Goal: Transaction & Acquisition: Purchase product/service

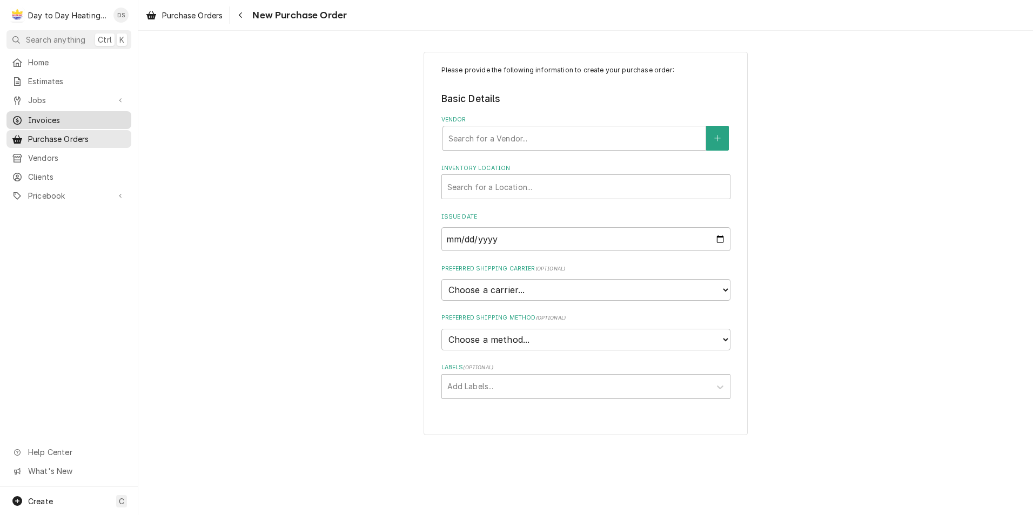
click at [57, 115] on span "Invoices" at bounding box center [77, 120] width 98 height 11
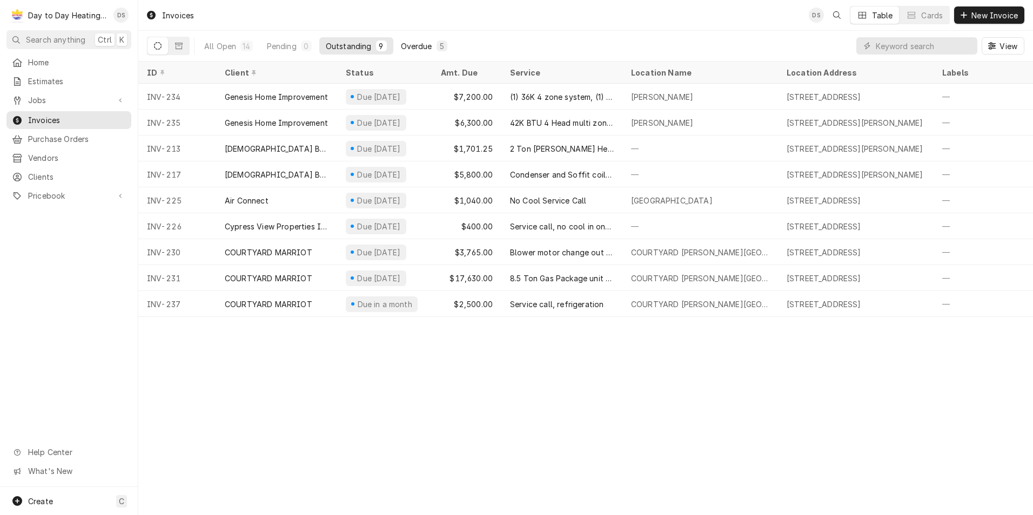
click at [437, 52] on button "Overdue 5" at bounding box center [423, 45] width 59 height 17
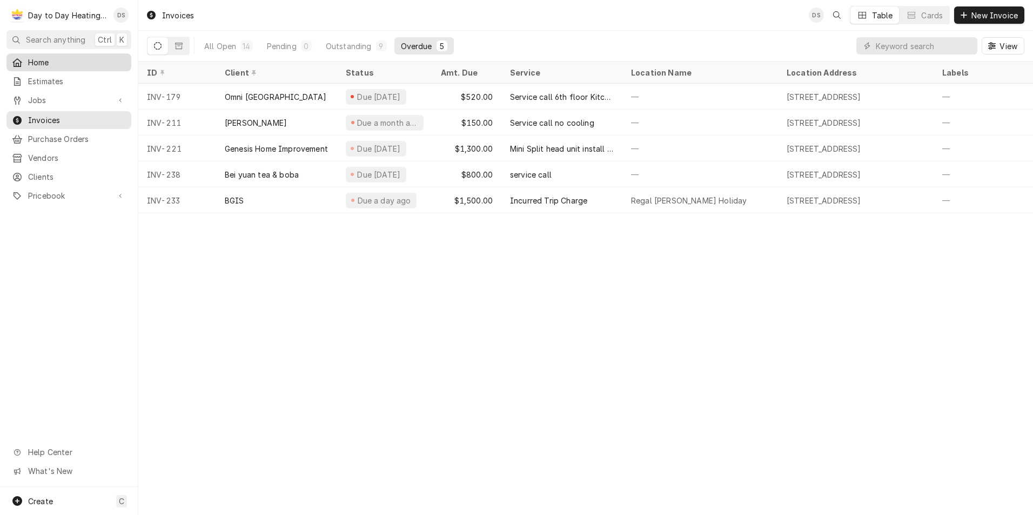
click at [49, 63] on span "Home" at bounding box center [77, 62] width 98 height 11
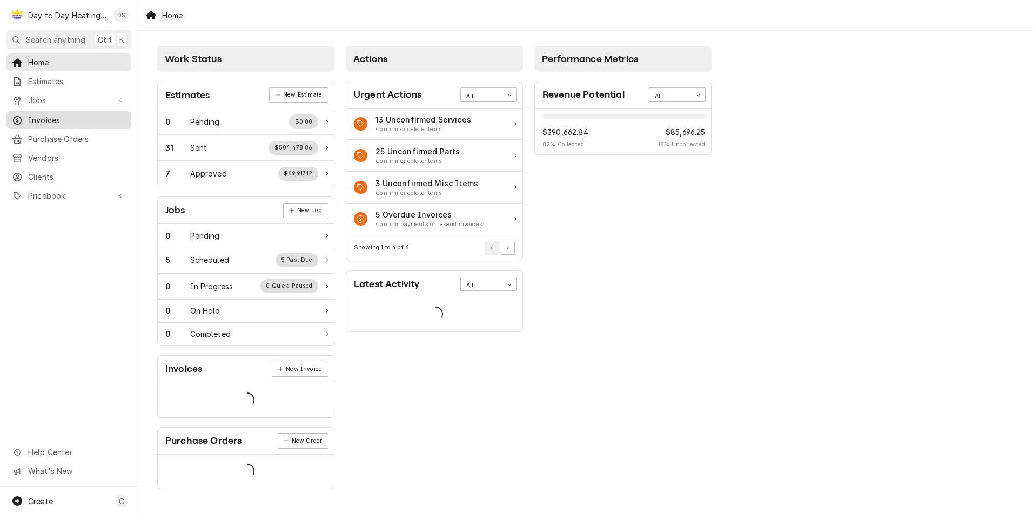
click at [38, 119] on span "Invoices" at bounding box center [77, 120] width 98 height 11
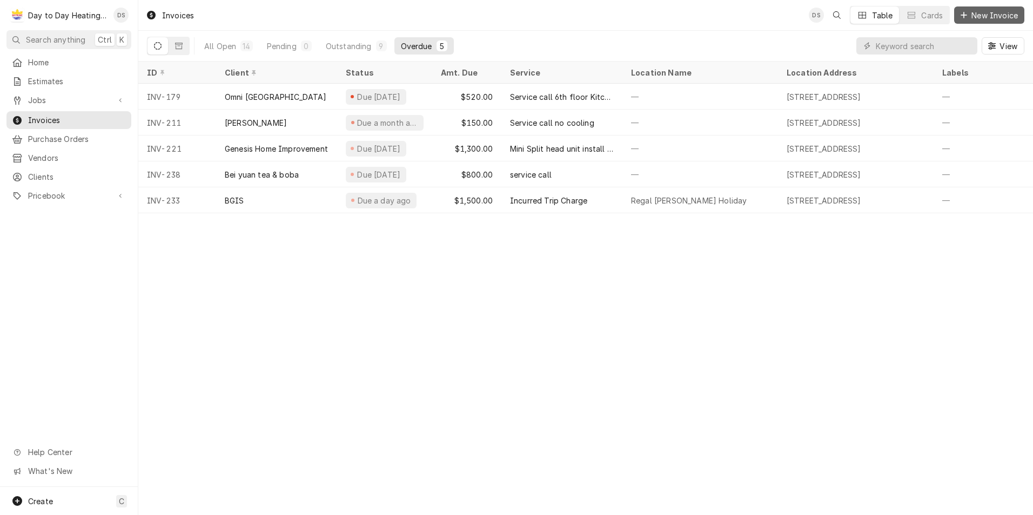
click at [970, 12] on span "New Invoice" at bounding box center [994, 15] width 51 height 11
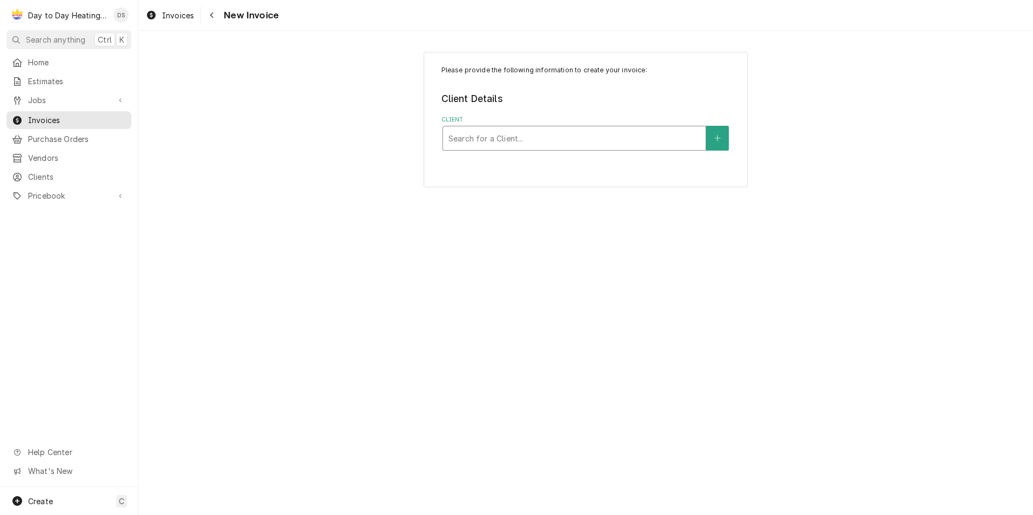
click at [526, 138] on div "Client" at bounding box center [574, 138] width 252 height 19
type input "cyp"
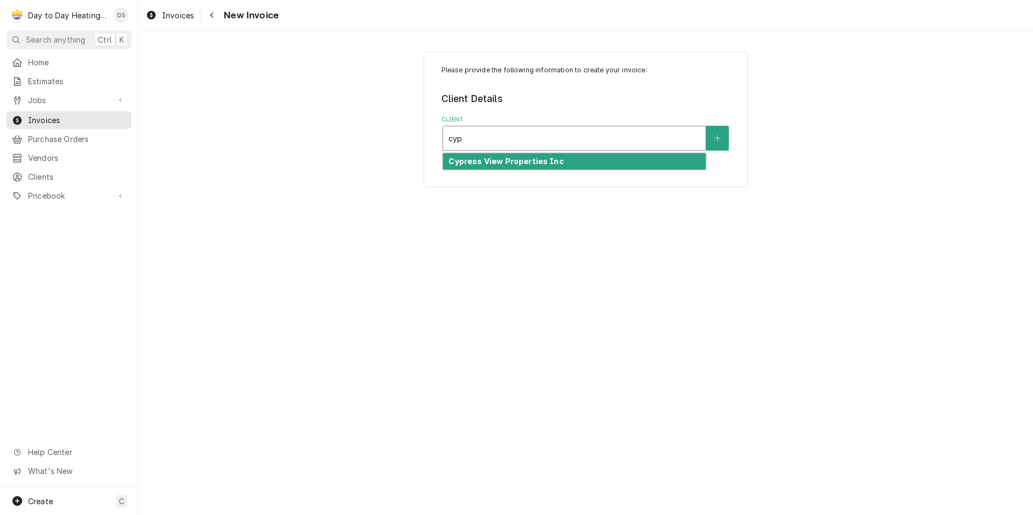
click at [580, 157] on div "Cypress View Properties Inc" at bounding box center [574, 161] width 263 height 17
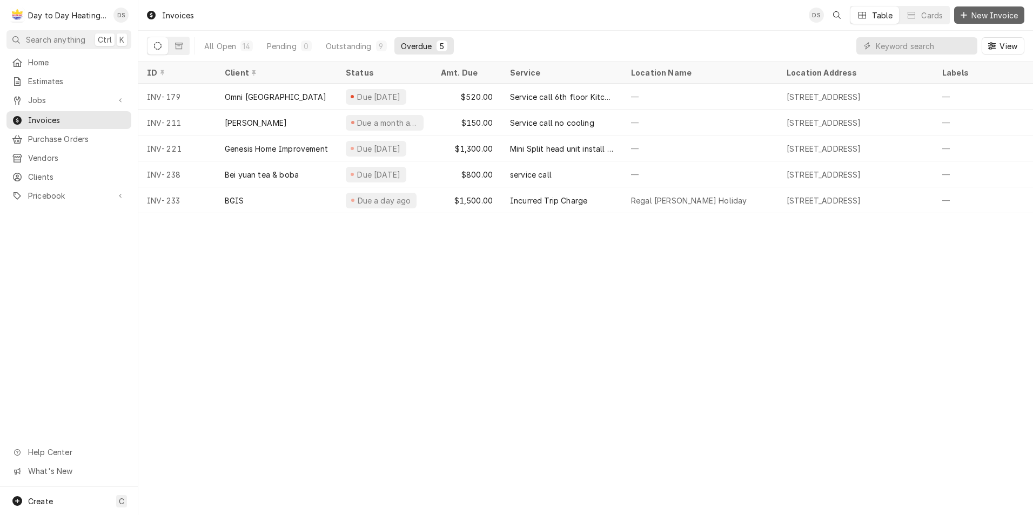
click at [1013, 14] on span "New Invoice" at bounding box center [994, 15] width 51 height 11
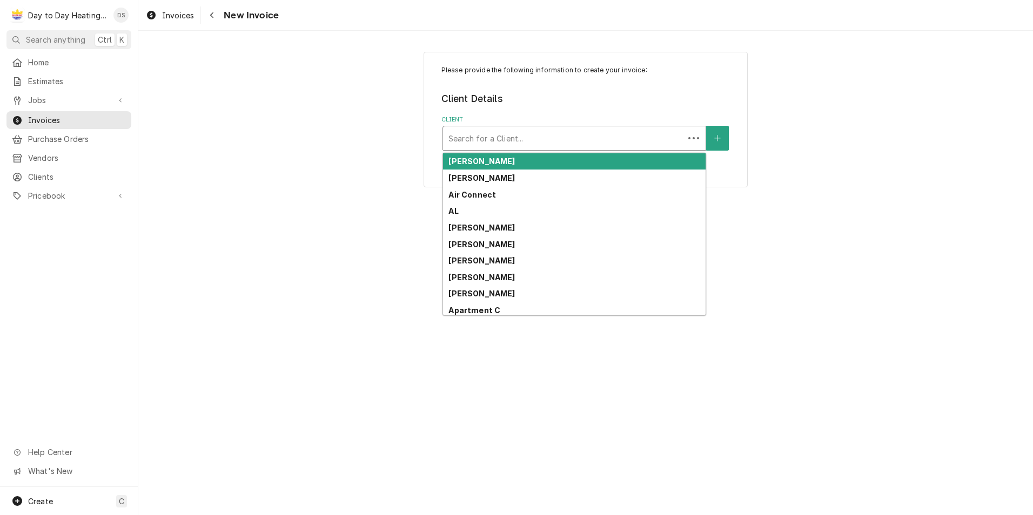
click at [544, 140] on div "Client" at bounding box center [563, 138] width 230 height 19
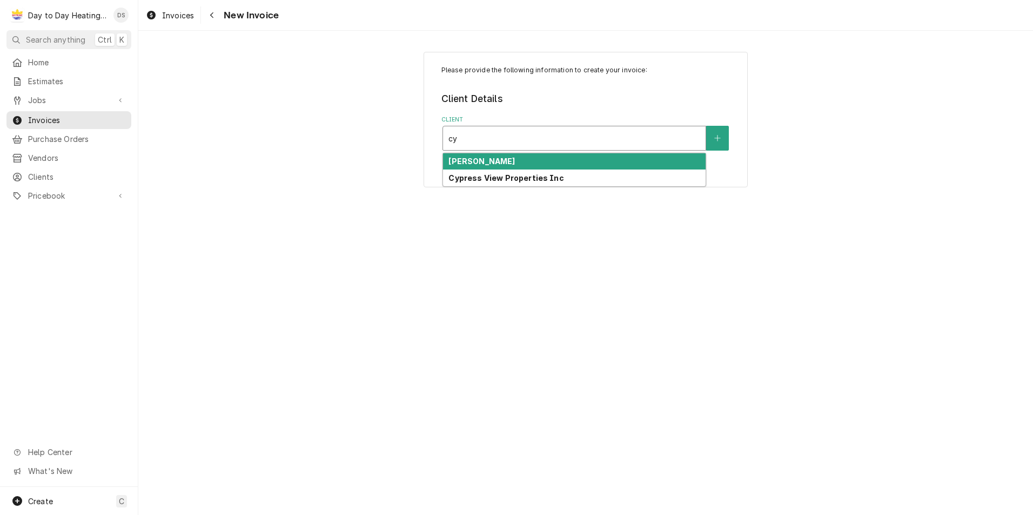
type input "cy"
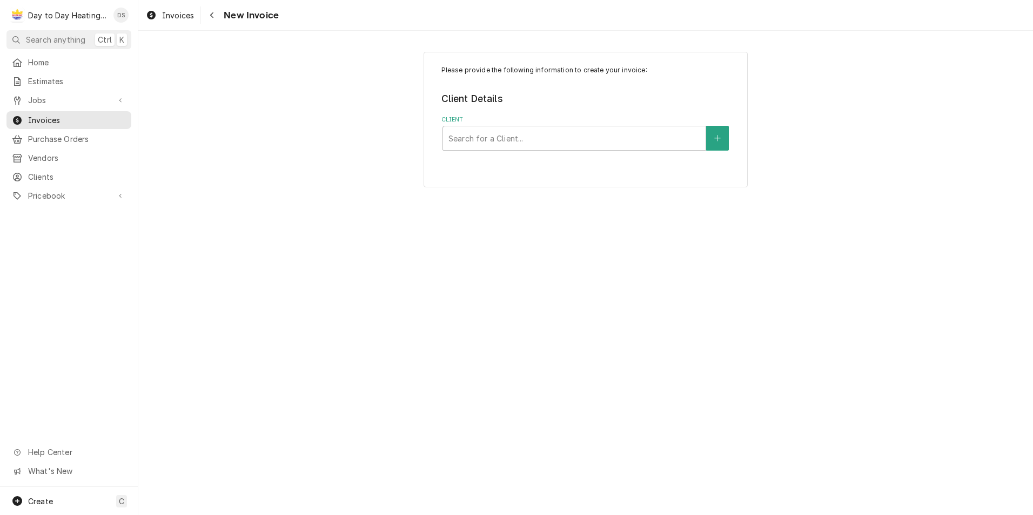
click at [541, 188] on div "Please provide the following information to create your invoice: Client Details…" at bounding box center [585, 119] width 895 height 155
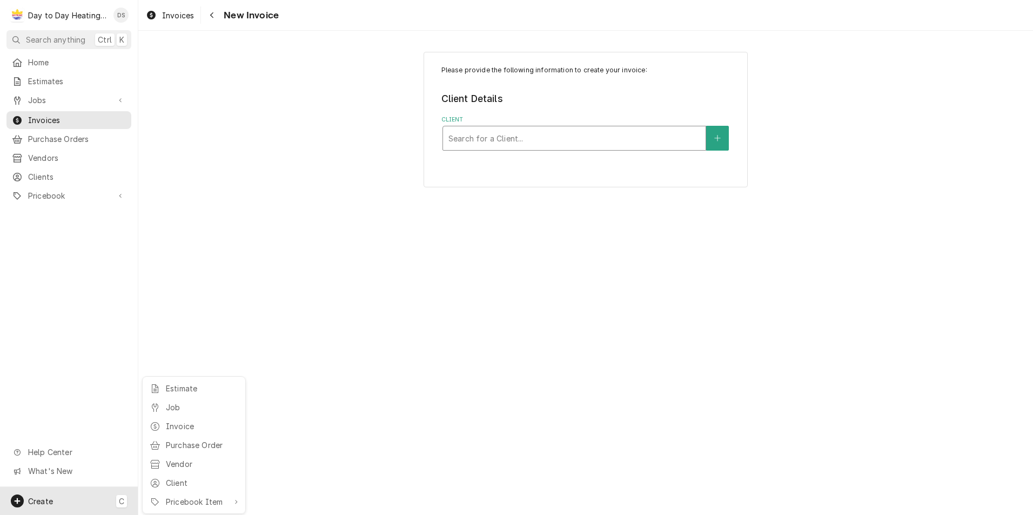
click at [538, 143] on html "D Day to Day Heating and Cooling DS Search anything Ctrl K Home Estimates Jobs …" at bounding box center [516, 257] width 1033 height 515
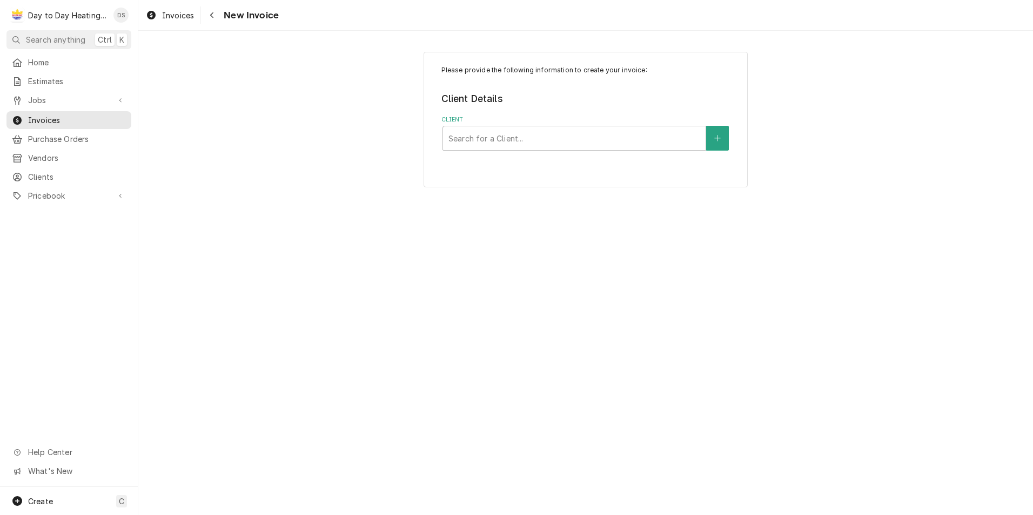
click at [541, 137] on html "D Day to Day Heating and Cooling DS Search anything Ctrl K Home Estimates Jobs …" at bounding box center [516, 257] width 1033 height 515
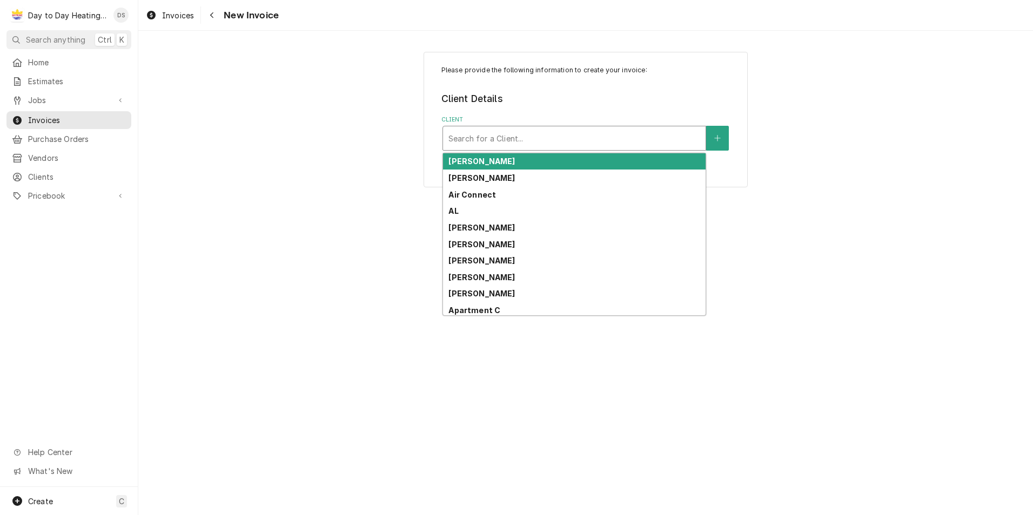
click at [541, 137] on div "Client" at bounding box center [574, 138] width 252 height 19
type input "cy"
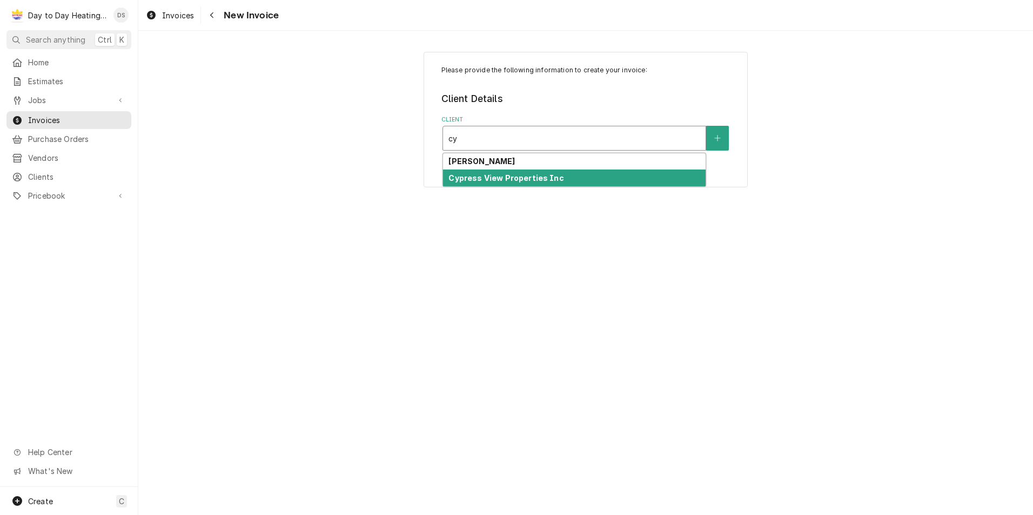
click at [532, 175] on strong "Cypress View Properties Inc" at bounding box center [505, 177] width 115 height 9
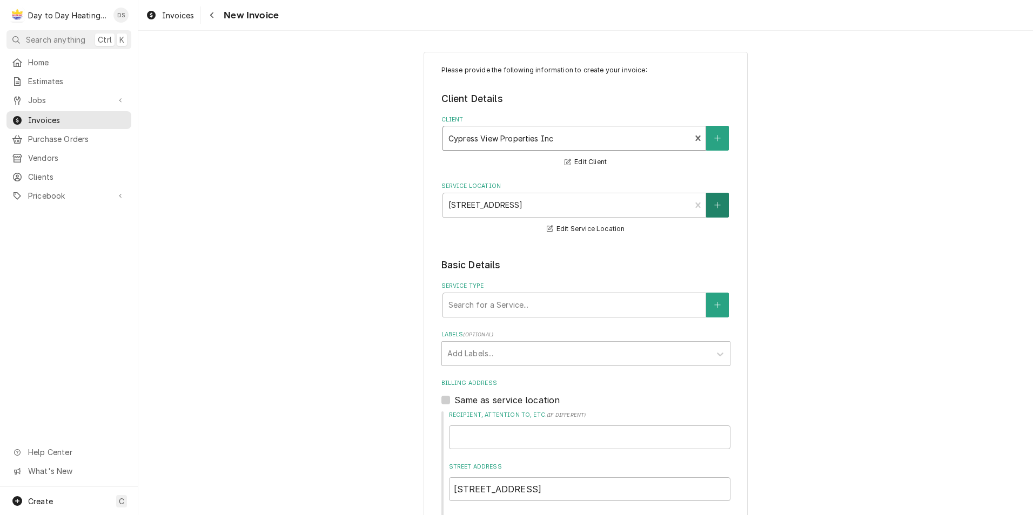
click at [714, 205] on icon "Create New Location" at bounding box center [717, 206] width 6 height 8
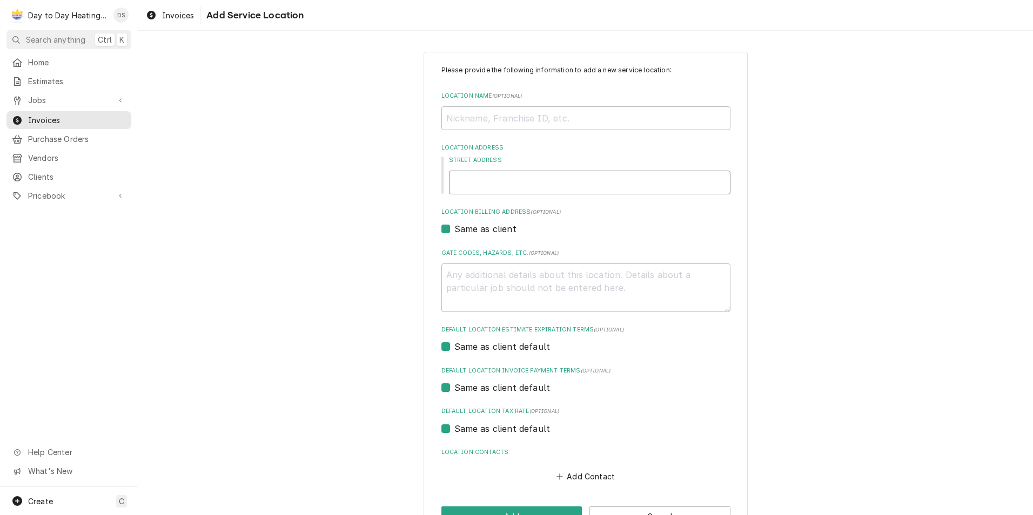
click at [514, 184] on input "Street Address" at bounding box center [589, 183] width 281 height 24
click at [533, 174] on input "Street Address" at bounding box center [589, 183] width 281 height 24
paste input "378 Vance St, Unit 3 ,Chula Vista 91910"
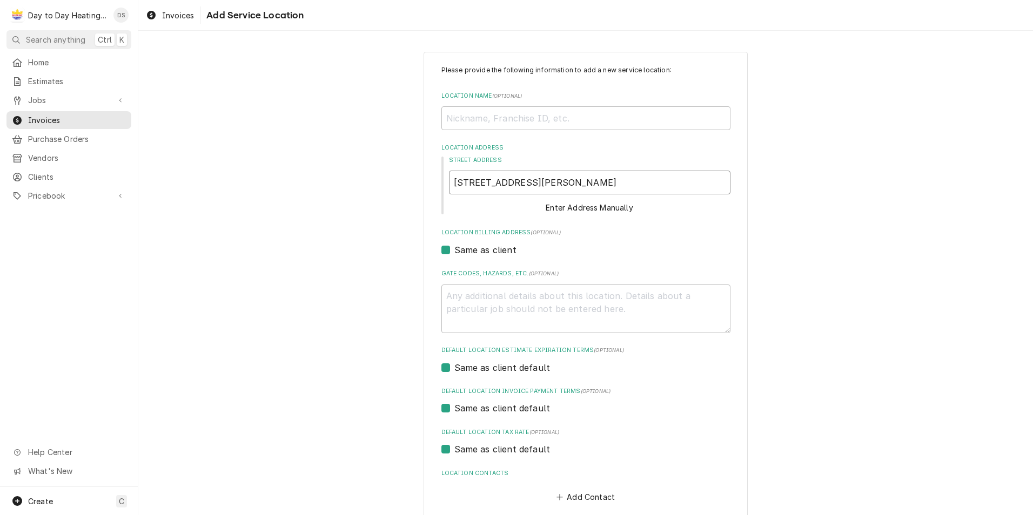
type textarea "x"
type input "378 Vance St, Unit 3 ,Chula Vista 91910"
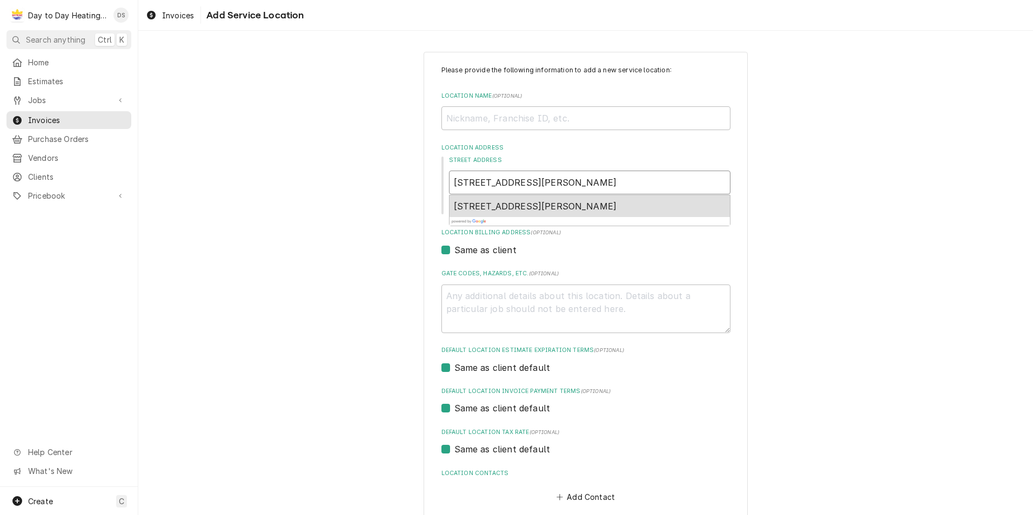
click at [571, 205] on span "378 Vance St unit 3, Chula Vista, CA 91910, USA" at bounding box center [535, 206] width 163 height 11
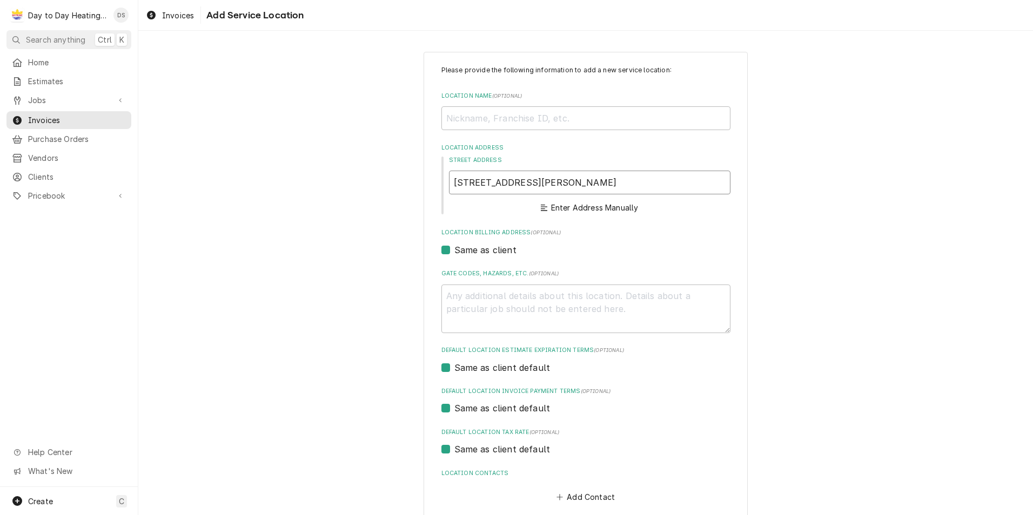
type textarea "x"
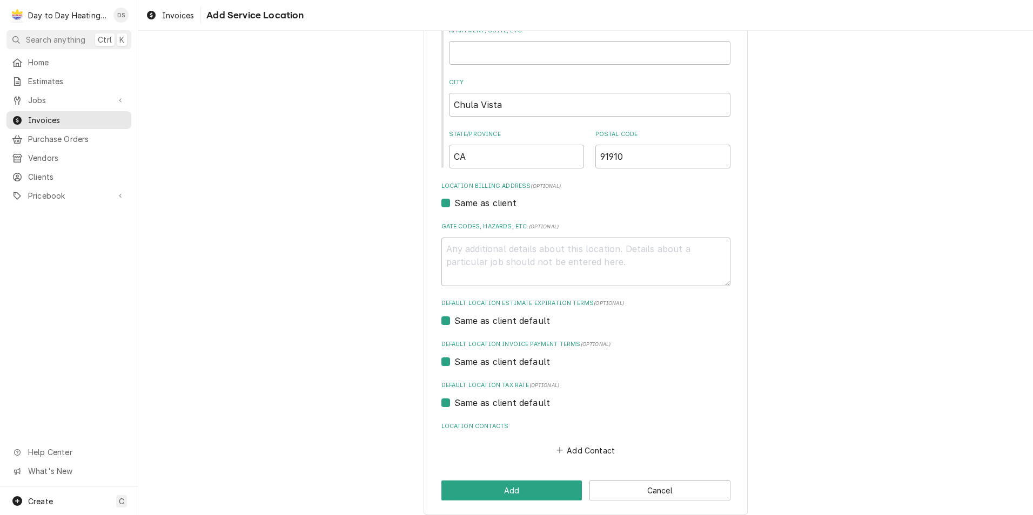
scroll to position [190, 0]
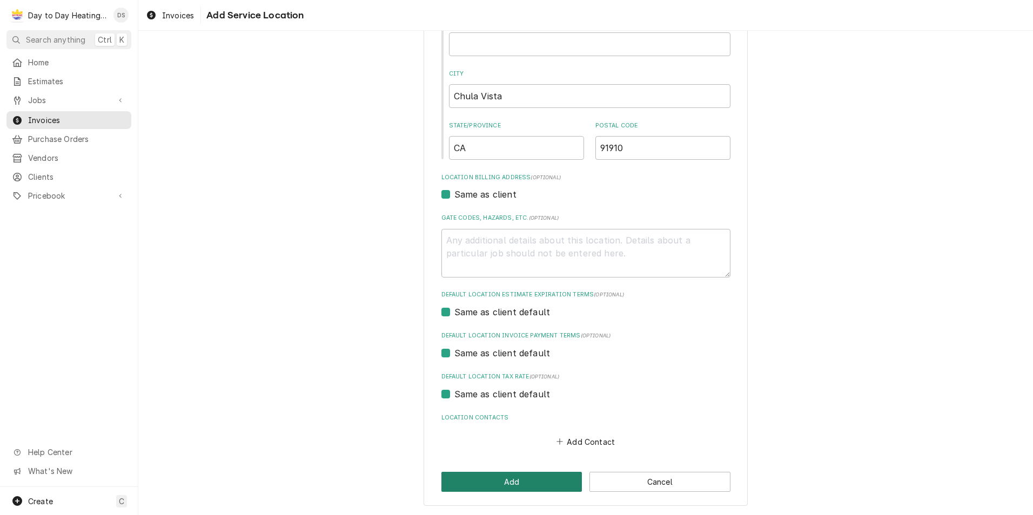
type input "378 Vance St"
click at [517, 475] on button "Add" at bounding box center [511, 482] width 141 height 20
type textarea "x"
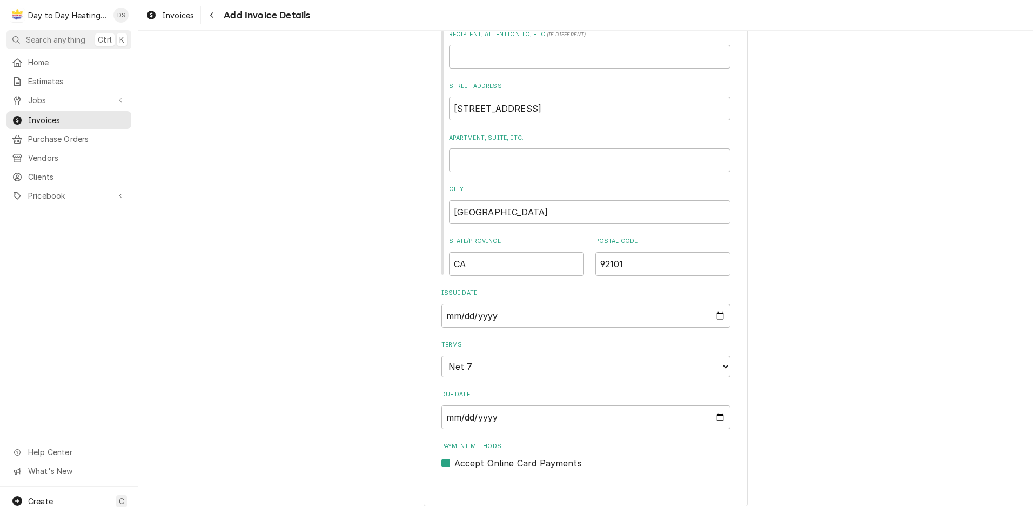
scroll to position [381, 0]
click at [721, 365] on select "Choose payment terms... Same Day Net 7 Net 14 Net 21 Net 30 Net 45 Net 60 Net 90" at bounding box center [585, 367] width 289 height 22
click at [454, 465] on label "Accept Online Card Payments" at bounding box center [518, 463] width 128 height 13
click at [454, 465] on input "Payment Methods" at bounding box center [598, 469] width 289 height 24
checkbox input "false"
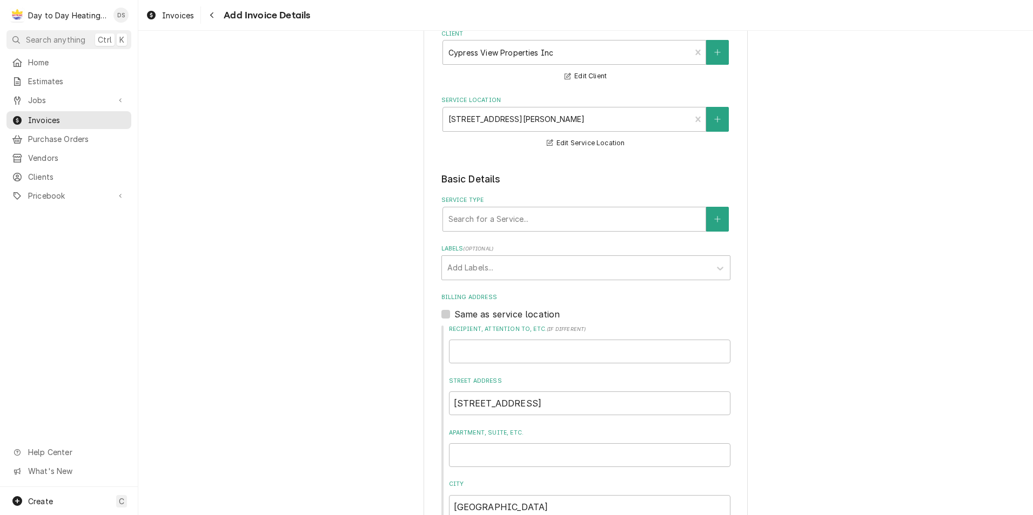
scroll to position [0, 0]
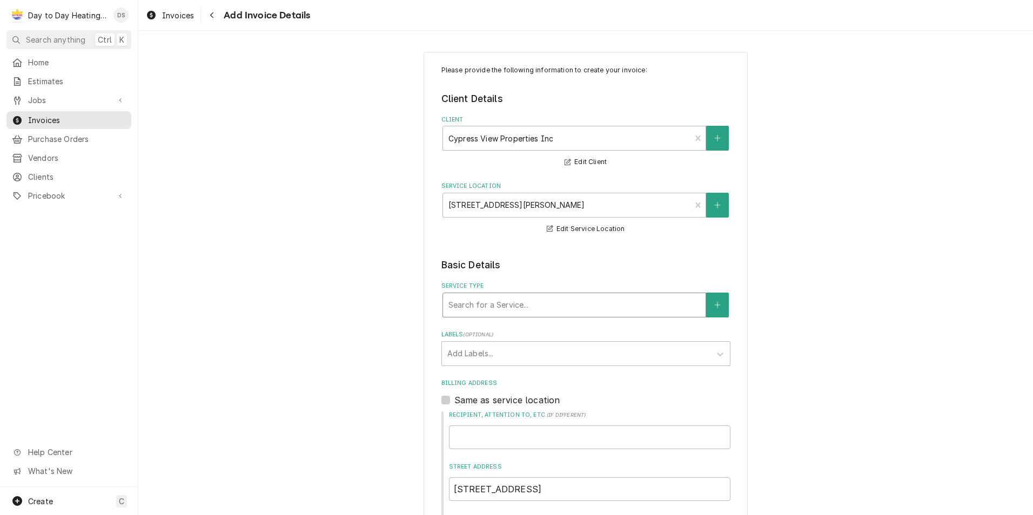
click at [563, 307] on div "Service Type" at bounding box center [574, 305] width 252 height 19
type input "s"
type input "Service call"
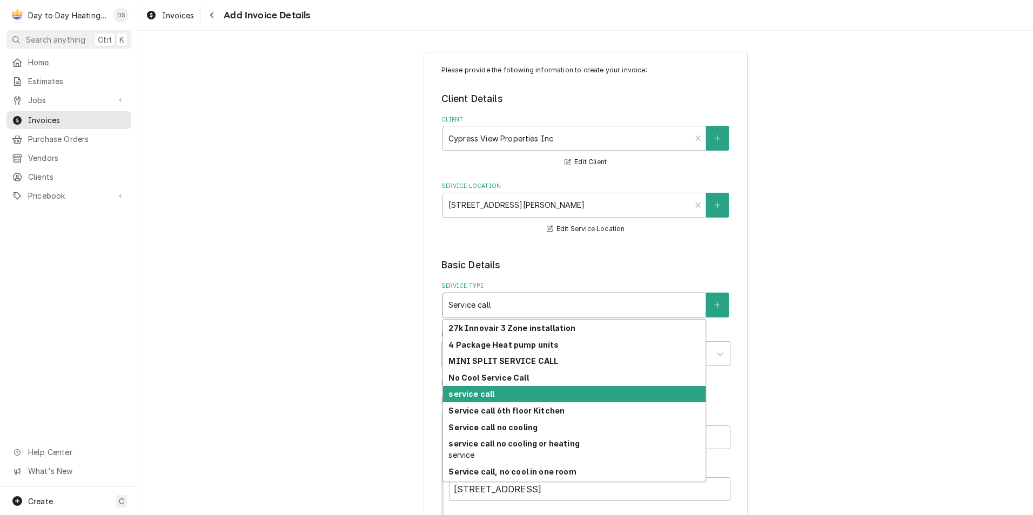
click at [529, 392] on div "service call" at bounding box center [574, 394] width 263 height 17
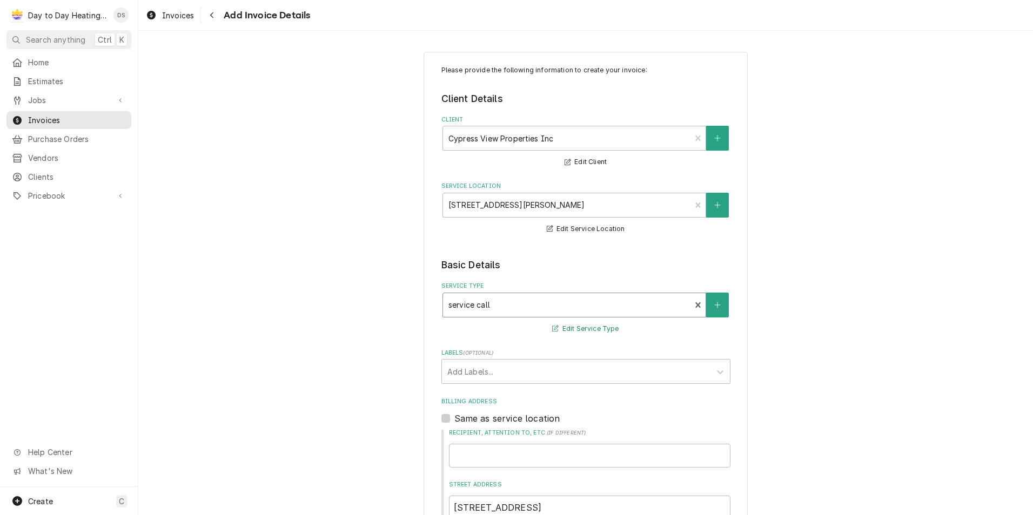
click at [566, 331] on button "Edit Service Type" at bounding box center [586, 330] width 70 height 14
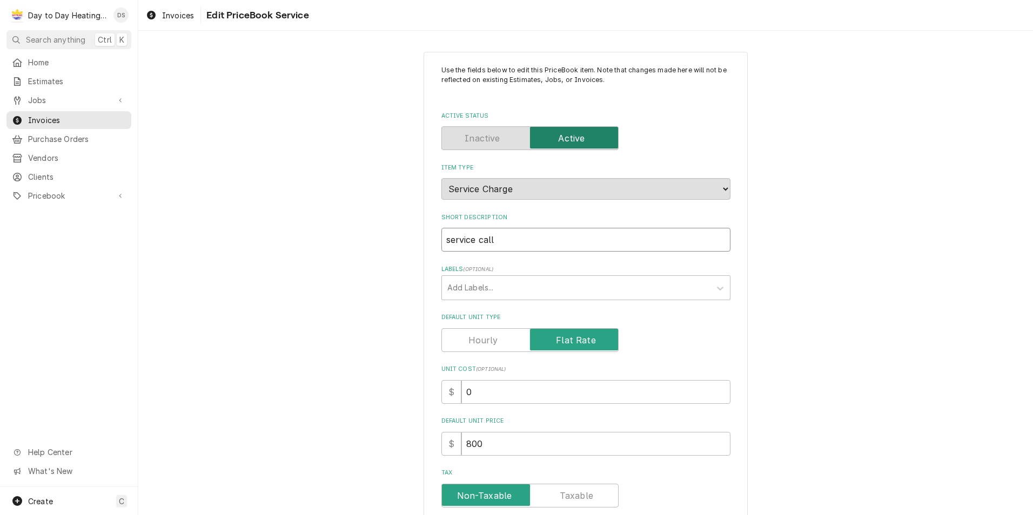
click at [511, 245] on input "service call" at bounding box center [585, 240] width 289 height 24
type textarea "x"
type input "service call,"
type textarea "x"
type input "service call,"
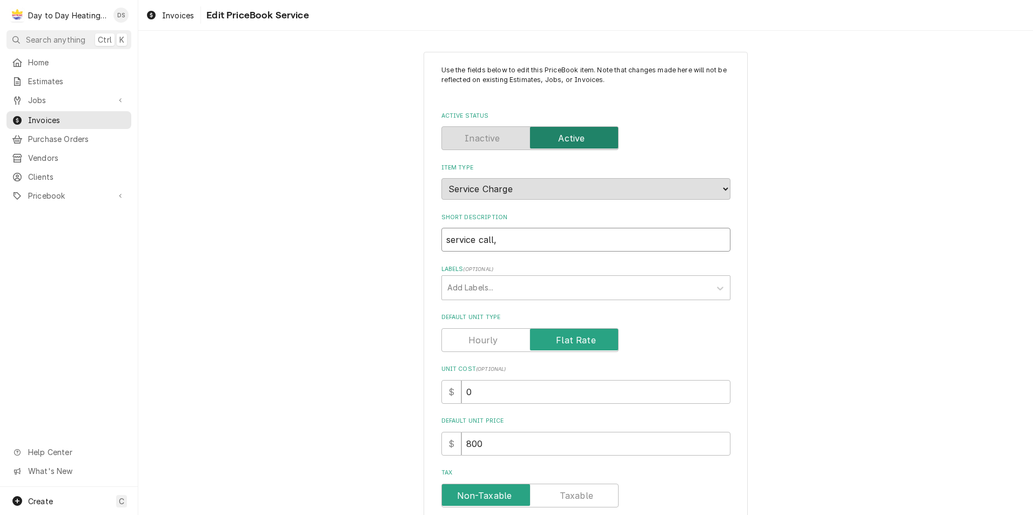
type textarea "x"
type input "service call, T"
type textarea "x"
type input "service call, Th"
type textarea "x"
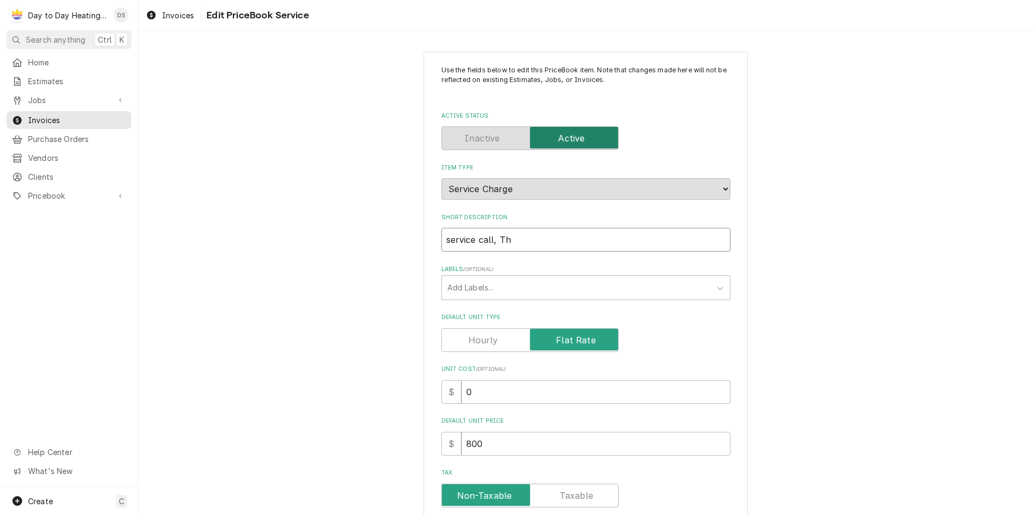
type input "service call, The"
type textarea "x"
type input "service call, Ther"
type textarea "x"
type input "service call, Therm"
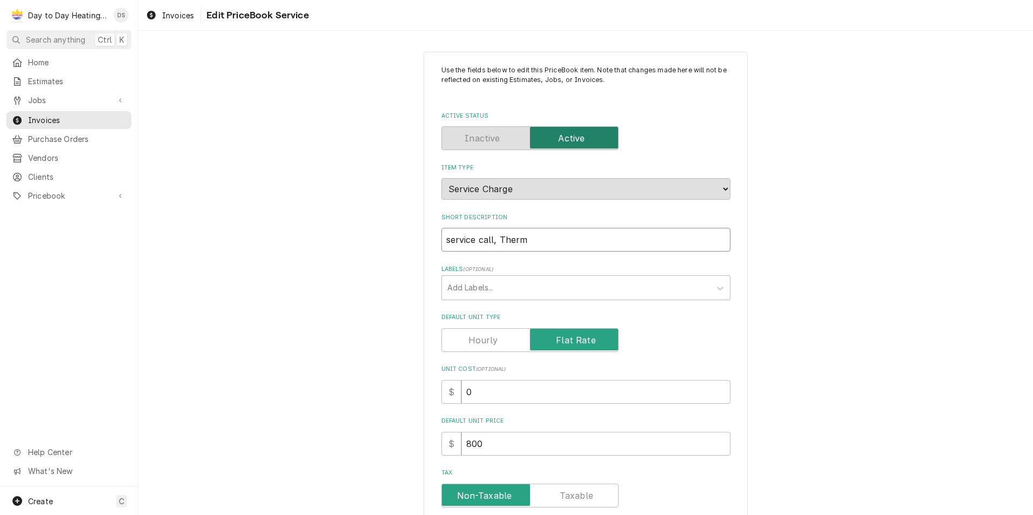
type textarea "x"
type input "service call, Thermo"
type textarea "x"
type input "service call, Thermos"
type textarea "x"
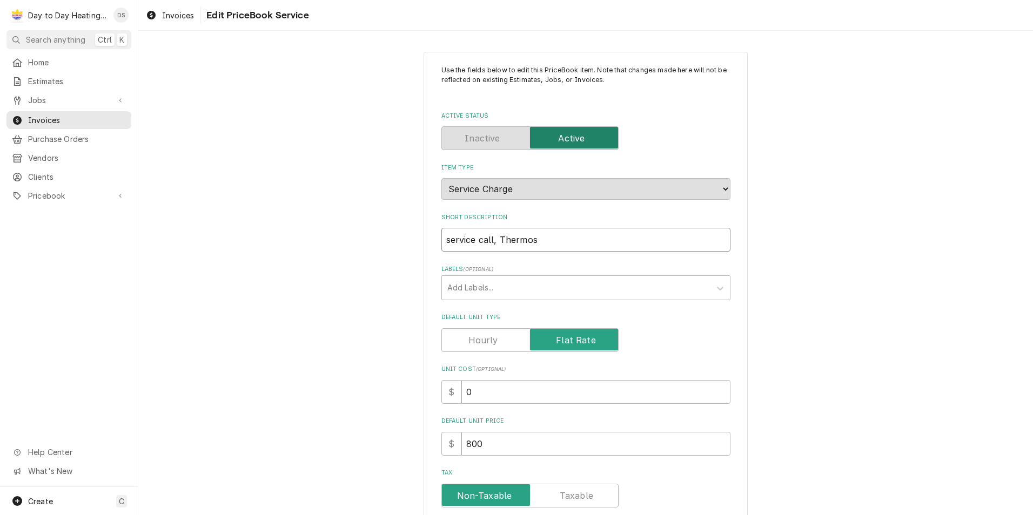
type input "service call, Thermost"
type textarea "x"
type input "service call, Thermosta"
type textarea "x"
type input "service call, Thermostat"
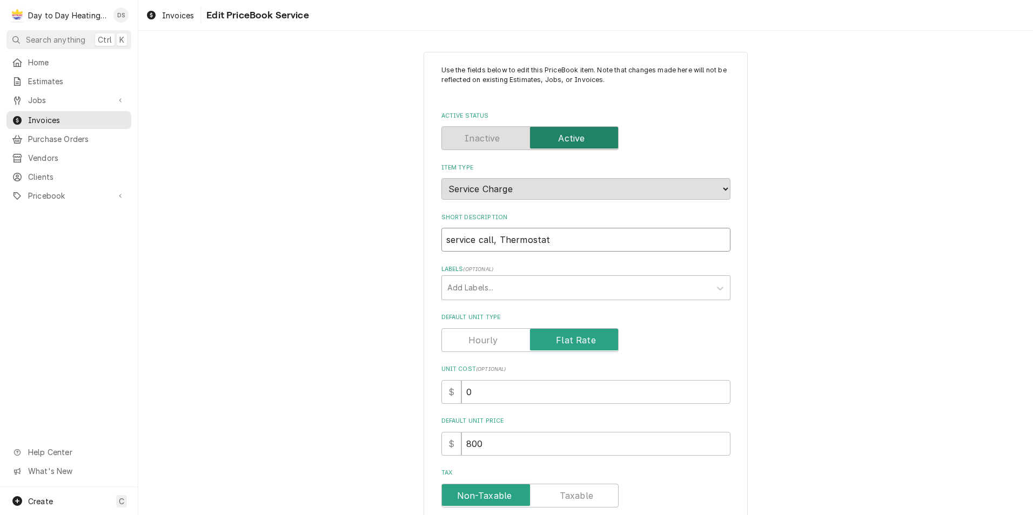
type textarea "x"
type input "service call, Thermostat"
type textarea "x"
type input "service call, Thermostat i"
type textarea "x"
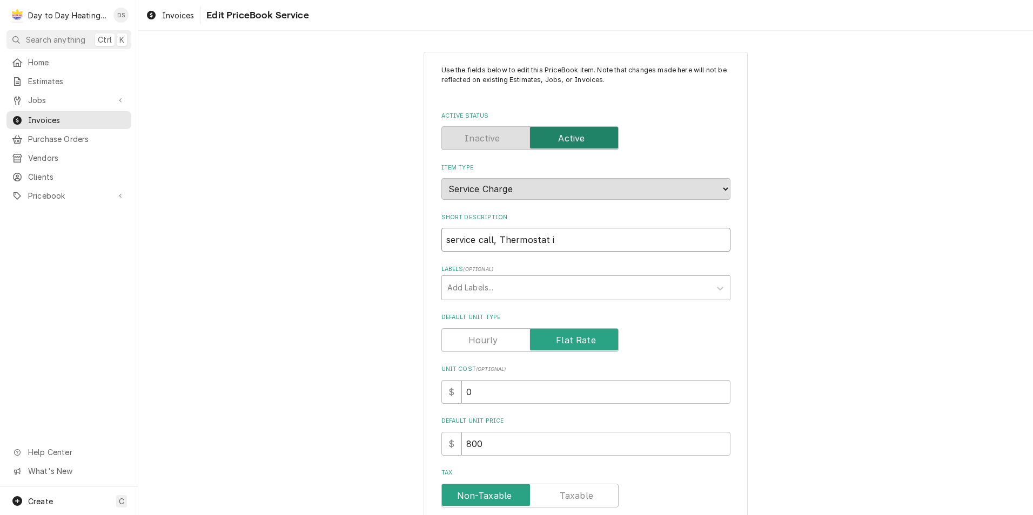
type input "service call, Thermostat is"
type textarea "x"
type input "service call, Thermostat iss"
type textarea "x"
type input "service call, Thermostat issu"
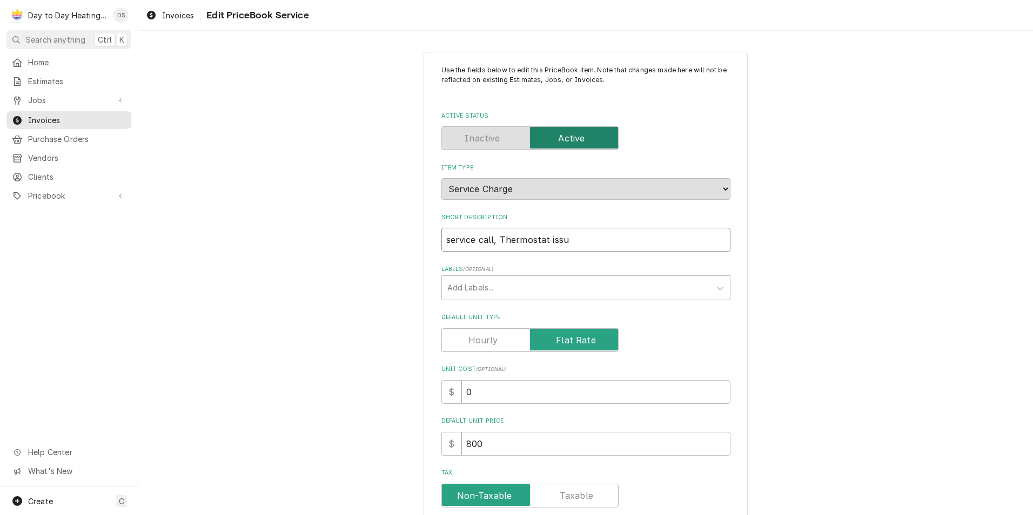
type textarea "x"
type input "service call, Thermostat issue"
type textarea "x"
type input "service call, Thermostat issue"
click at [582, 338] on label "Default Unit Type" at bounding box center [529, 340] width 177 height 24
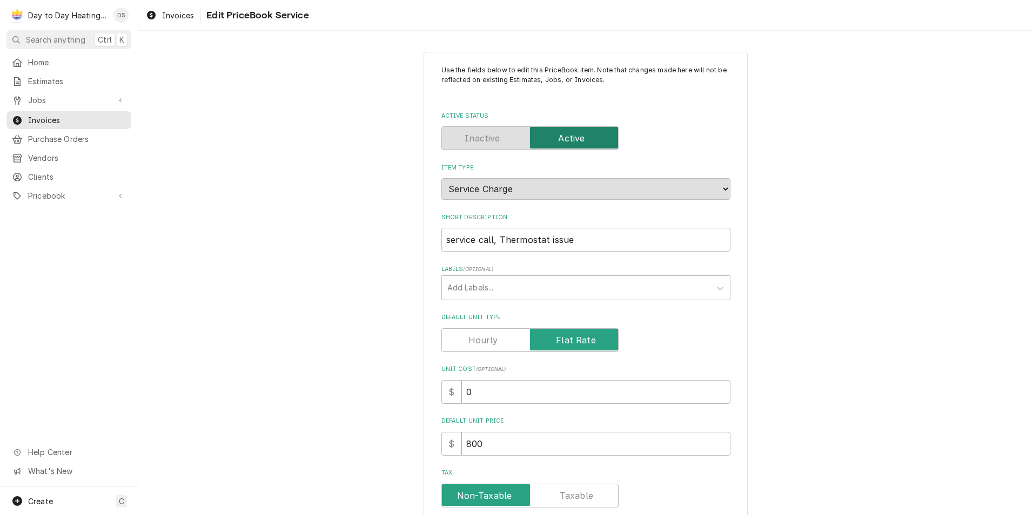
click at [582, 338] on input "Default Unit Type" at bounding box center [529, 340] width 167 height 24
checkbox input "false"
drag, startPoint x: 508, startPoint y: 444, endPoint x: 403, endPoint y: 457, distance: 106.7
click at [403, 457] on div "Use the fields below to edit this PriceBook item. Note that changes made here w…" at bounding box center [585, 480] width 895 height 877
type textarea "x"
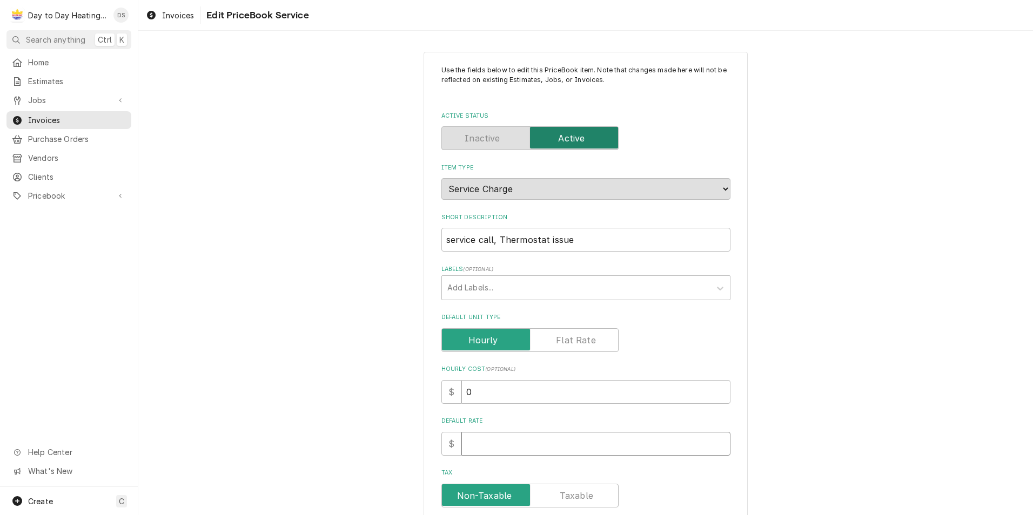
type textarea "x"
type input "4"
type textarea "x"
type input "45"
type textarea "x"
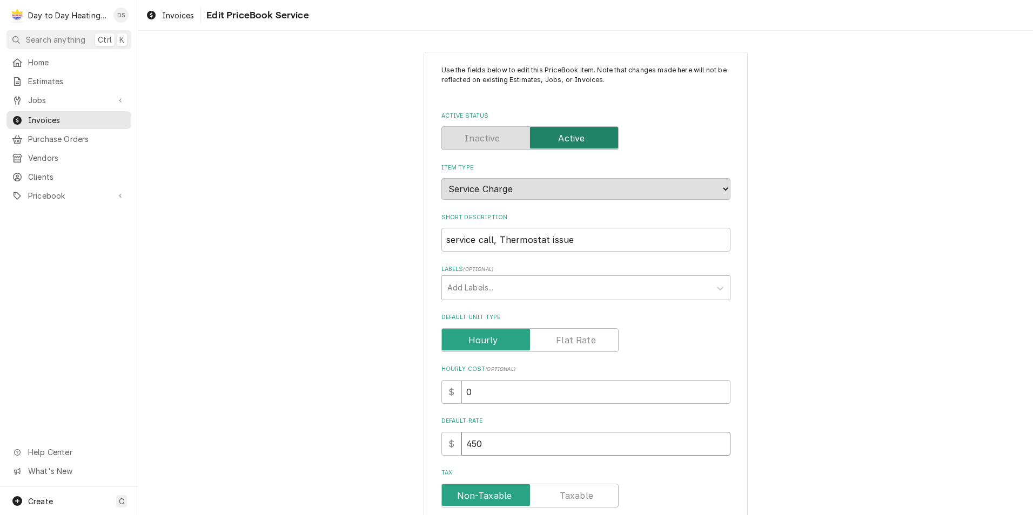
type input "450"
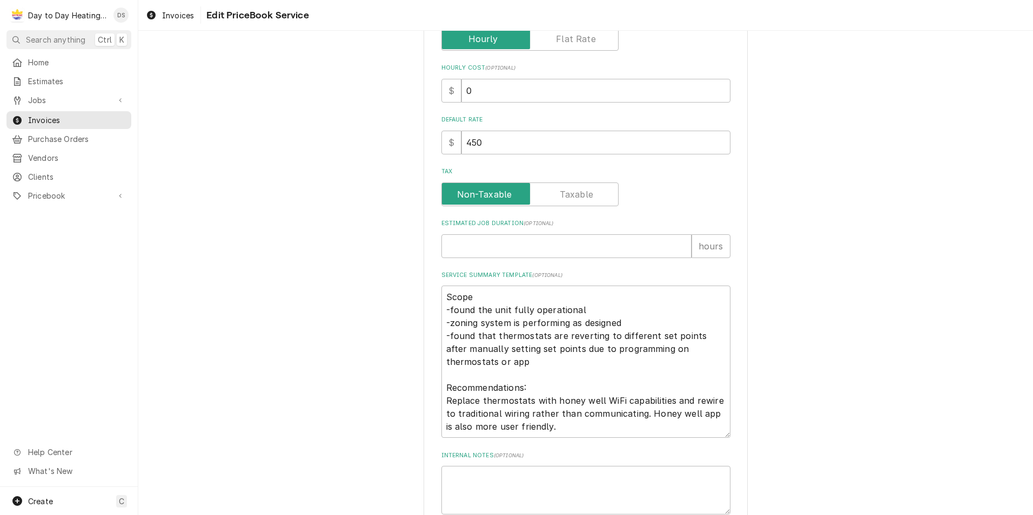
scroll to position [378, 0]
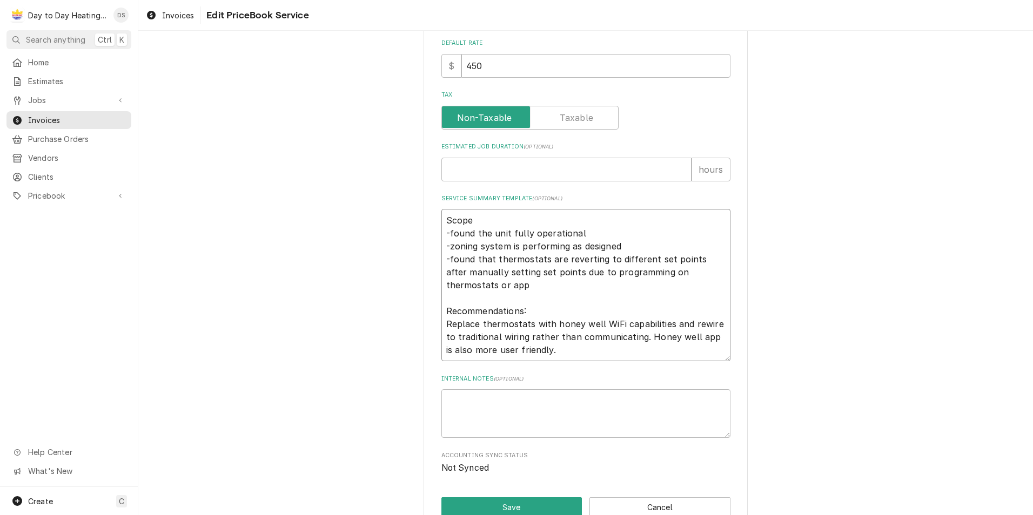
drag, startPoint x: 552, startPoint y: 349, endPoint x: 448, endPoint y: 244, distance: 148.2
click at [448, 244] on textarea "Scope -found the unit fully operational -zoning system is performing as designe…" at bounding box center [585, 285] width 289 height 152
type textarea "x"
type textarea "Scope -found the unit fully operational -"
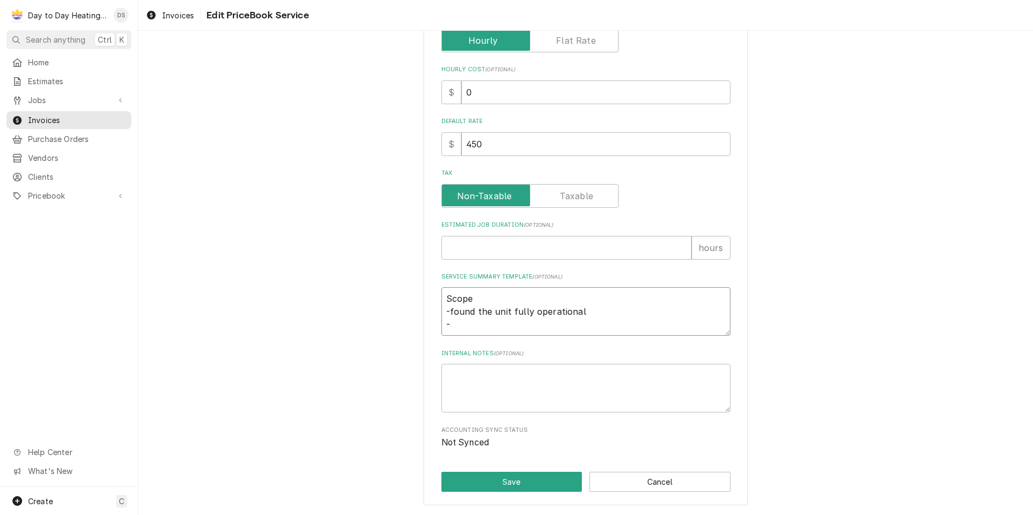
scroll to position [300, 0]
drag, startPoint x: 576, startPoint y: 310, endPoint x: 448, endPoint y: 316, distance: 128.7
click at [448, 316] on textarea "Scope -found the unit fully operational -" at bounding box center [585, 311] width 289 height 49
type textarea "x"
type textarea "Scope -f -"
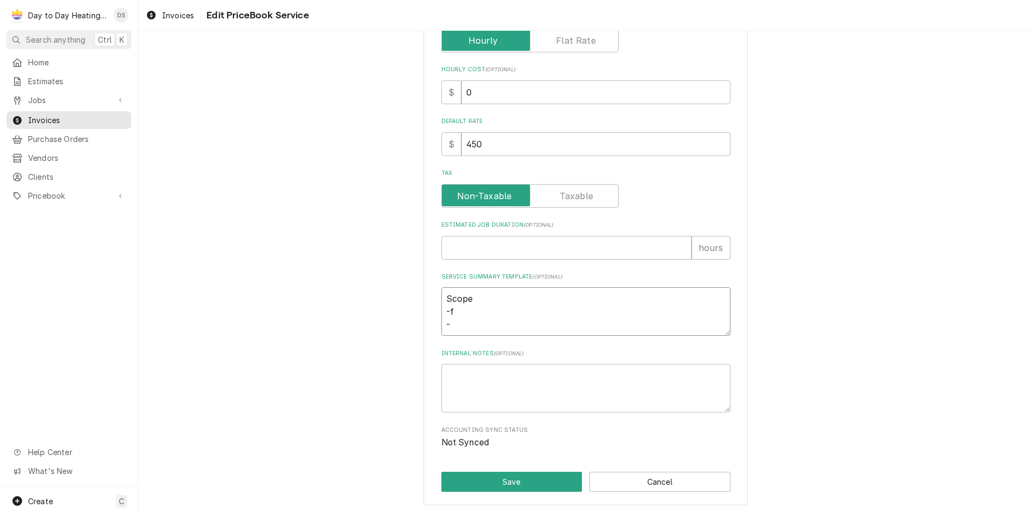
type textarea "x"
type textarea "Scope - -"
type textarea "x"
type textarea "Scope -F -"
type textarea "x"
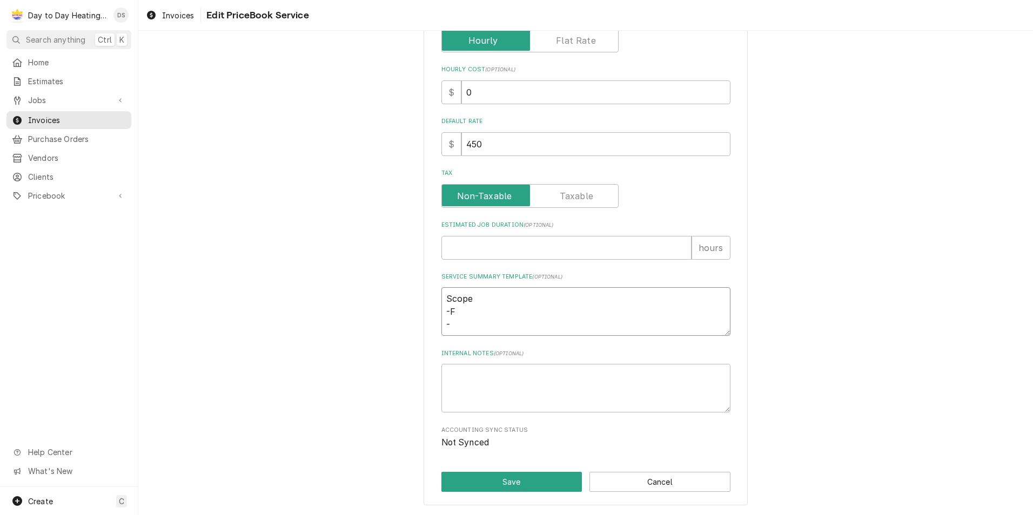
type textarea "Scope -Fo -"
type textarea "x"
type textarea "Scope -Fou -"
type textarea "x"
type textarea "Scope -Foun -"
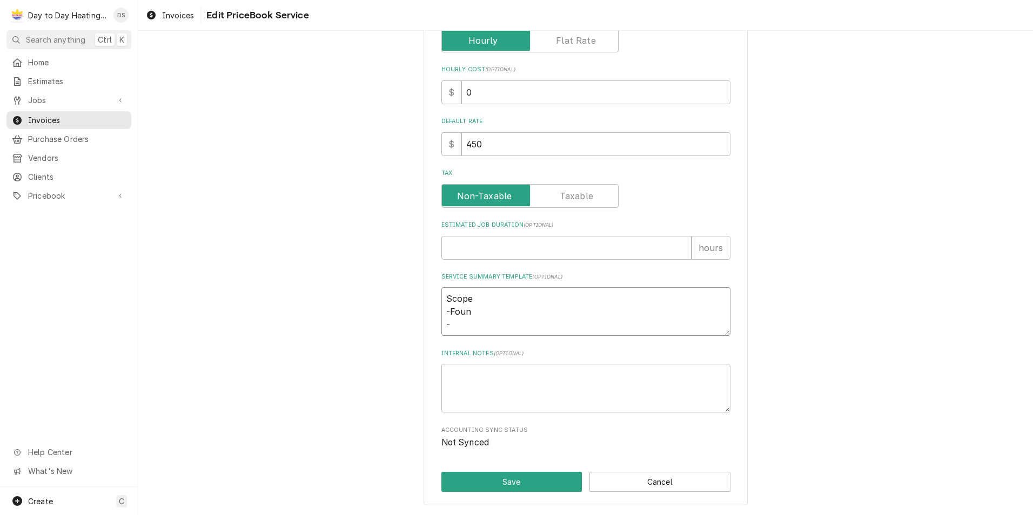
type textarea "x"
type textarea "Scope -Founf -"
type textarea "x"
type textarea "Scope -Founf -"
type textarea "x"
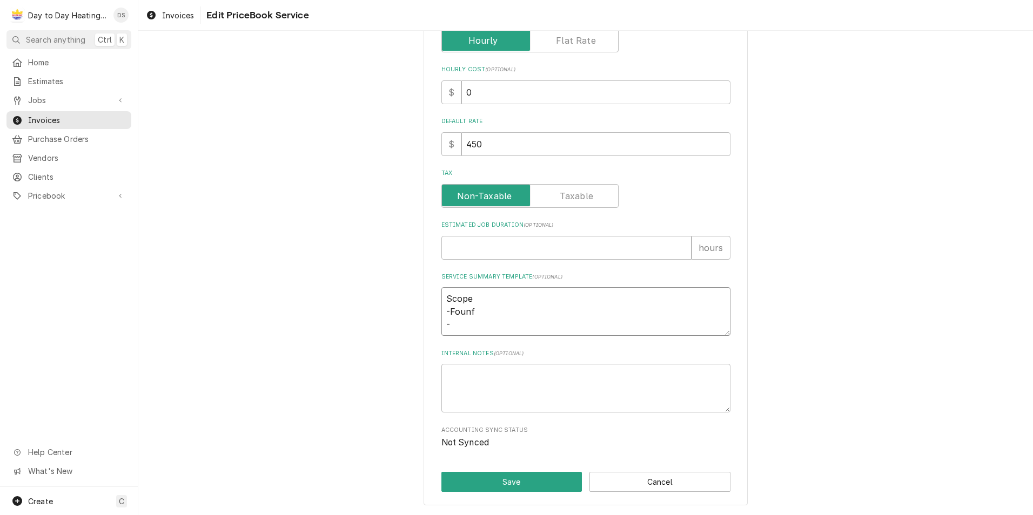
type textarea "Scope -Founf -"
type textarea "x"
type textarea "Scope -Foun -"
type textarea "x"
type textarea "Scope -Found -"
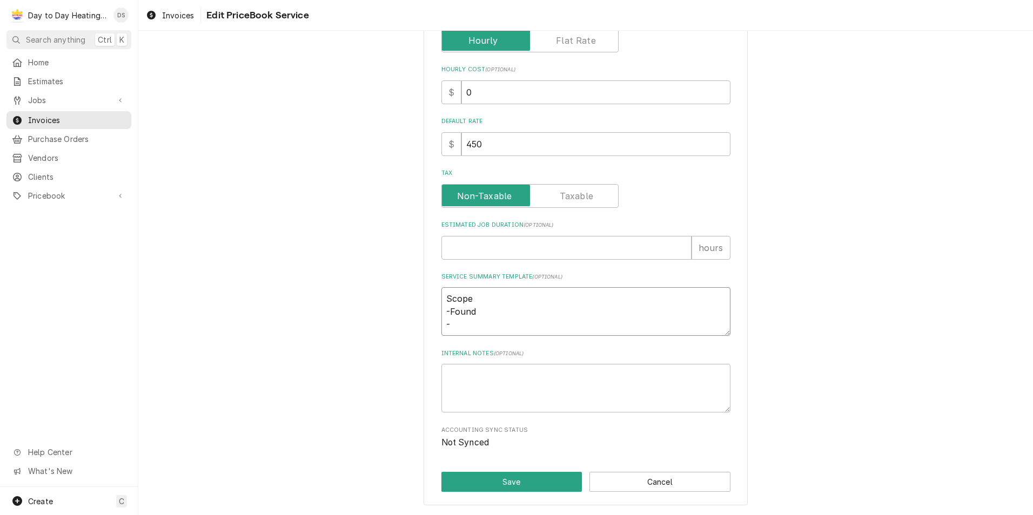
type textarea "x"
type textarea "Scope -Found -"
click at [475, 304] on textarea "Scope -Found -" at bounding box center [585, 311] width 289 height 49
type textarea "x"
type textarea "Scope -Found -"
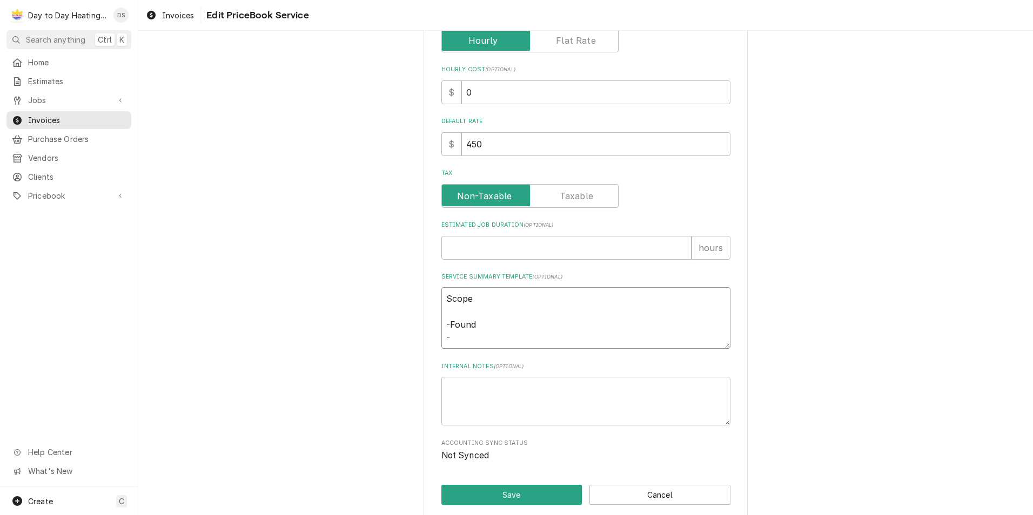
scroll to position [313, 0]
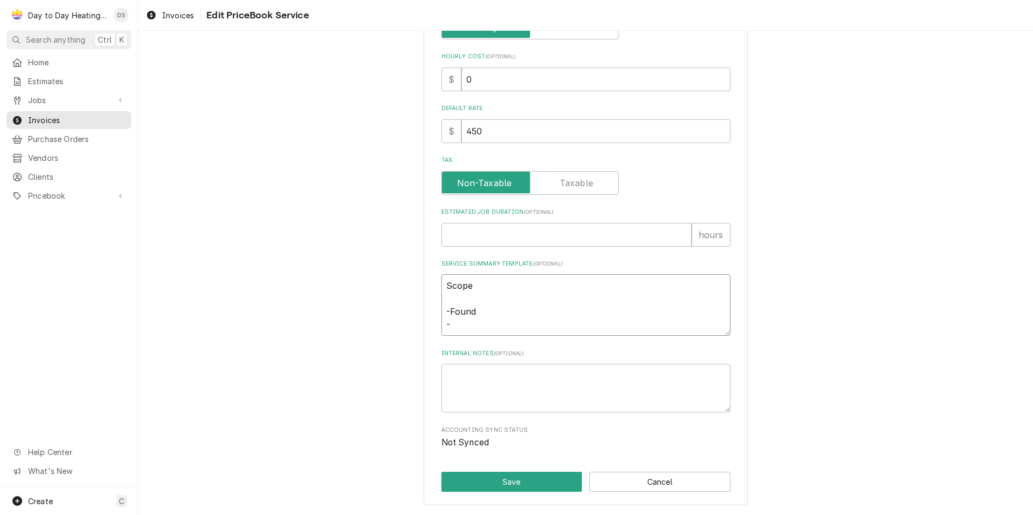
click at [475, 307] on textarea "Scope -Found -" at bounding box center [585, 305] width 289 height 62
type textarea "x"
type textarea "Scope -Found T -"
type textarea "x"
type textarea "Scope -Found Th -"
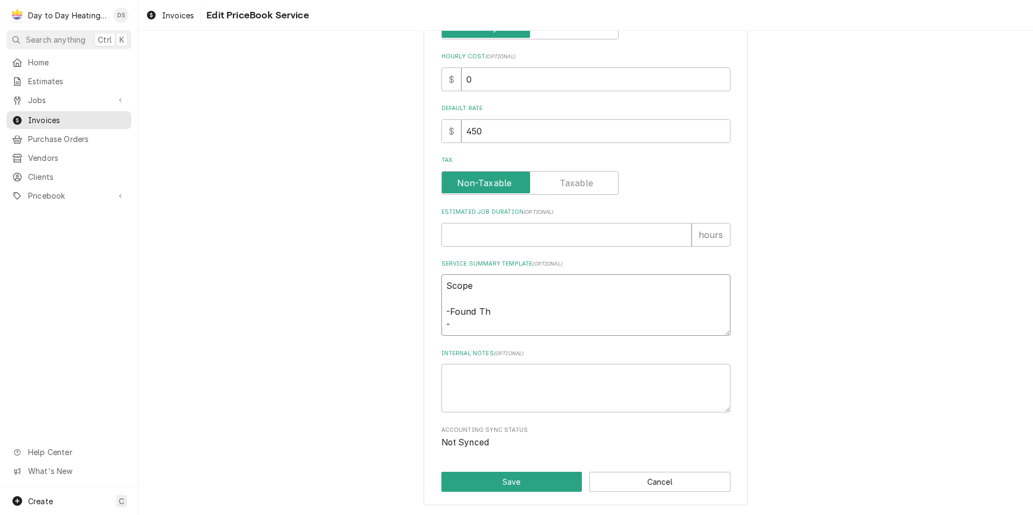
type textarea "x"
type textarea "Scope -Found The -"
type textarea "x"
type textarea "Scope -Found Ther -"
type textarea "x"
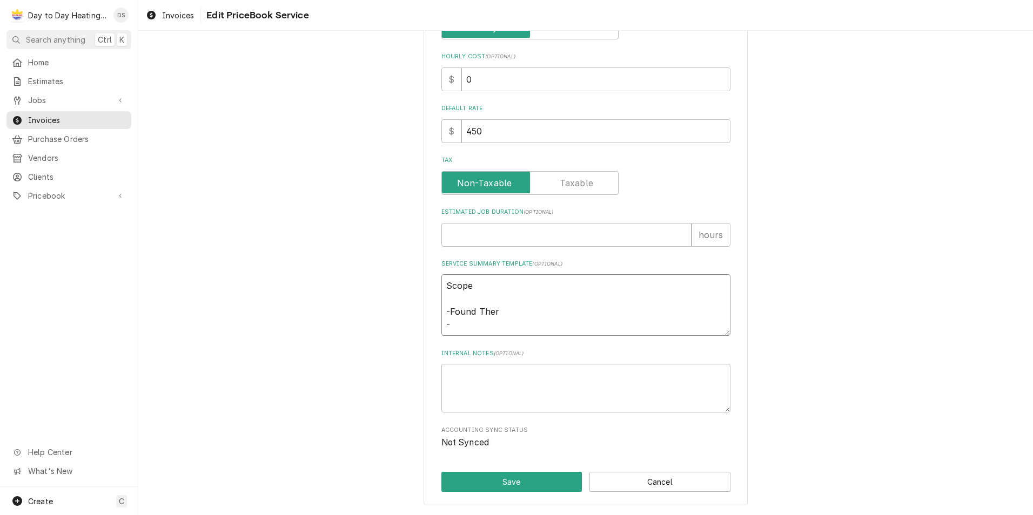
type textarea "Scope -Found Therm -"
type textarea "x"
type textarea "Scope -Found Thermo -"
type textarea "x"
type textarea "Scope -Found Thermos -"
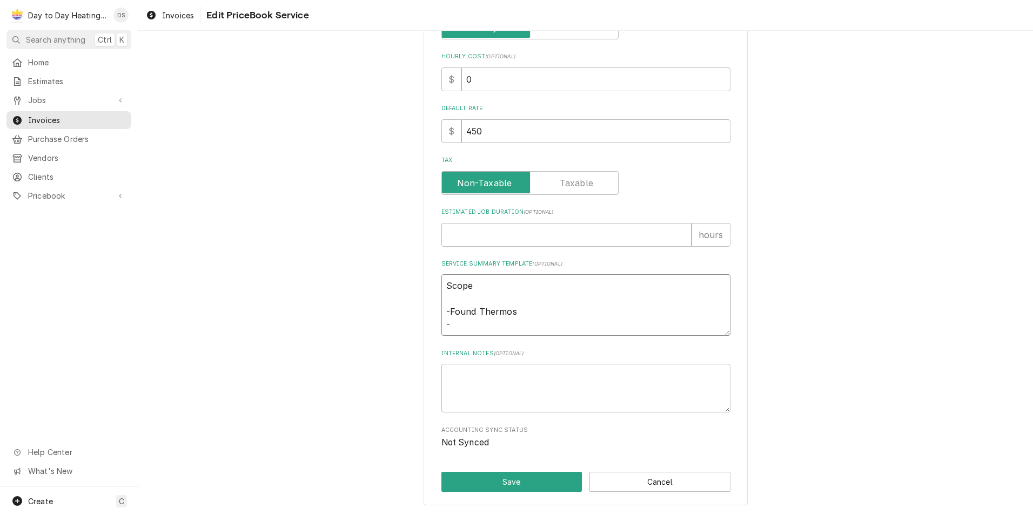
type textarea "x"
type textarea "Scope -Found Thermost -"
type textarea "x"
type textarea "Scope -Found Thermosta -"
type textarea "x"
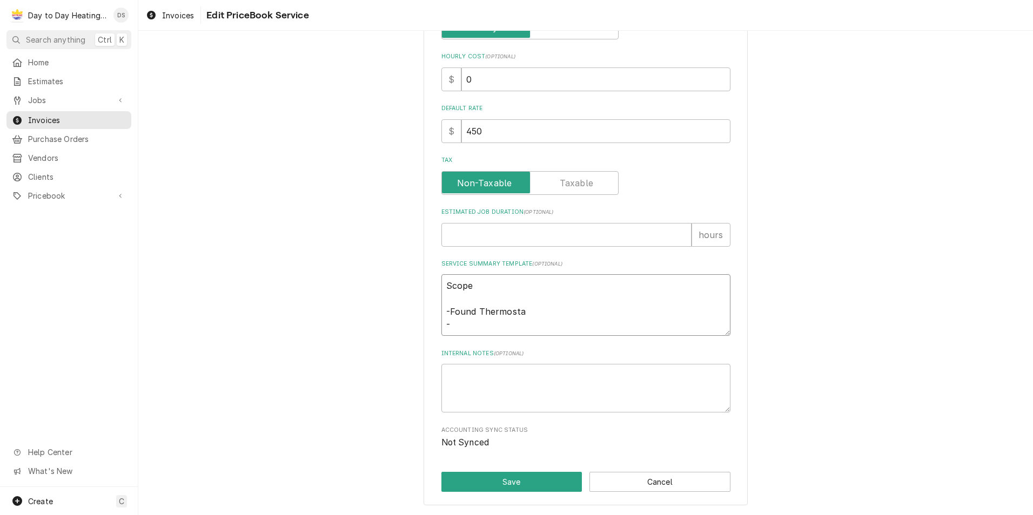
type textarea "Scope -Found Thermostat -"
type textarea "x"
type textarea "Scope -Found Thermostat -"
type textarea "x"
type textarea "Scope -Found Thermostat m -"
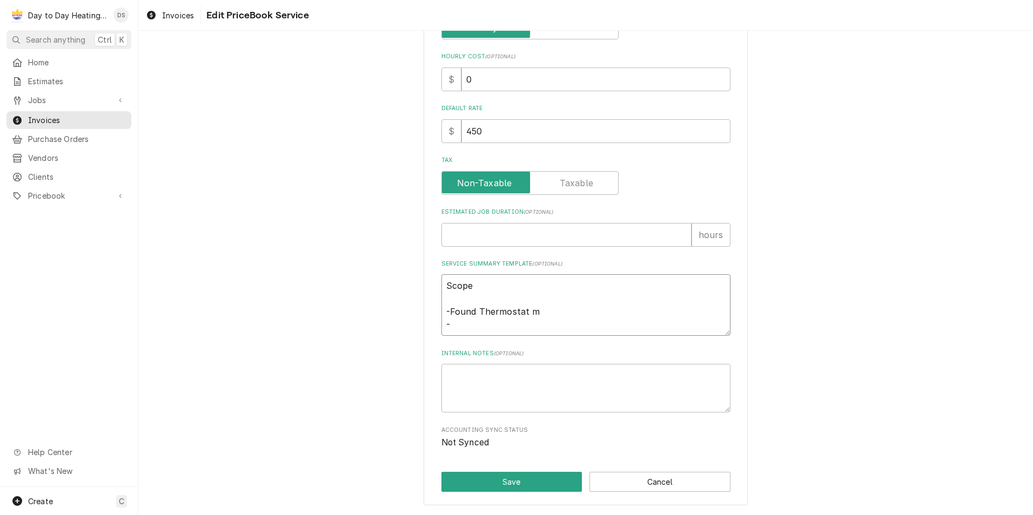
type textarea "x"
type textarea "Scope -Found Thermostat ma -"
type textarea "x"
type textarea "Scope -Found Thermostat mal -"
type textarea "x"
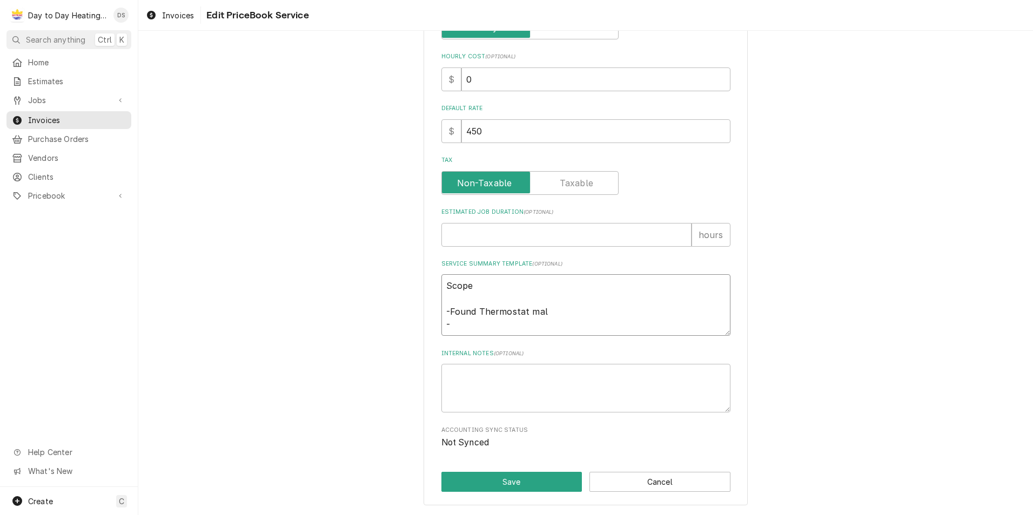
type textarea "Scope -Found Thermostat malf -"
type textarea "x"
type textarea "Scope -Found Thermostat malfu -"
type textarea "x"
type textarea "Scope -Found Thermostat malfuc -"
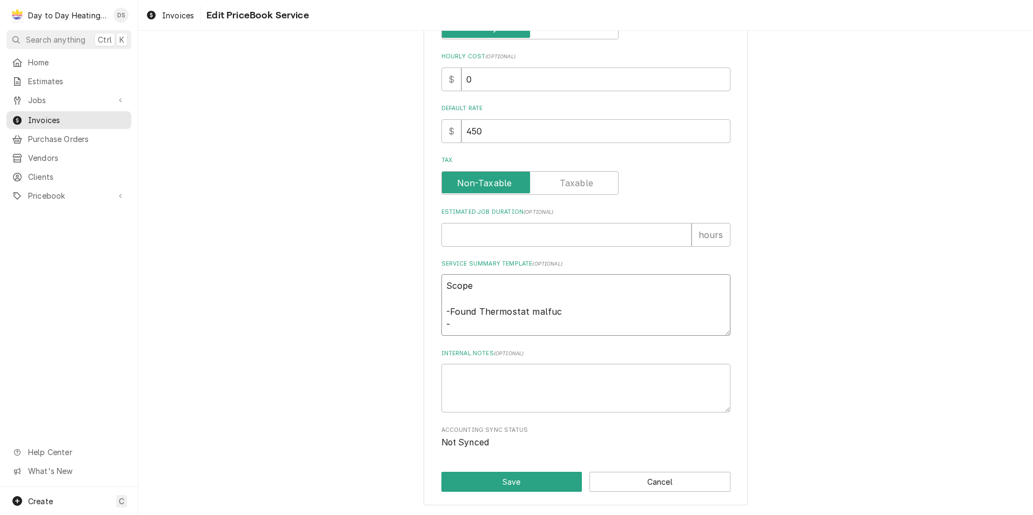
type textarea "x"
type textarea "Scope -Found Thermostat malfu -"
type textarea "x"
type textarea "Scope -Found Thermostat malfun -"
type textarea "x"
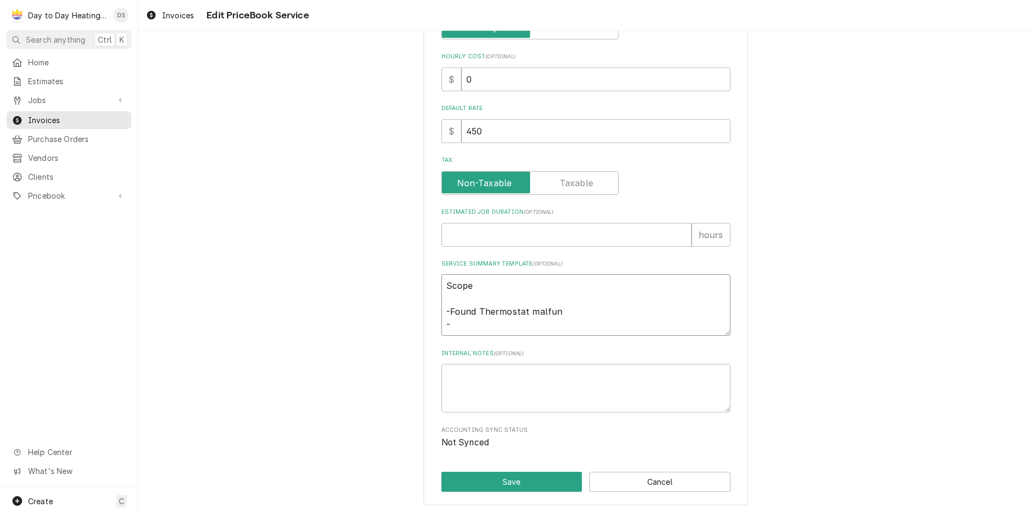
type textarea "Scope -Found Thermostat malfunc -"
type textarea "x"
type textarea "Scope -Found Thermostat malfunct -"
type textarea "x"
type textarea "Scope -Found Thermostat malfuncti -"
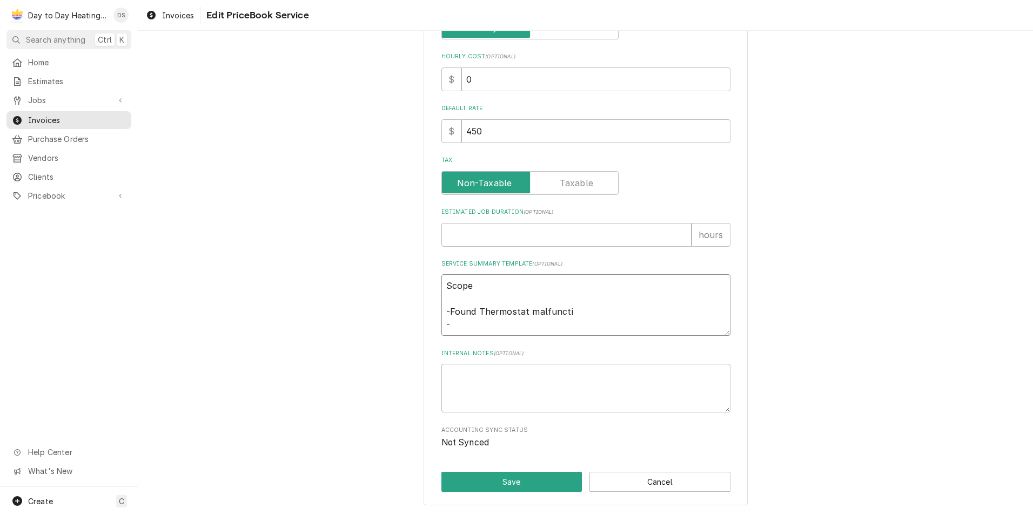
type textarea "x"
type textarea "Scope -Found Thermostat malfunctio -"
type textarea "x"
type textarea "Scope -Found Thermostat malfunctio -"
type textarea "x"
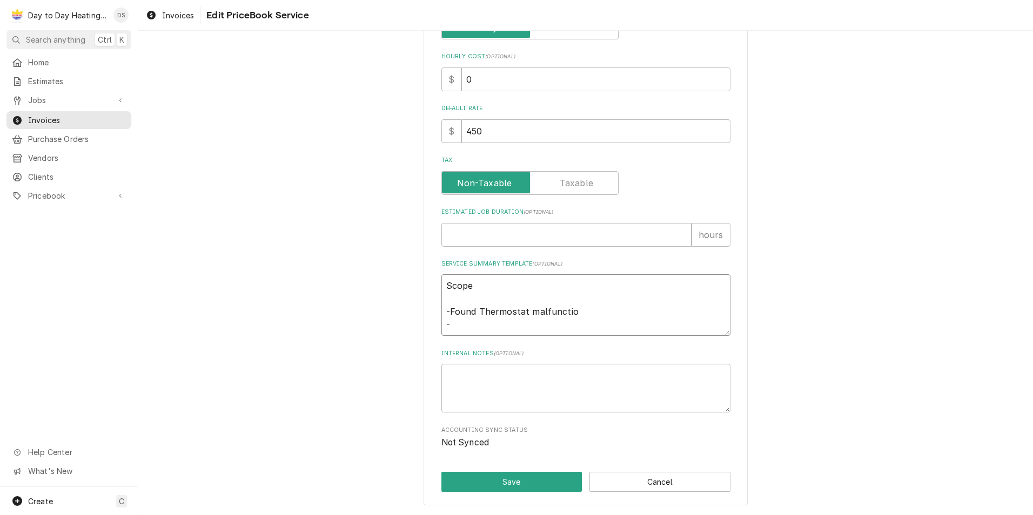
type textarea "Scope -Found Thermostat malfunctio n -"
type textarea "x"
type textarea "Scope -Found Thermostat malfunctio ni -"
type textarea "x"
type textarea "Scope -Found Thermostat malfunctio n -"
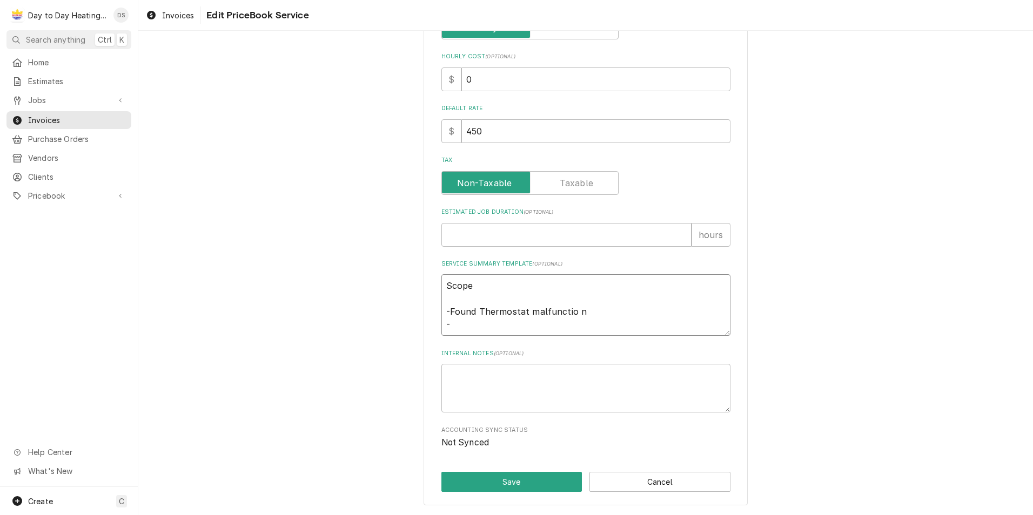
type textarea "x"
type textarea "Scope -Found Thermostat malfunctio -"
type textarea "x"
type textarea "Scope -Found Thermostat malfunctio -"
type textarea "x"
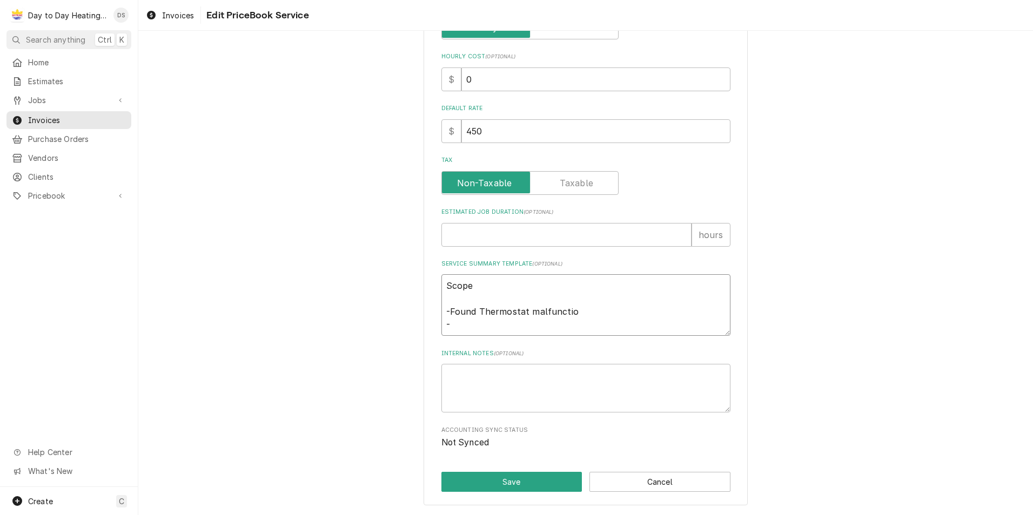
type textarea "Scope -Found Thermostat malfunction -"
type textarea "x"
type textarea "Scope -Found Thermostat malfunctioni -"
type textarea "x"
type textarea "Scope -Found Thermostat malfunctionin -"
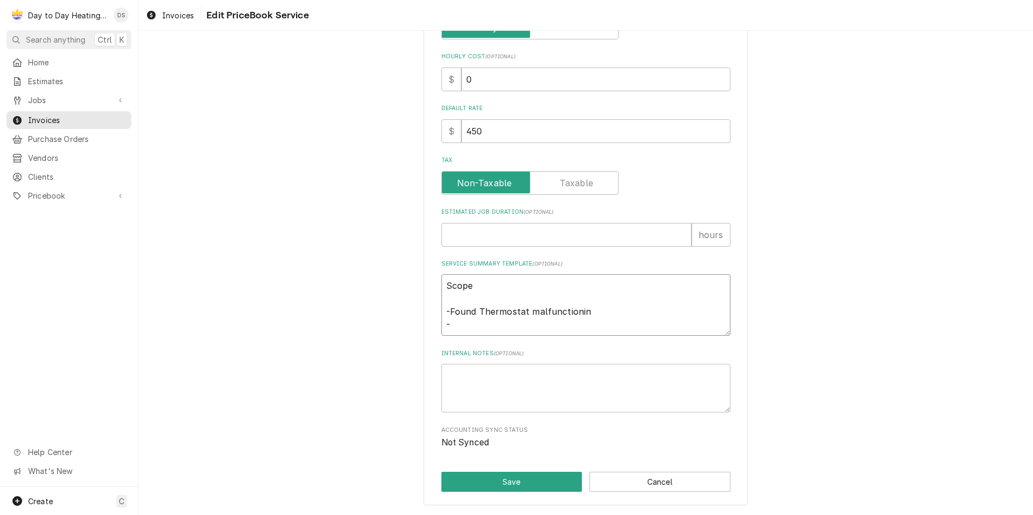
type textarea "x"
type textarea "Scope -Found Thermostat malfunctioning -"
type textarea "x"
type textarea "Scope -Found Thermostat malfunctioning -"
type textarea "x"
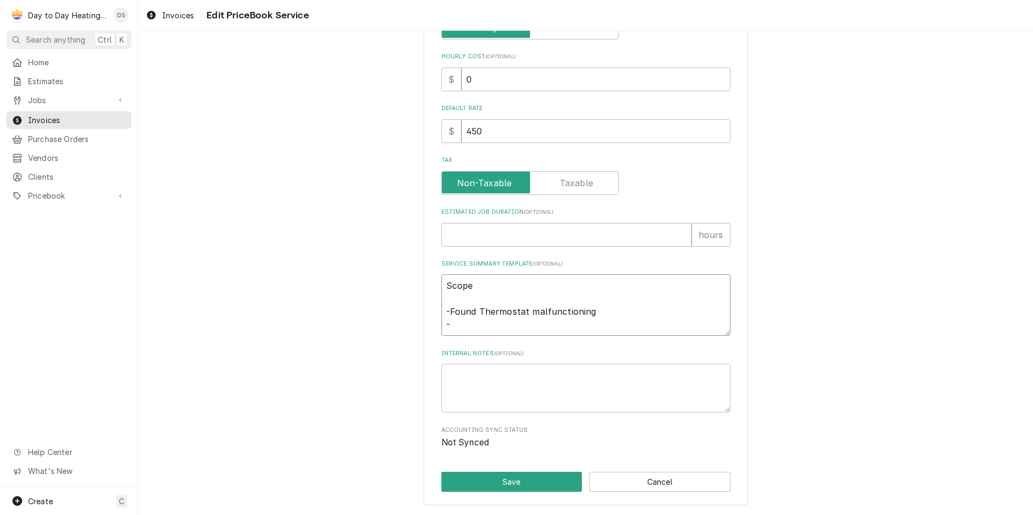
type textarea "Scope -Found Thermostat malfunctioning -"
type textarea "x"
type textarea "Scope -Found Thermostat malfunctioning, -"
type textarea "x"
type textarea "Scope -Found Thermostat malfunctioning, -"
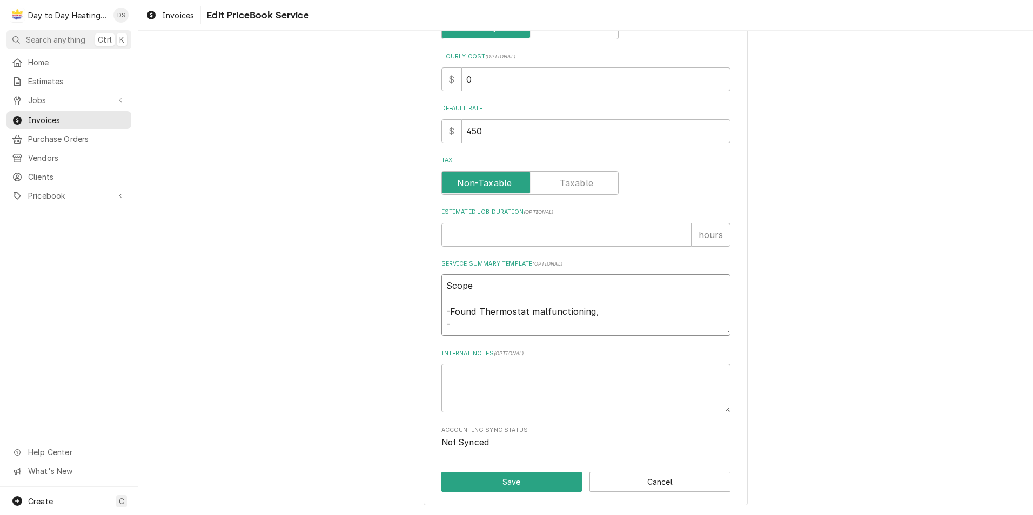
type textarea "x"
type textarea "Scope -Found Thermostat malfunctioning, N -"
type textarea "x"
type textarea "Scope -Found Thermostat malfunctioning, No -"
type textarea "x"
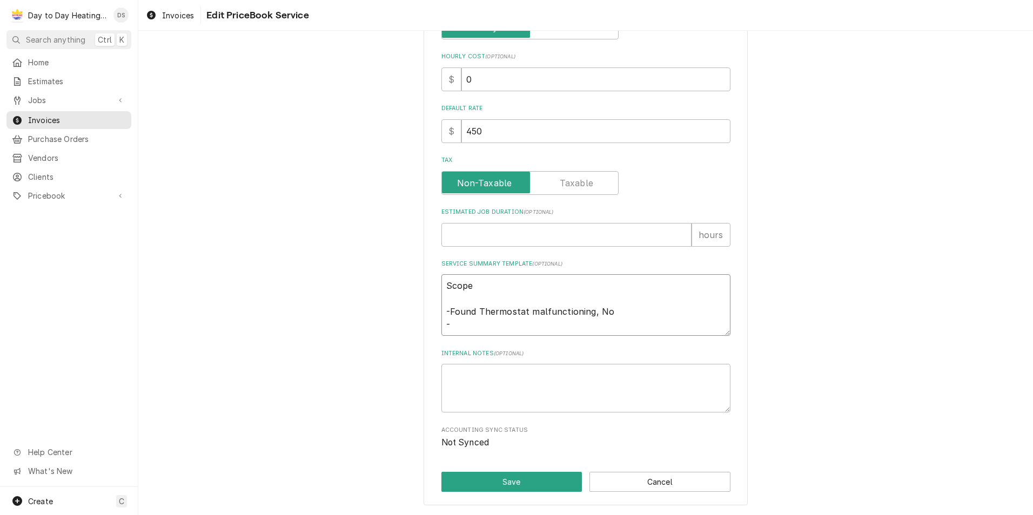
type textarea "Scope -Found Thermostat malfunctioning, Not -"
type textarea "x"
type textarea "Scope -Found Thermostat malfunctioning, Not -"
type textarea "x"
type textarea "Scope -Found Thermostat malfunctioning, Not p -"
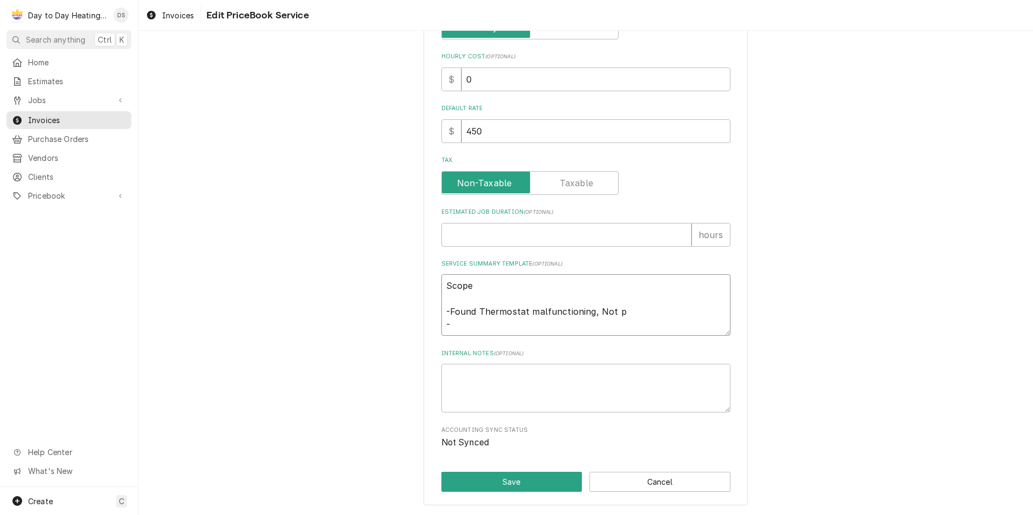
type textarea "x"
type textarea "Scope -Found Thermostat malfunctioning, Not pe -"
type textarea "x"
type textarea "Scope -Found Thermostat malfunctioning, Not per -"
type textarea "x"
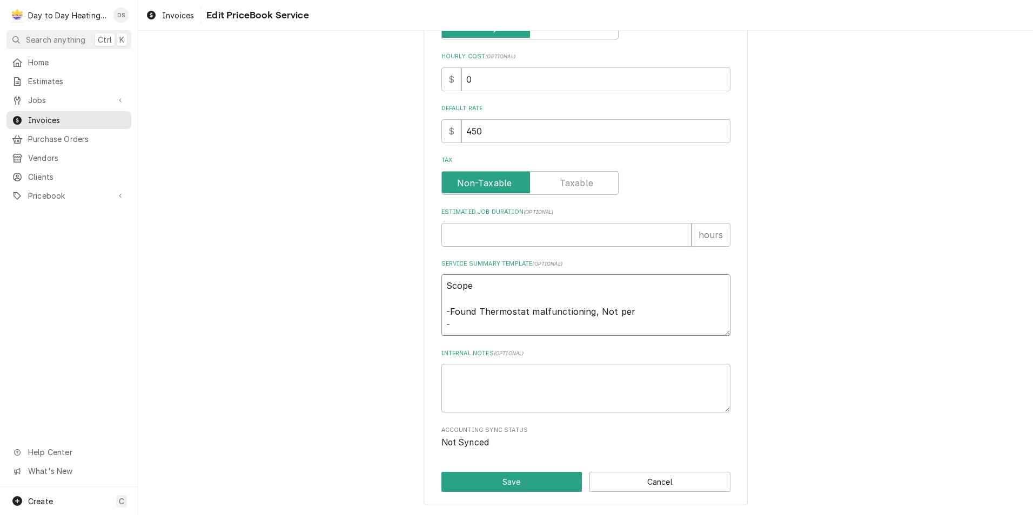
type textarea "Scope -Found Thermostat malfunctioning, Not perf -"
type textarea "x"
type textarea "Scope -Found Thermostat malfunctioning, Not perfo -"
type textarea "x"
type textarea "Scope -Found Thermostat malfunctioning, Not perf -"
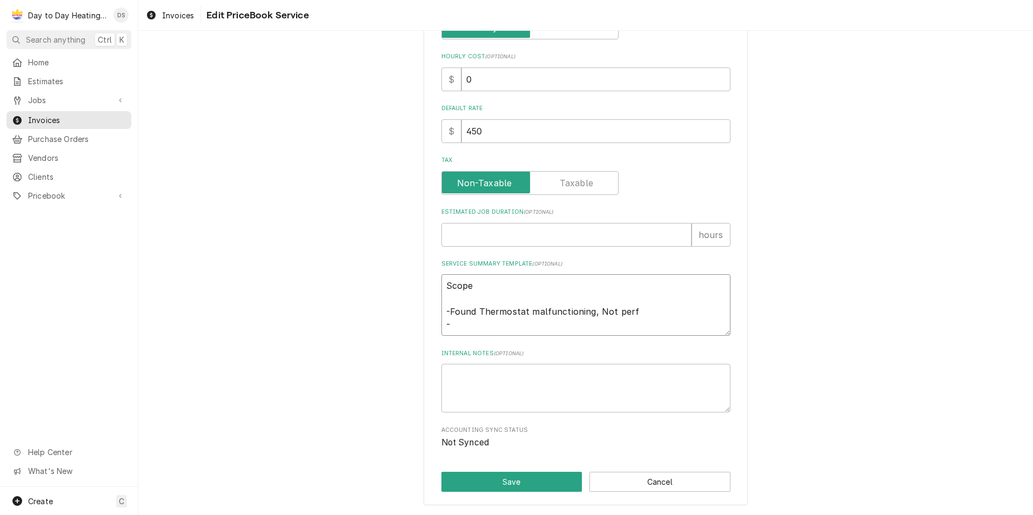
type textarea "x"
type textarea "Scope -Found Thermostat malfunctioning, Not per -"
type textarea "x"
type textarea "Scope -Found Thermostat malfunctioning, Not pe -"
type textarea "x"
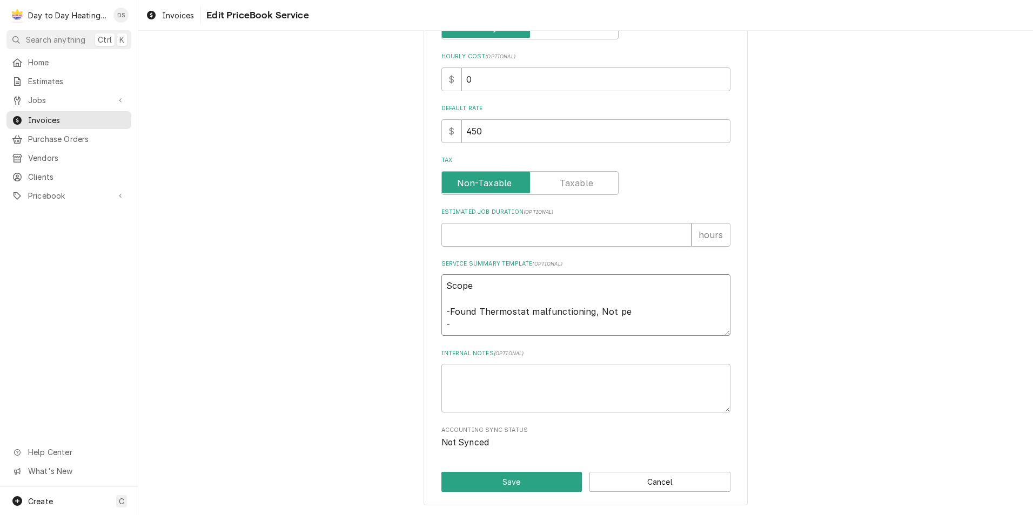
type textarea "Scope -Found Thermostat malfunctioning, Not p -"
type textarea "x"
type textarea "Scope -Found Thermostat malfunctioning, Not -"
type textarea "x"
type textarea "Scope -Found Thermostat malfunctioning, Not -"
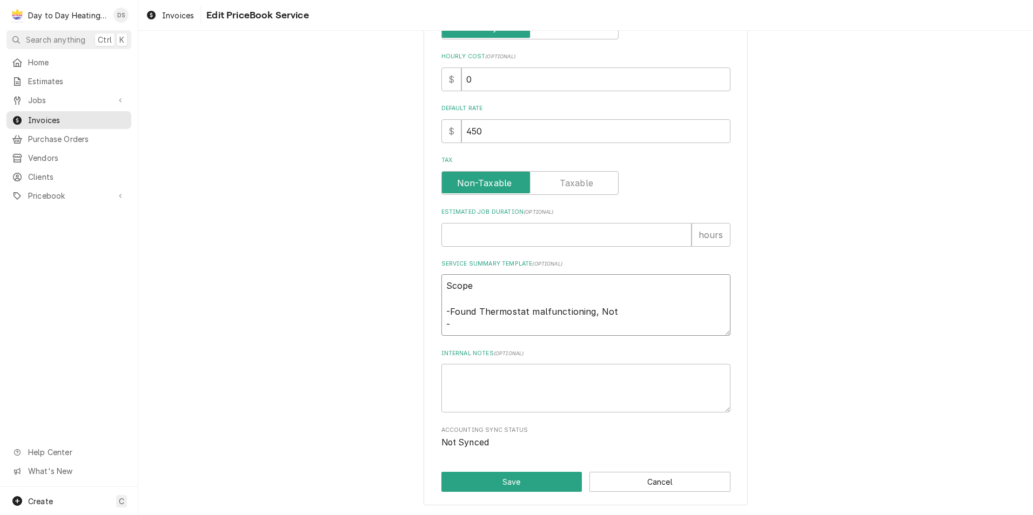
type textarea "x"
type textarea "Scope -Found Thermostat malfunctioning, No -"
type textarea "x"
type textarea "Scope -Found Thermostat malfunctioning, N -"
type textarea "x"
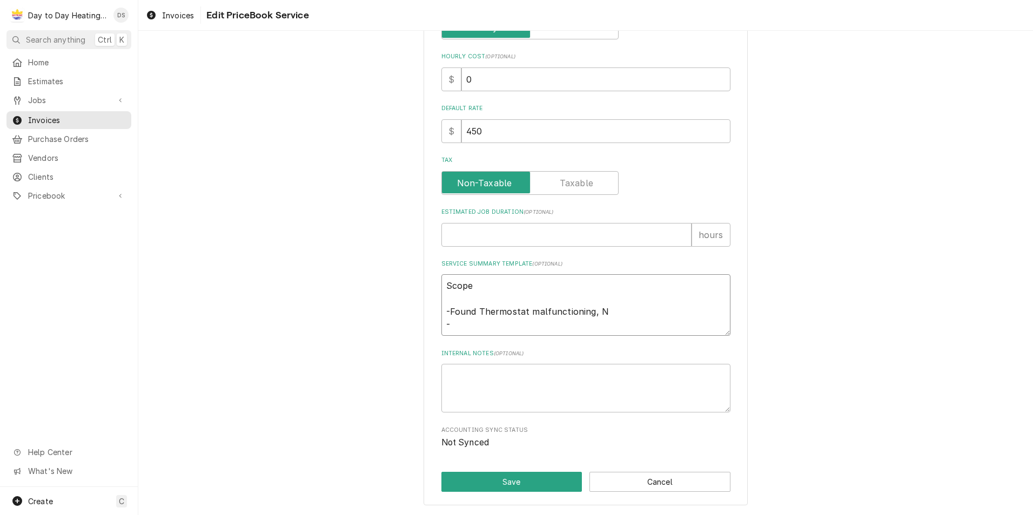
type textarea "Scope -Found Thermostat malfunctioning, -"
type textarea "x"
type textarea "Scope -Found Thermostat malfunctioning, -"
type textarea "x"
click at [470, 328] on textarea "Scope -Found Thermostat malfunctioning. -" at bounding box center [585, 305] width 289 height 62
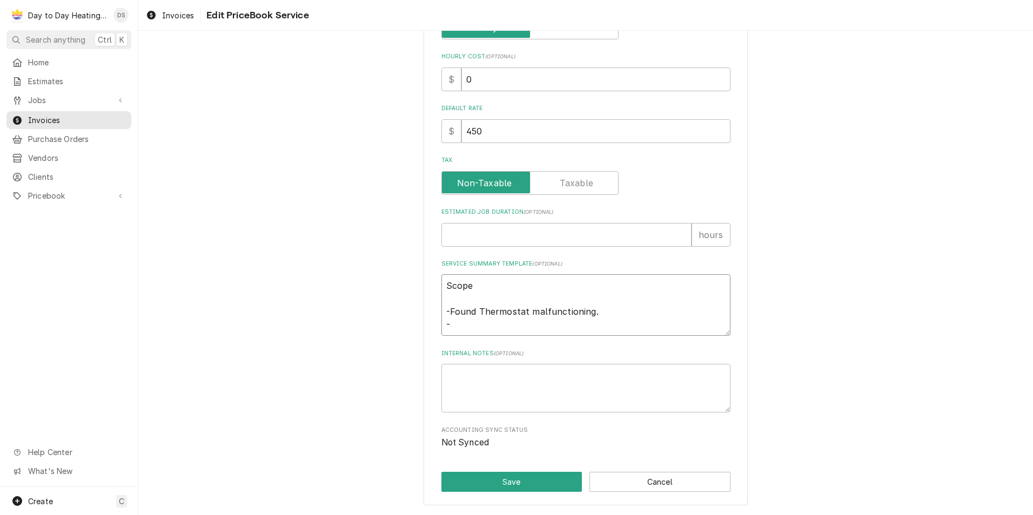
click at [479, 309] on textarea "Scope -Found Thermostat malfunctioning. -" at bounding box center [585, 305] width 289 height 62
click at [464, 330] on textarea "Scope -Found thermostat malfunctioning. -" at bounding box center [585, 305] width 289 height 62
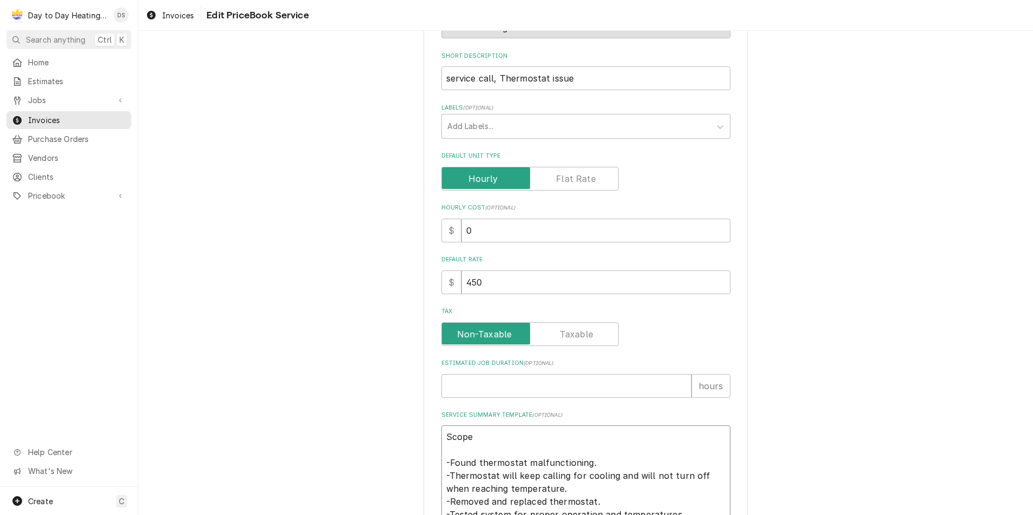
scroll to position [378, 0]
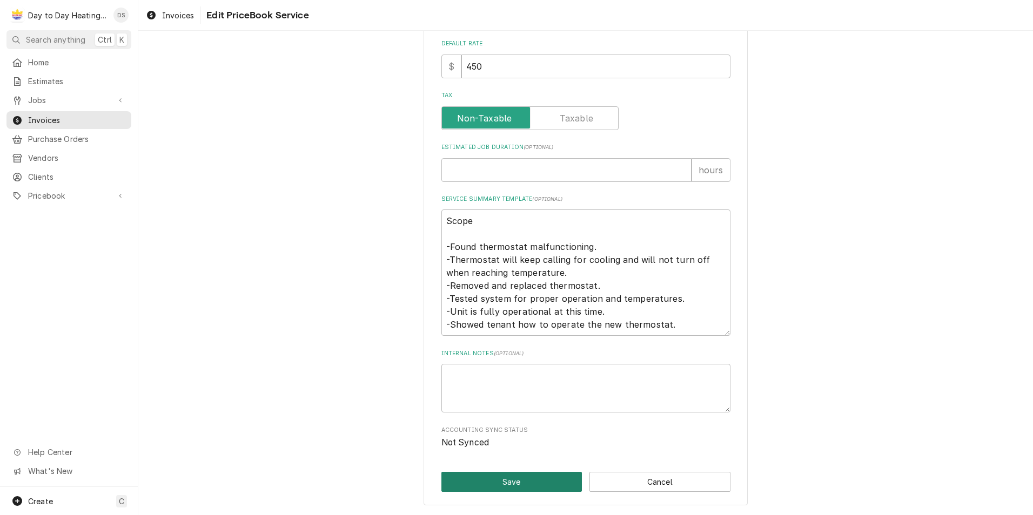
click at [526, 478] on button "Save" at bounding box center [511, 482] width 141 height 20
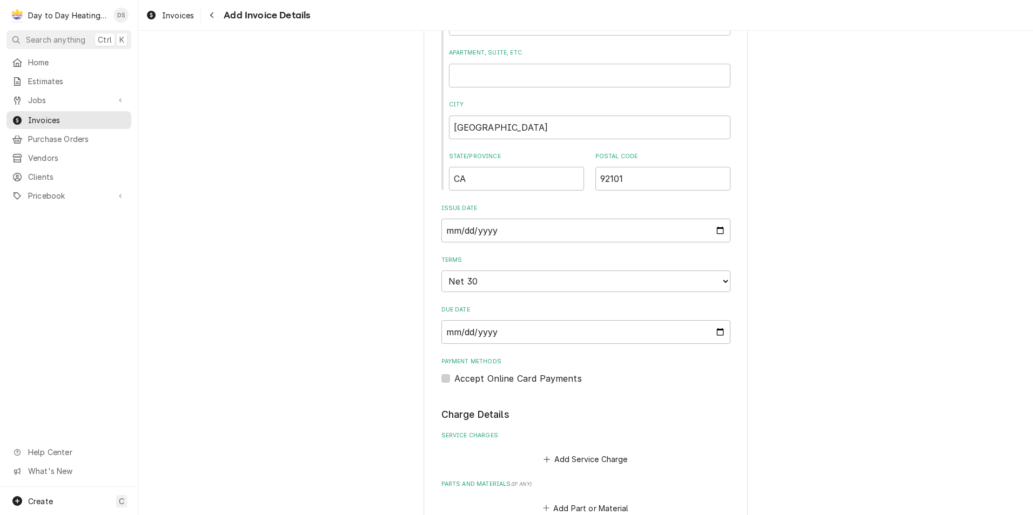
scroll to position [486, 0]
click at [584, 455] on button "Add Service Charge" at bounding box center [586, 457] width 88 height 15
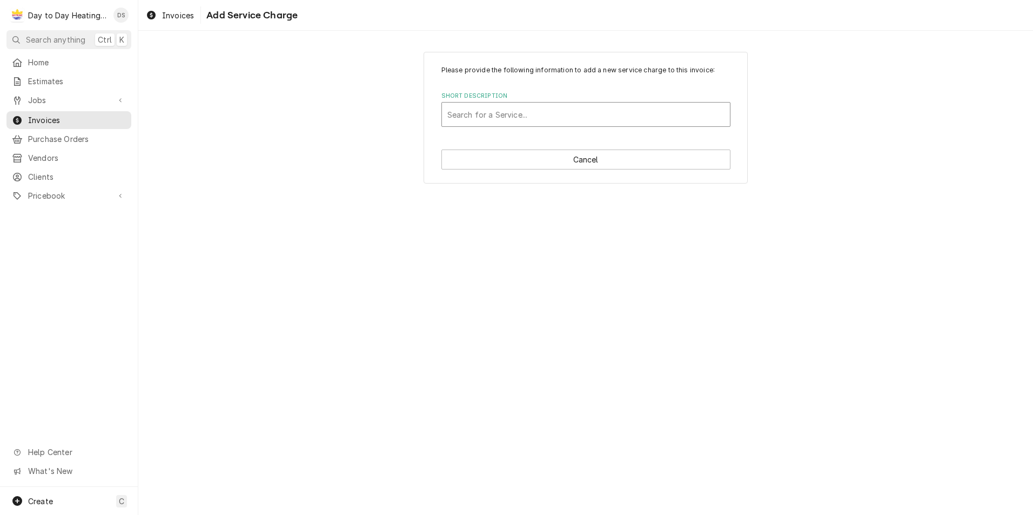
click at [525, 110] on div "Short Description" at bounding box center [585, 114] width 277 height 19
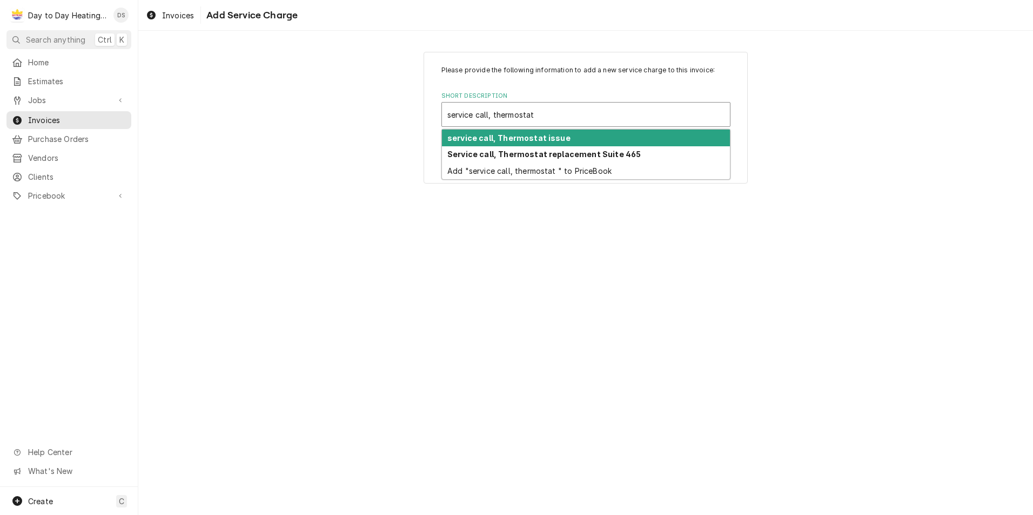
click at [538, 143] on div "service call, Thermostat issue" at bounding box center [586, 138] width 288 height 17
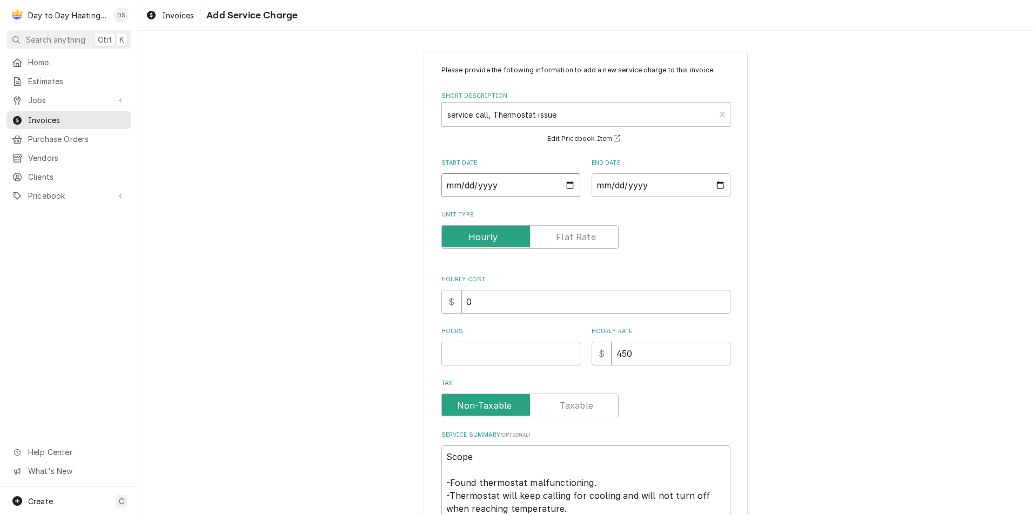
click at [561, 190] on input "Start Date" at bounding box center [510, 185] width 139 height 24
click at [713, 189] on input "End Date" at bounding box center [661, 185] width 139 height 24
click at [574, 229] on input "Unit Type" at bounding box center [529, 237] width 167 height 24
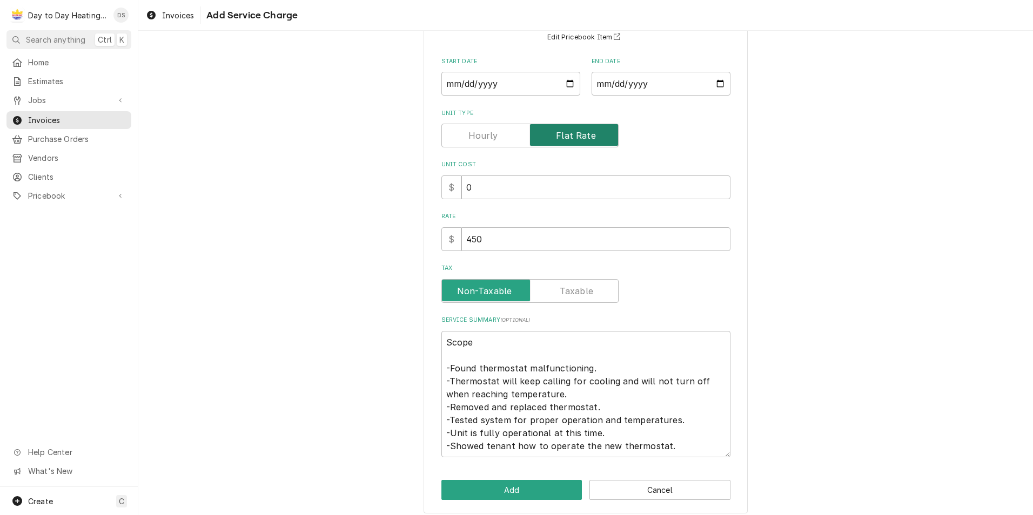
scroll to position [110, 0]
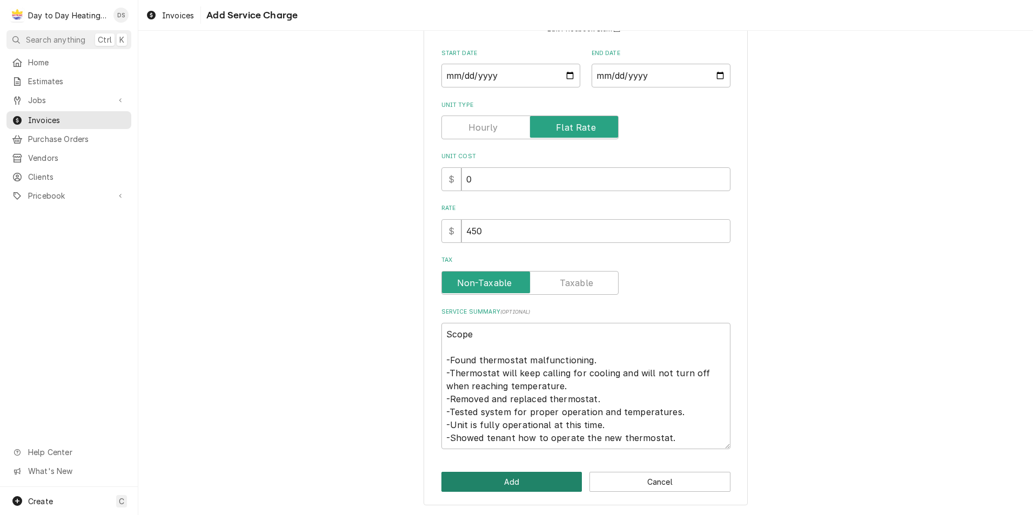
click at [508, 478] on button "Add" at bounding box center [511, 482] width 141 height 20
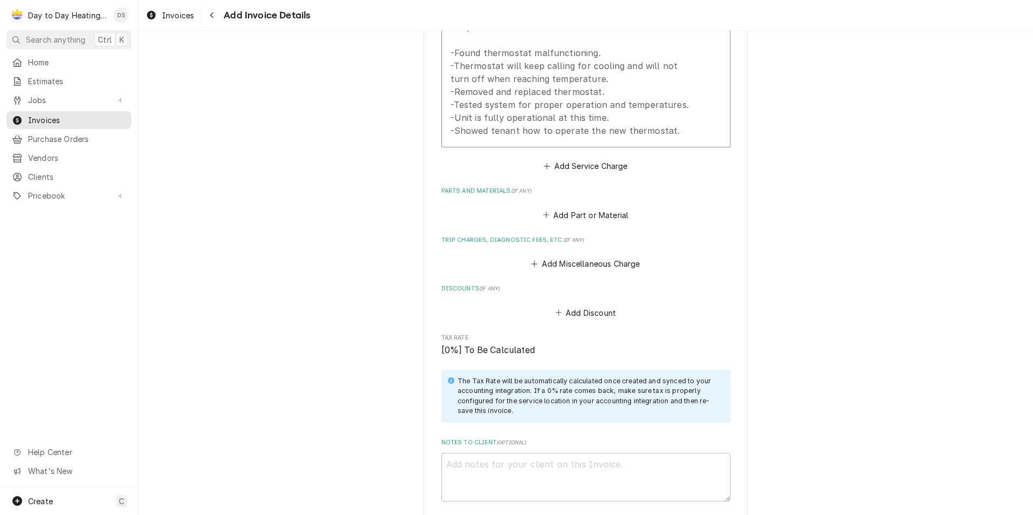
scroll to position [1331, 0]
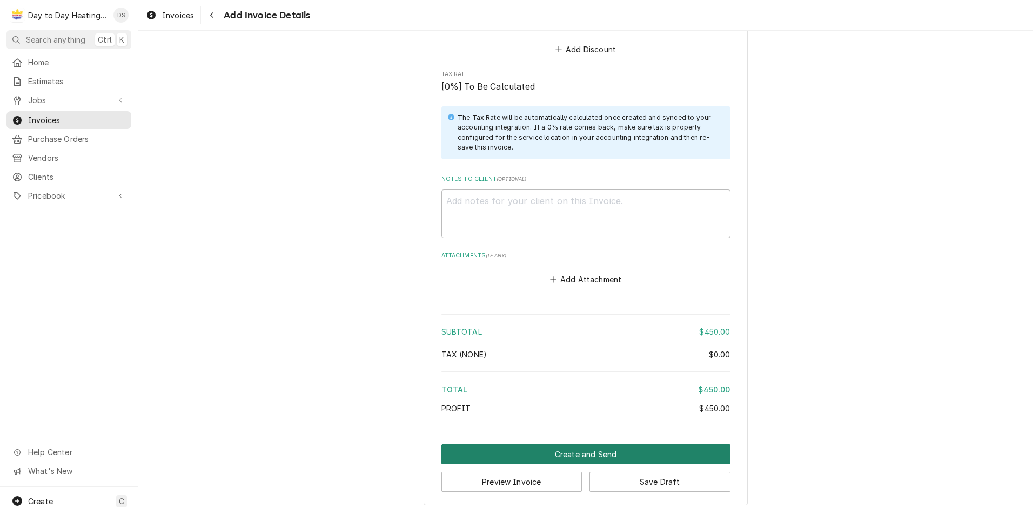
click at [558, 456] on button "Create and Send" at bounding box center [585, 455] width 289 height 20
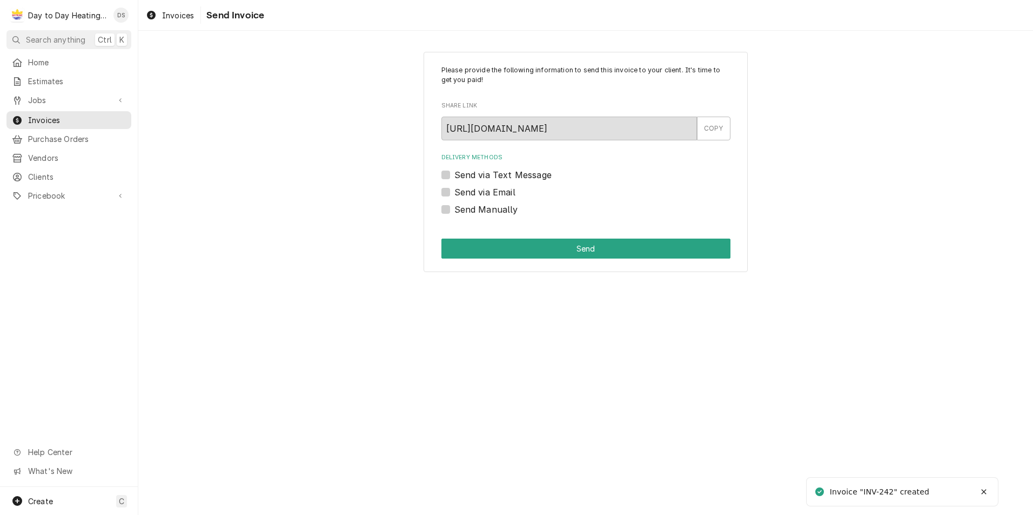
click at [490, 191] on label "Send via Email" at bounding box center [484, 192] width 61 height 13
click at [490, 191] on input "Send via Email" at bounding box center [598, 198] width 289 height 24
checkbox input "true"
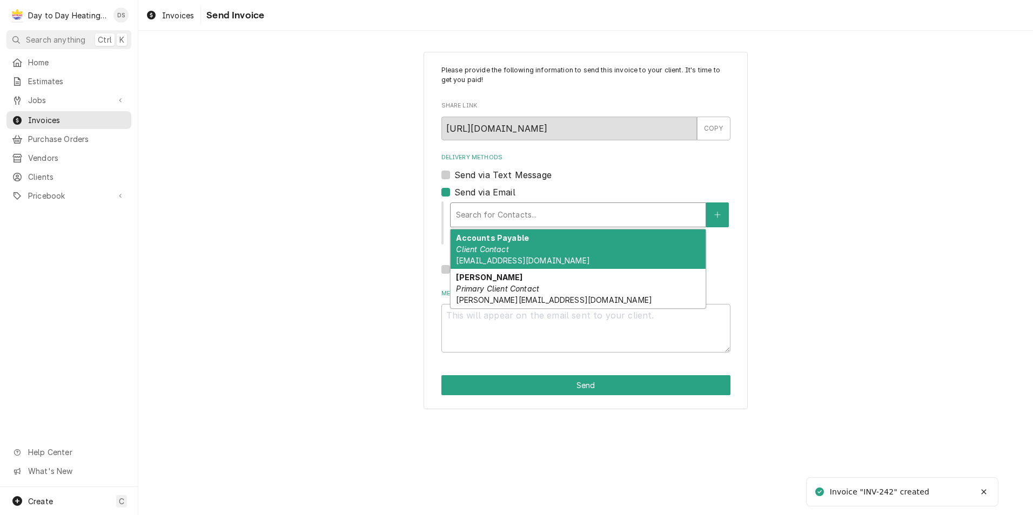
click at [497, 205] on div "Delivery Methods" at bounding box center [578, 214] width 244 height 19
click at [507, 246] on em "Client Contact" at bounding box center [482, 249] width 52 height 9
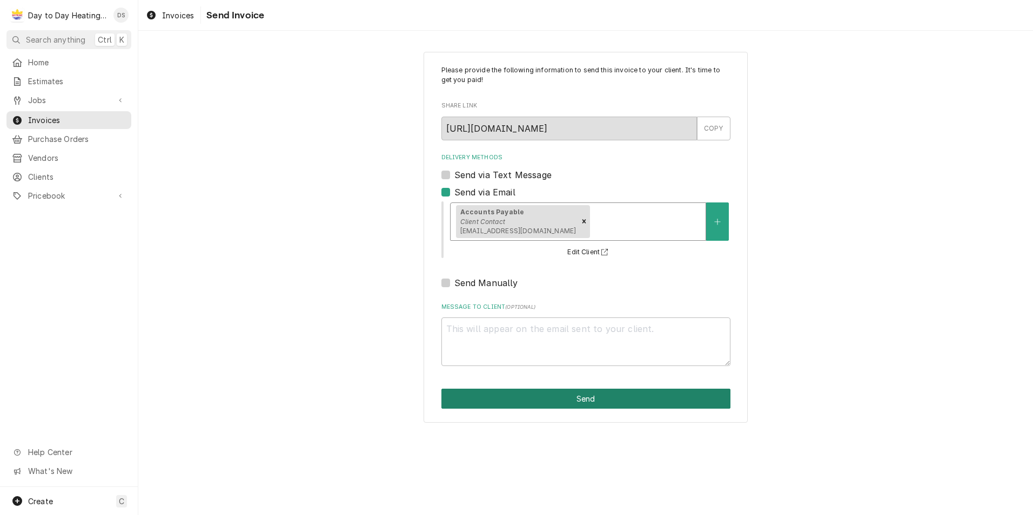
click at [558, 394] on button "Send" at bounding box center [585, 399] width 289 height 20
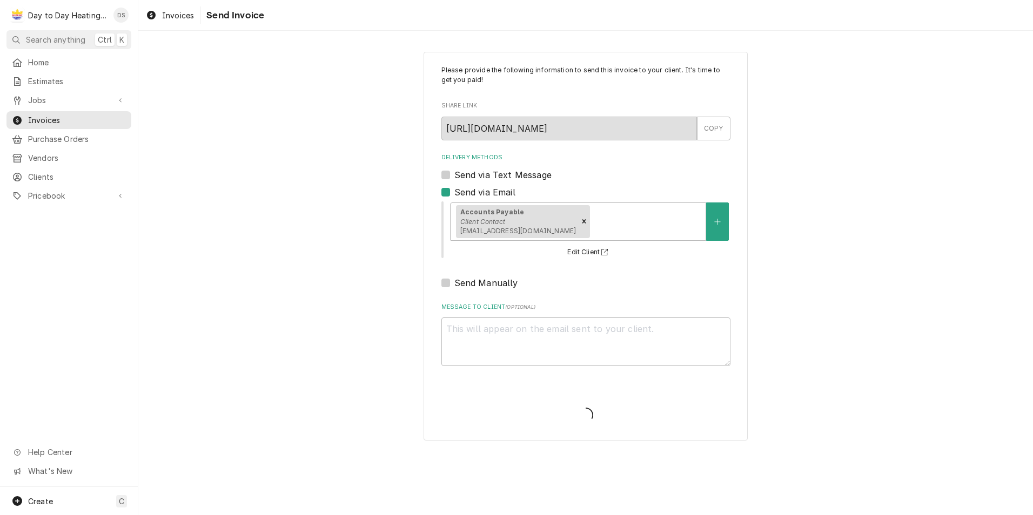
type textarea "x"
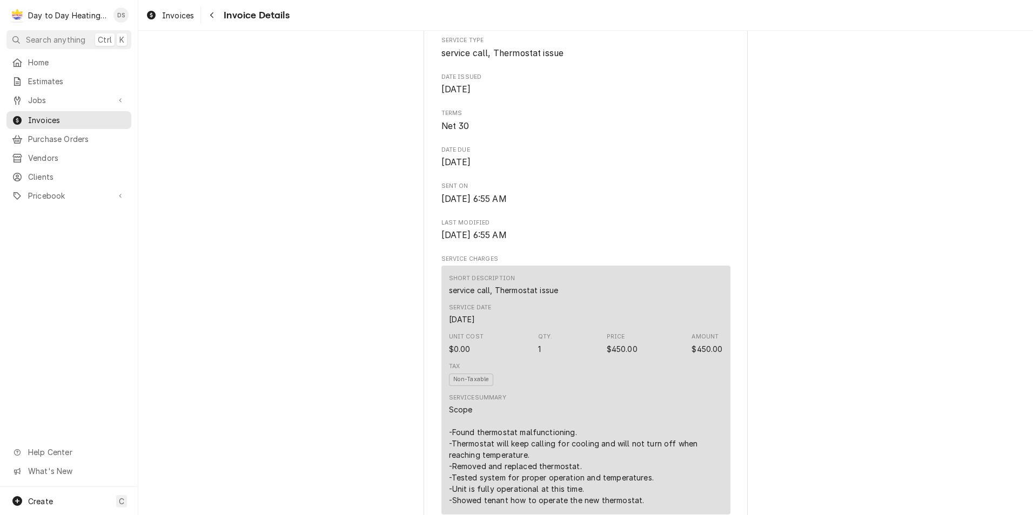
scroll to position [432, 0]
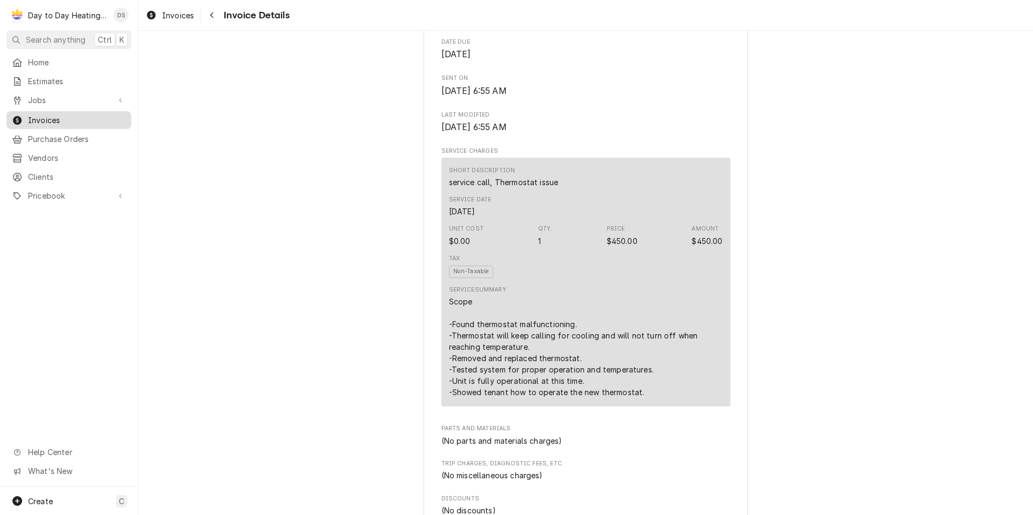
click at [53, 117] on span "Invoices" at bounding box center [77, 120] width 98 height 11
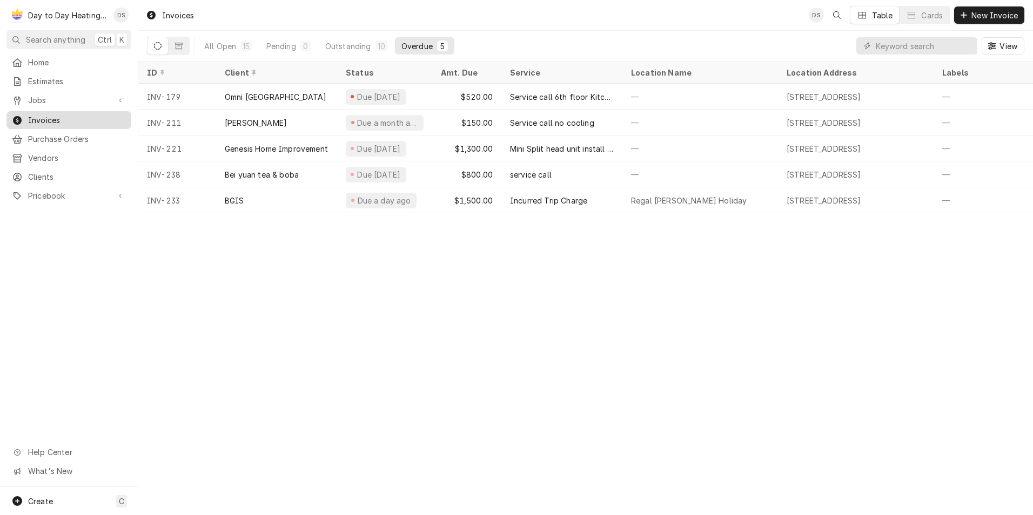
click at [59, 117] on span "Invoices" at bounding box center [77, 120] width 98 height 11
click at [967, 11] on div "Dynamic Content Wrapper" at bounding box center [963, 15] width 11 height 11
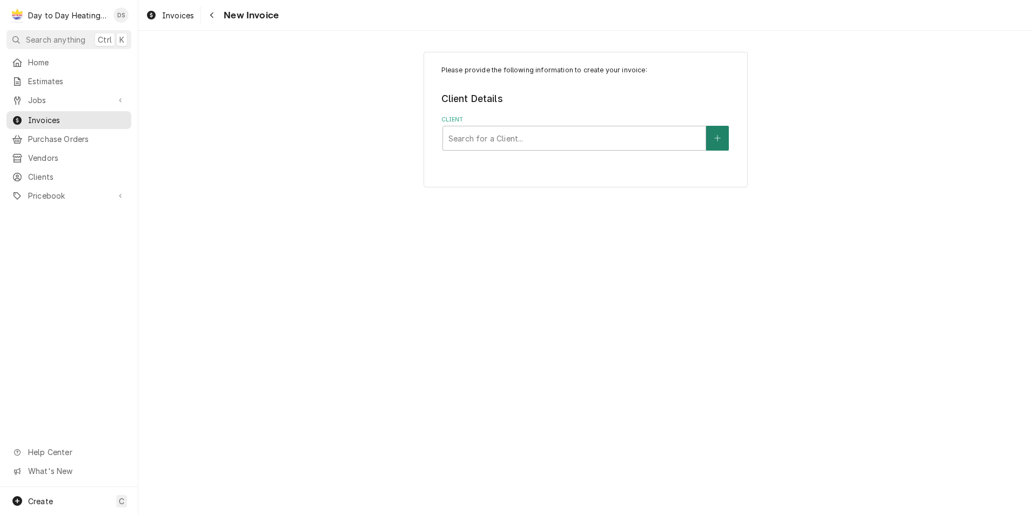
click at [722, 139] on button "Client" at bounding box center [717, 138] width 23 height 25
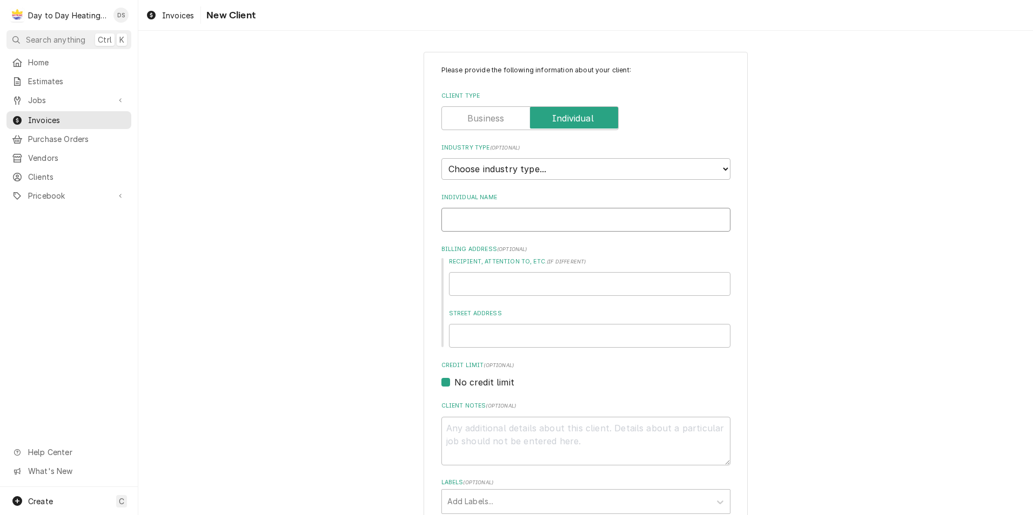
click at [522, 219] on input "Individual Name" at bounding box center [585, 220] width 289 height 24
type textarea "x"
type input "S"
type textarea "x"
type input "St"
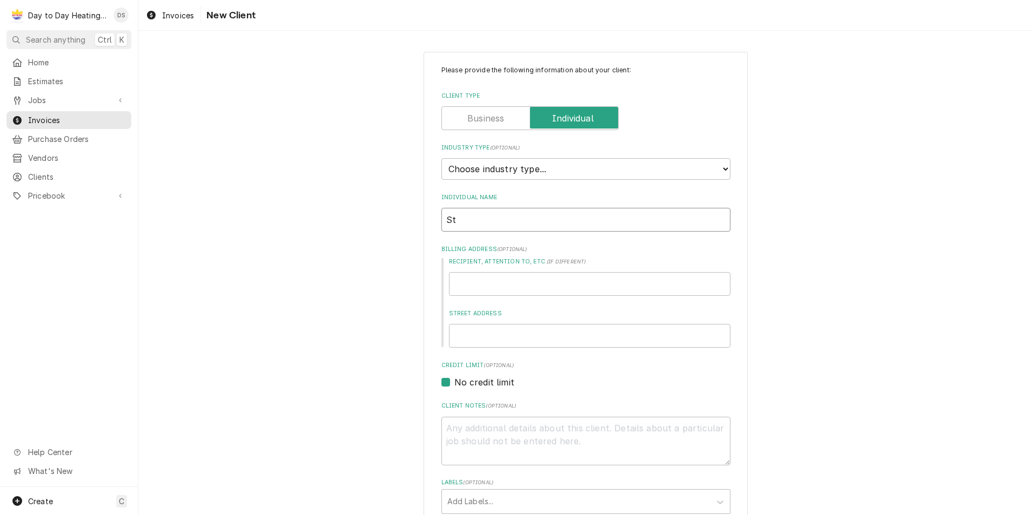
type textarea "x"
type input "Ste"
type textarea "x"
type input "Step"
type textarea "x"
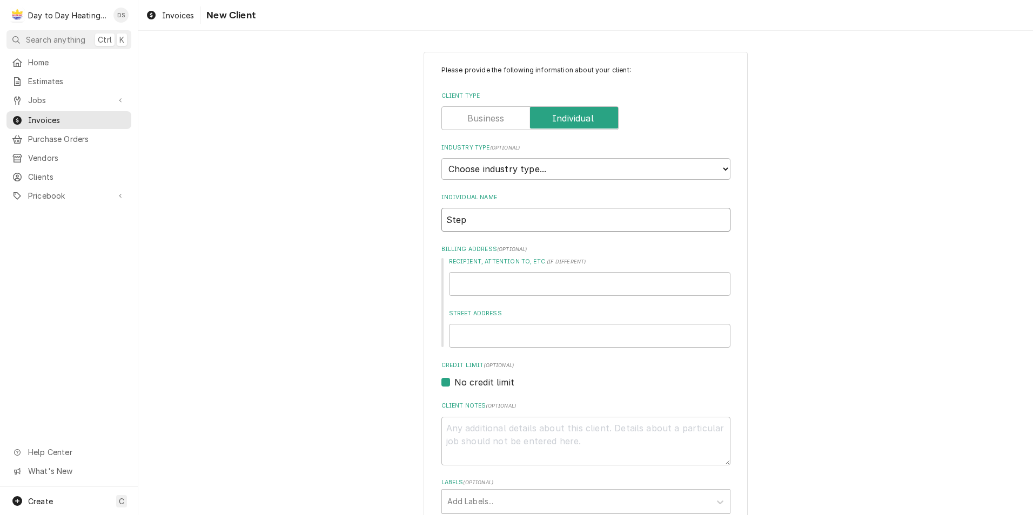
type input "Steph"
type textarea "x"
type input "Stepha"
type textarea "x"
type input "[PERSON_NAME]"
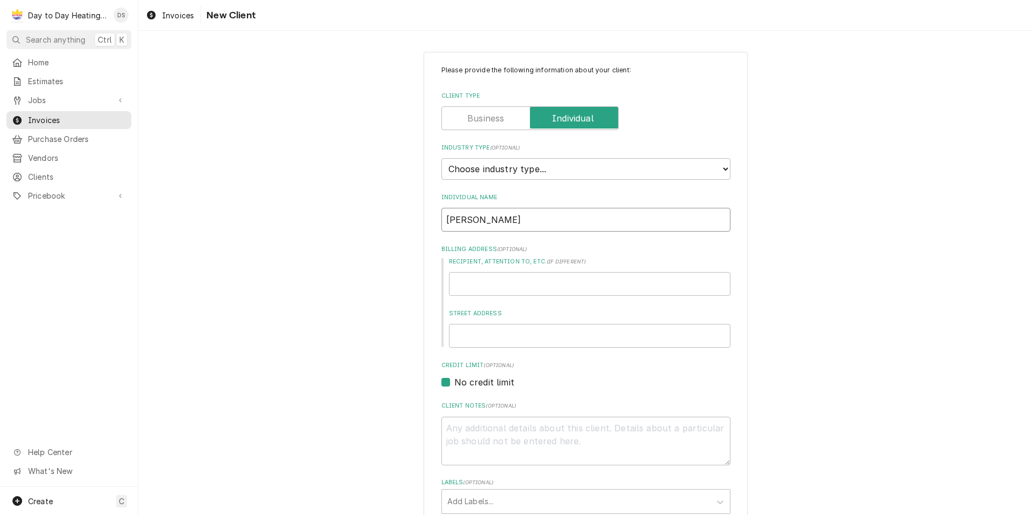
type textarea "x"
type input "[PERSON_NAME]"
type textarea "x"
type input "[PERSON_NAME]"
type textarea "x"
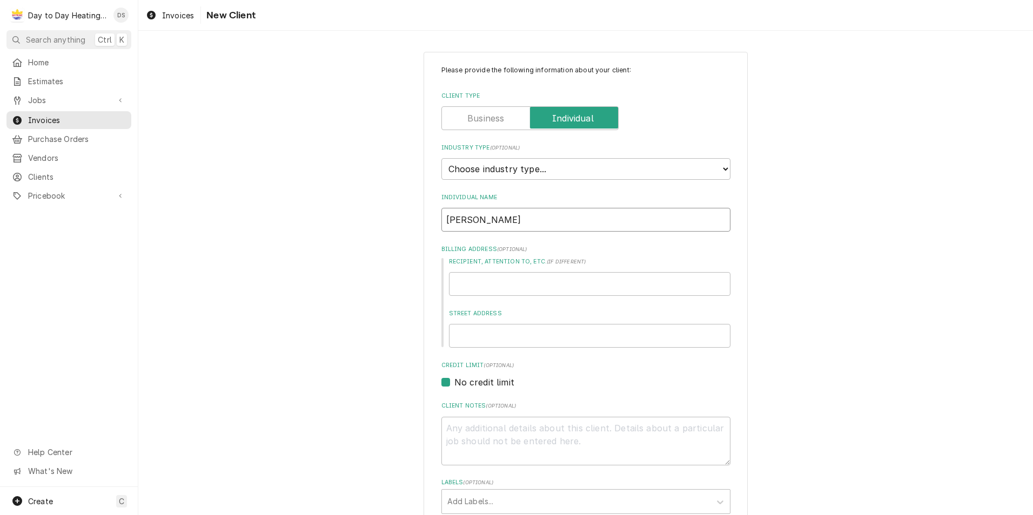
type input "[PERSON_NAME]"
type textarea "x"
type input "[PERSON_NAME]"
type textarea "x"
type input "Stephan Alan"
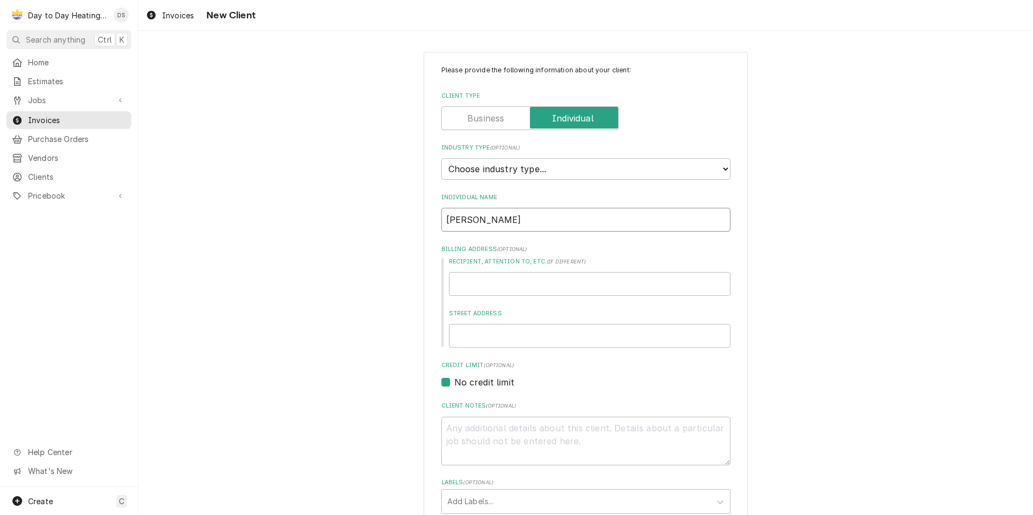
type textarea "x"
type input "Stephan Alani"
type textarea "x"
type input "Stephan Alanis"
type textarea "x"
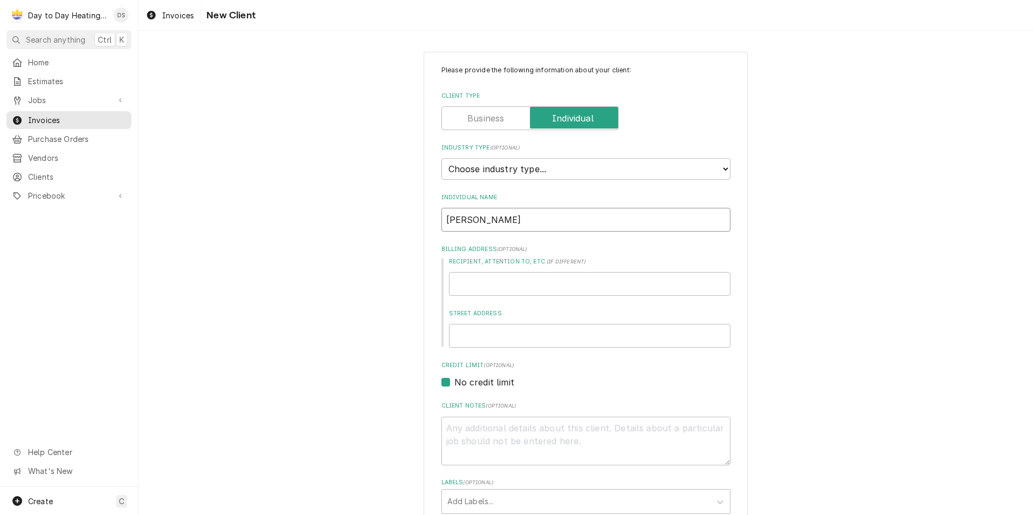
type input "Stephan Alanis"
click at [508, 287] on input "Recipient, Attention To, etc. ( if different )" at bounding box center [589, 284] width 281 height 24
click at [487, 113] on label "Client Type" at bounding box center [529, 118] width 177 height 24
click at [487, 113] on input "Client Type" at bounding box center [529, 118] width 167 height 24
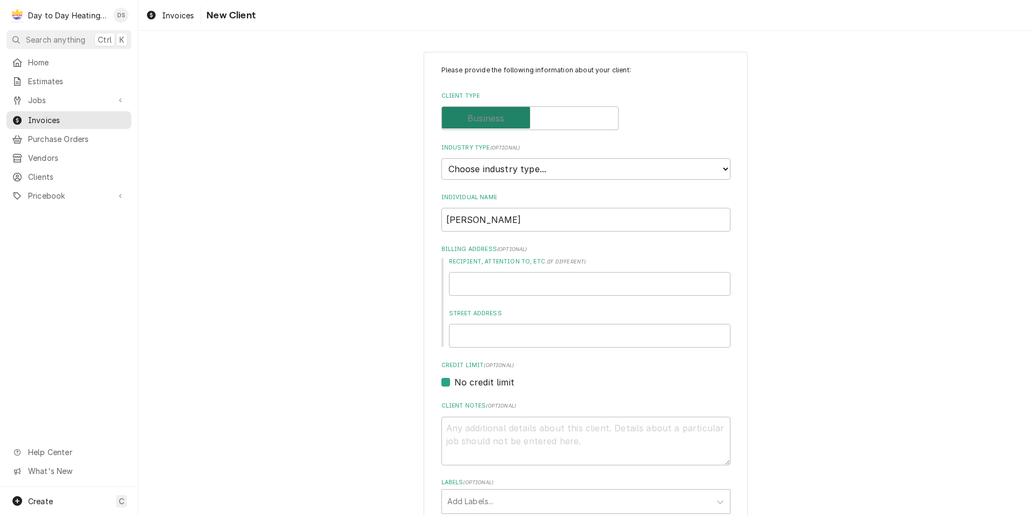
checkbox input "false"
drag, startPoint x: 505, startPoint y: 219, endPoint x: 395, endPoint y: 214, distance: 109.3
click at [395, 214] on div "Please provide the following information about your client: Client Type Industr…" at bounding box center [585, 397] width 895 height 710
click at [485, 284] on input "Recipient, Attention To, etc. ( if different )" at bounding box center [589, 284] width 281 height 24
paste input "[PERSON_NAME]"
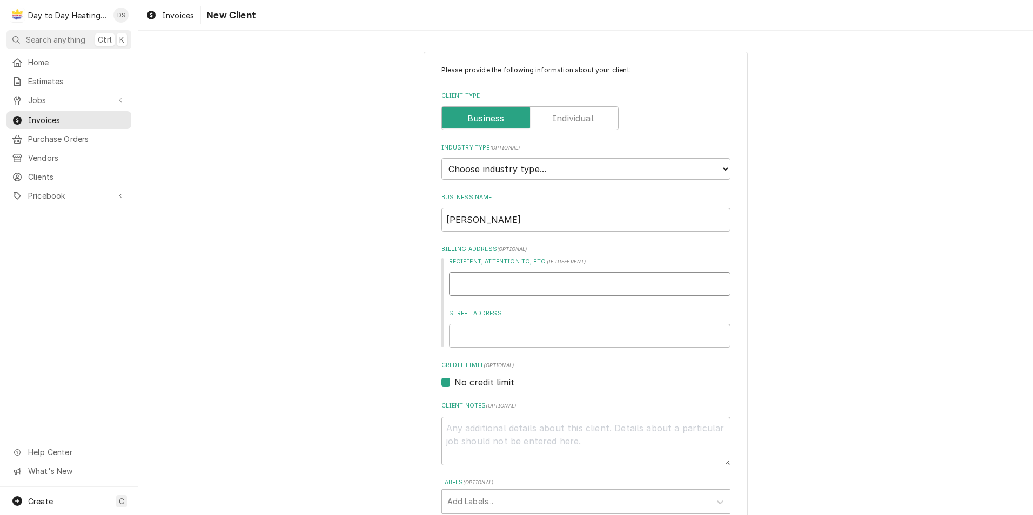
type textarea "x"
type input "[PERSON_NAME]"
drag, startPoint x: 474, startPoint y: 222, endPoint x: 417, endPoint y: 232, distance: 58.8
click at [424, 231] on div "Please provide the following information about your client: Client Type Industr…" at bounding box center [586, 397] width 324 height 691
type textarea "x"
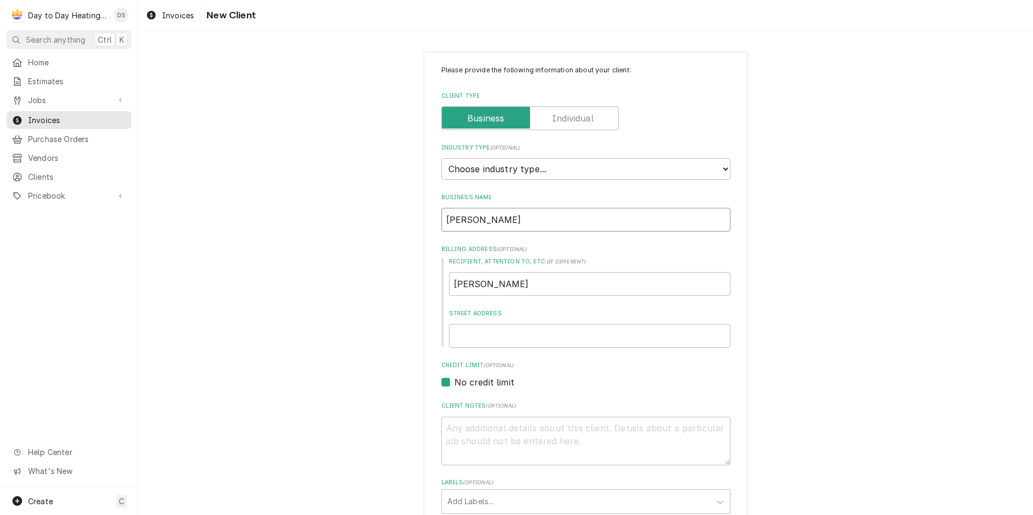
type input "Alanis"
type textarea "x"
type input "Alanis"
type textarea "x"
type input "Alanis A"
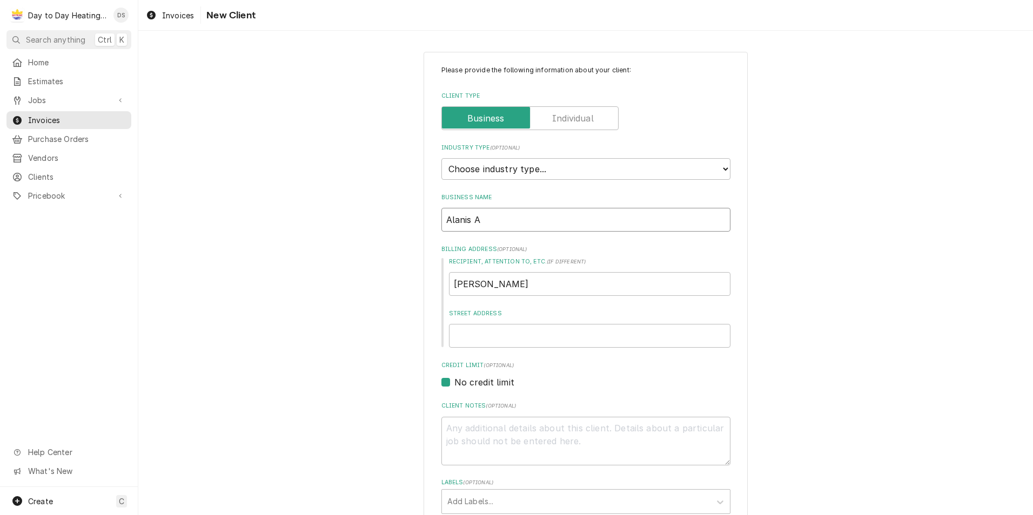
type textarea "x"
type input "Alanis Ai"
type textarea "x"
type input "Alanis Air"
type textarea "x"
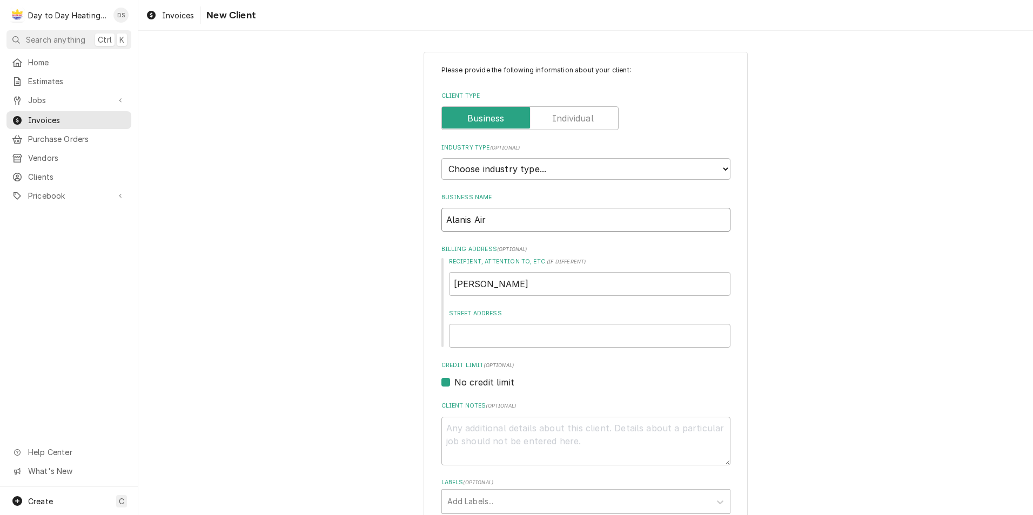
scroll to position [108, 0]
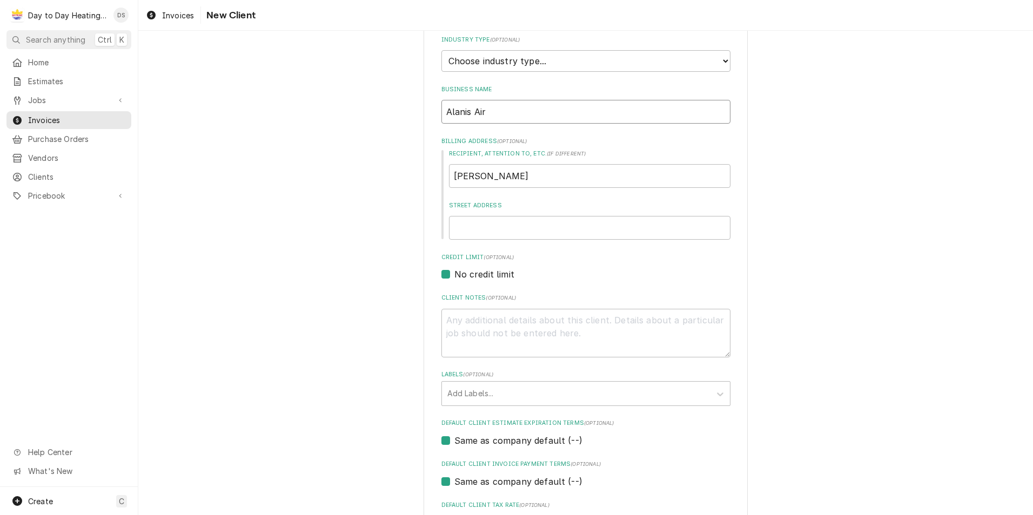
type input "Alanis Air"
click at [514, 235] on input "Street Address" at bounding box center [589, 228] width 281 height 24
type textarea "x"
type input "1"
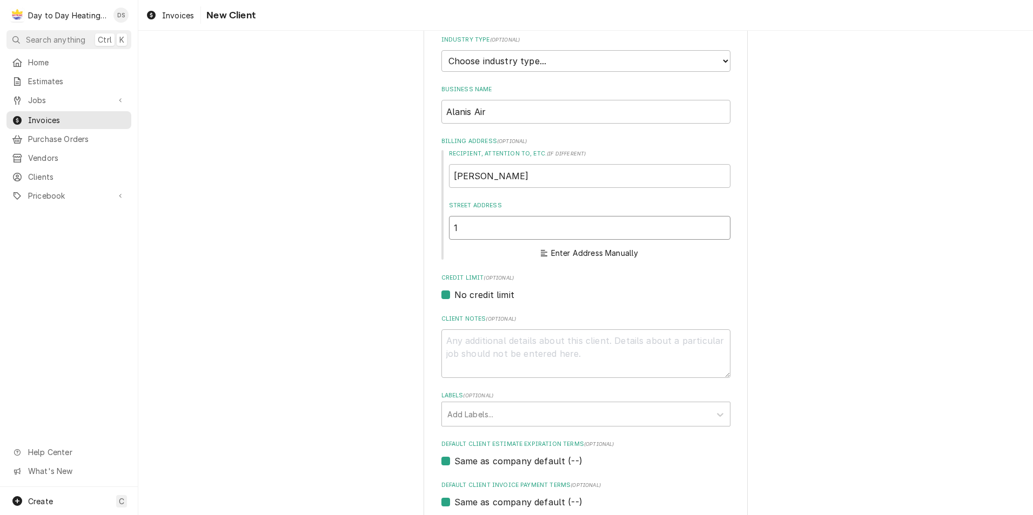
type textarea "x"
type input "19"
type textarea "x"
type input "193"
type textarea "x"
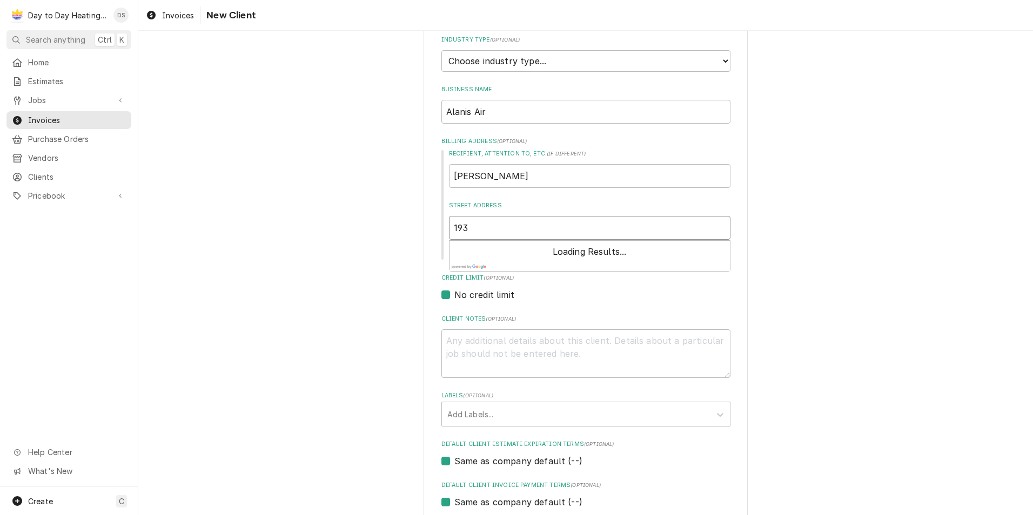
type input "1937"
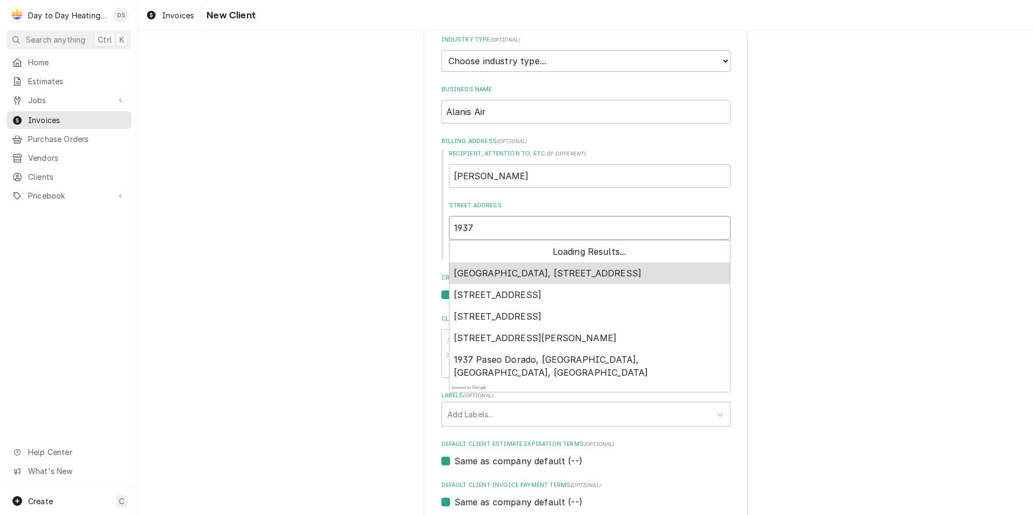
type textarea "x"
type input "1937"
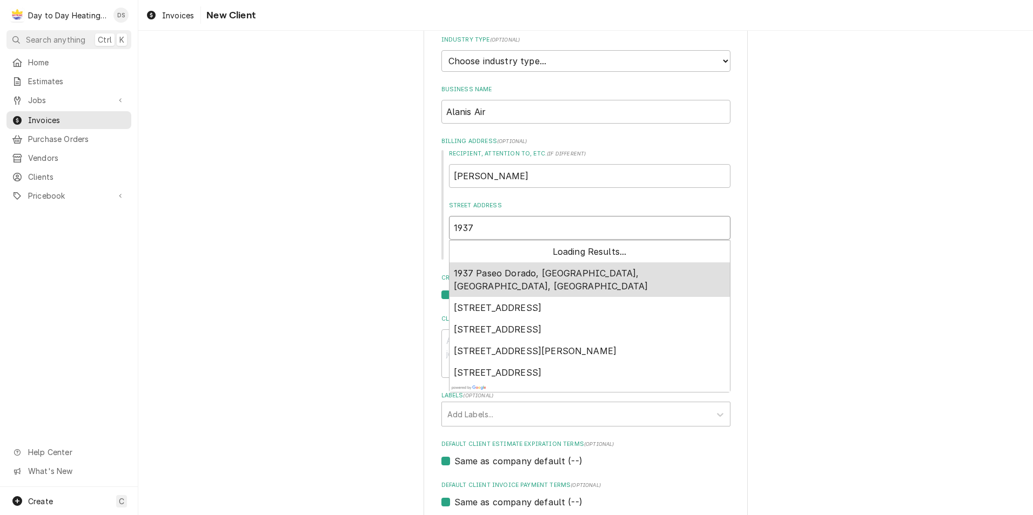
type textarea "x"
type input "1937 j"
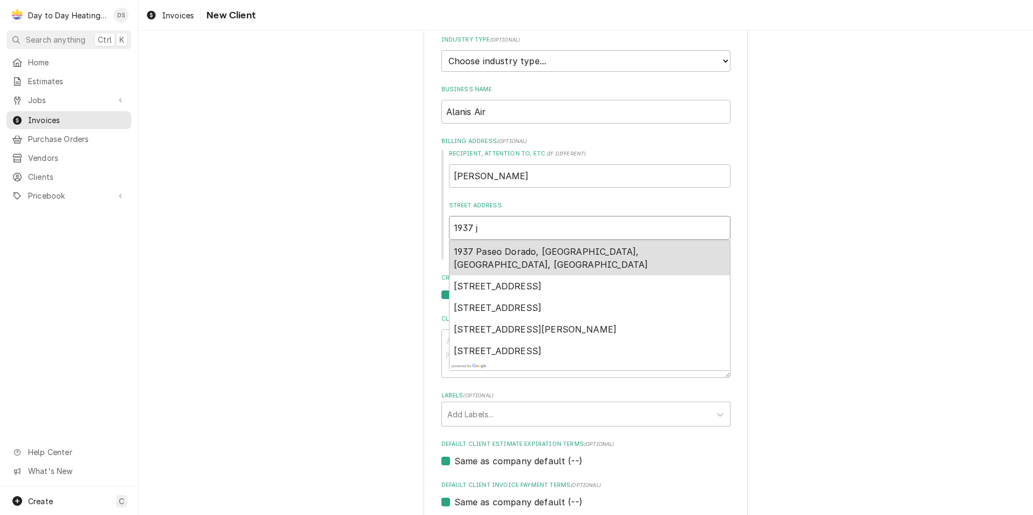
type textarea "x"
type input "1937 ju"
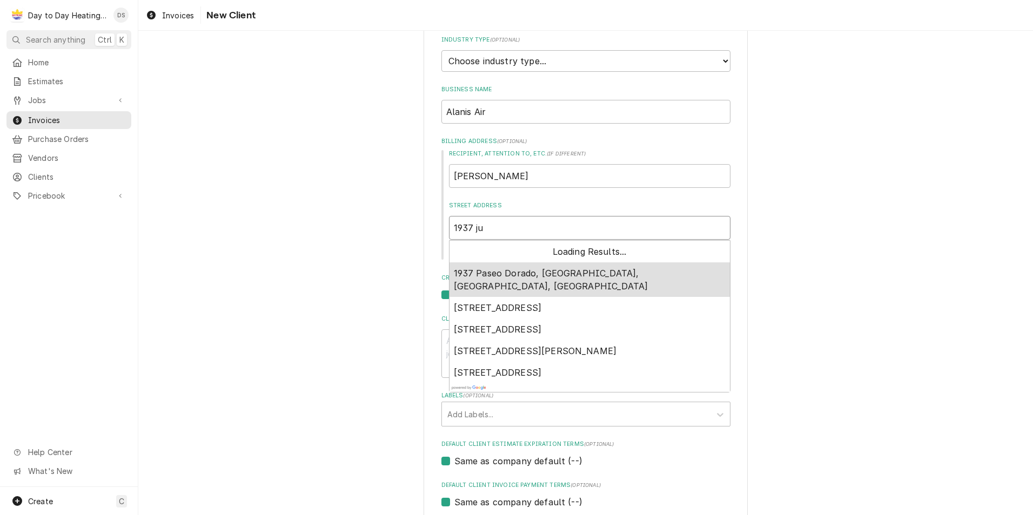
type textarea "x"
type input "1937 jul"
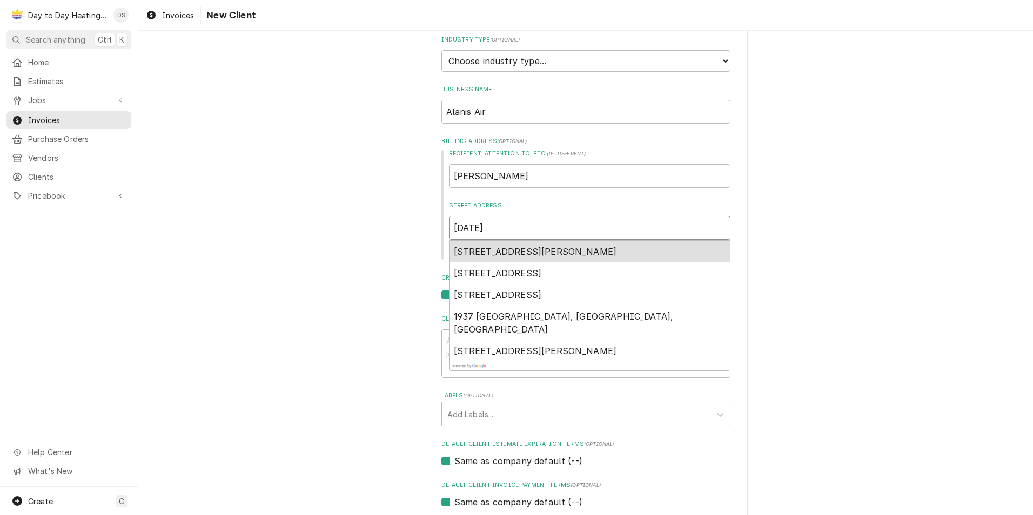
type textarea "x"
type input "1937 juli"
type textarea "x"
type input "1937 julie"
type textarea "x"
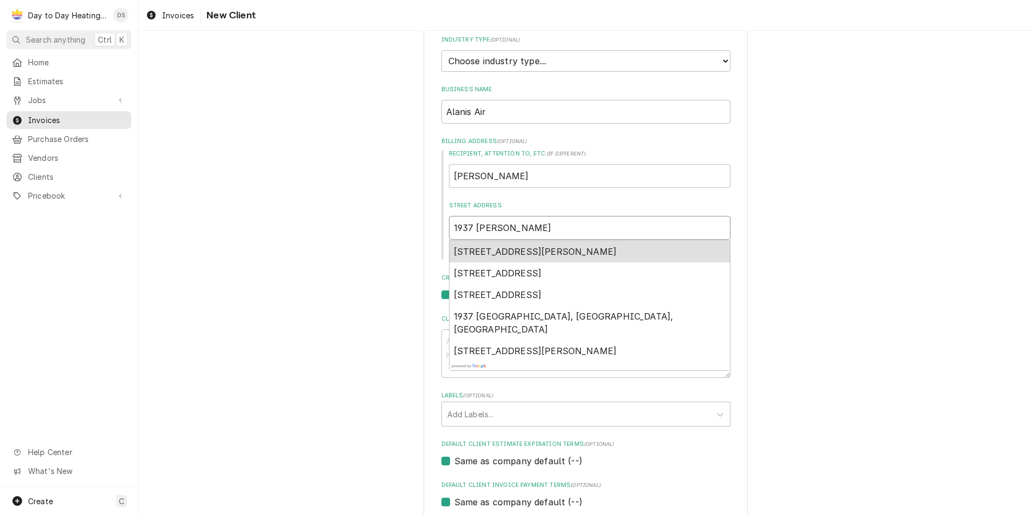
type input "1937 julie"
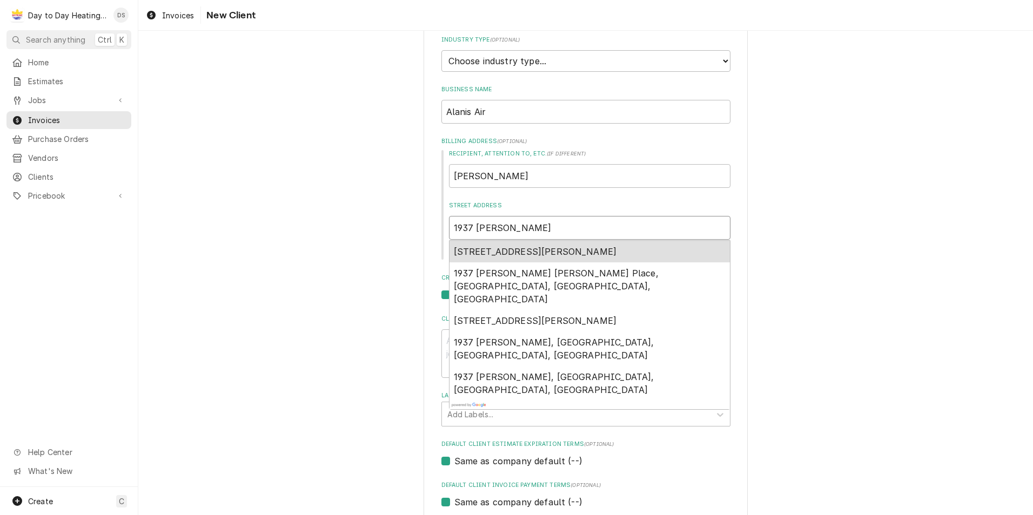
type textarea "x"
type input "1937 julie d"
type textarea "x"
type input "1937 julie da"
type textarea "x"
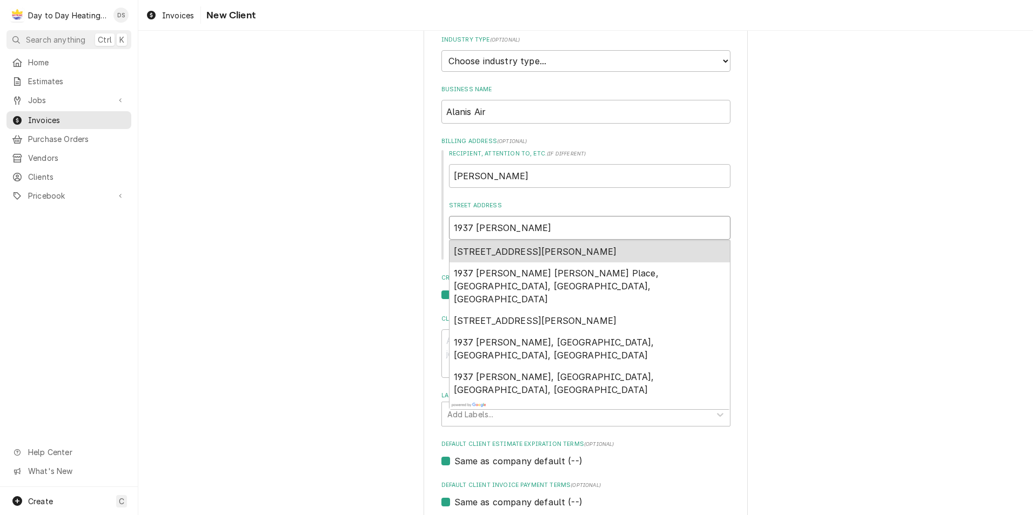
type input "1937 julie daw"
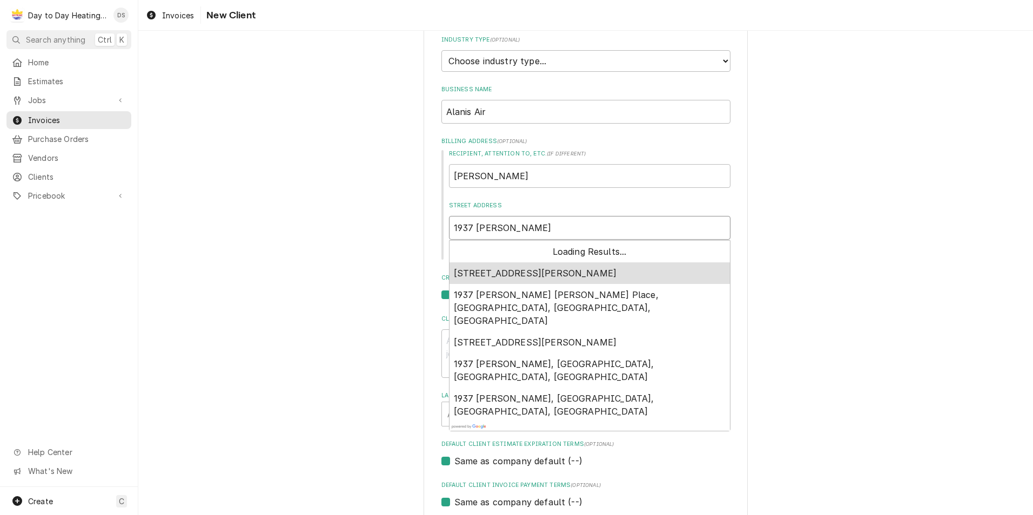
type textarea "x"
type input "1937 julie dawn"
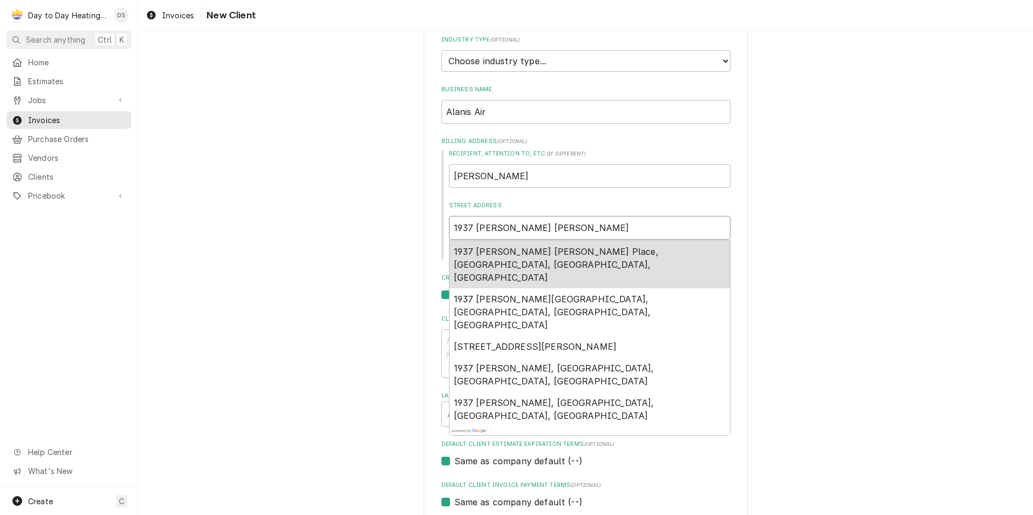
type textarea "x"
type input "1937 julie dawn"
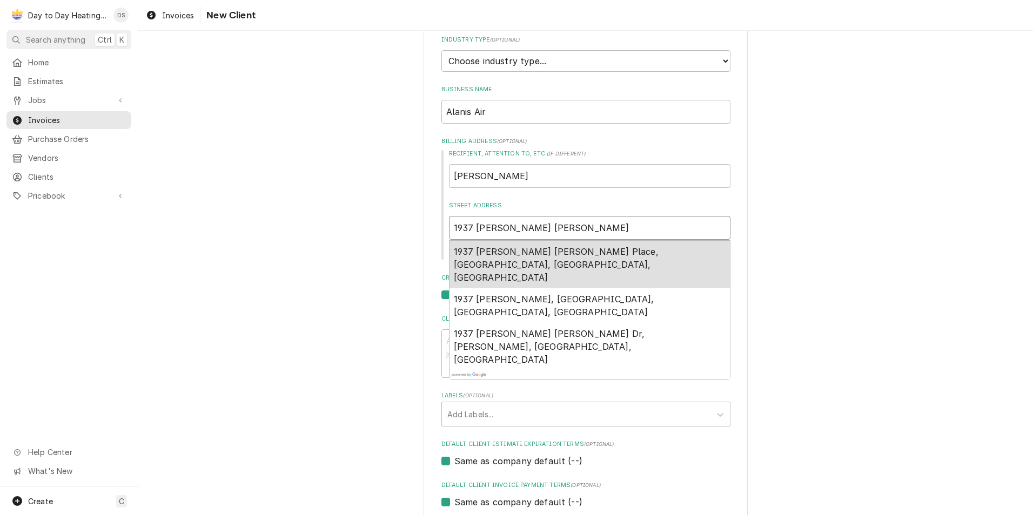
click at [524, 253] on span "1937 Julie Dawn Place, Escondido, CA, USA" at bounding box center [556, 264] width 205 height 37
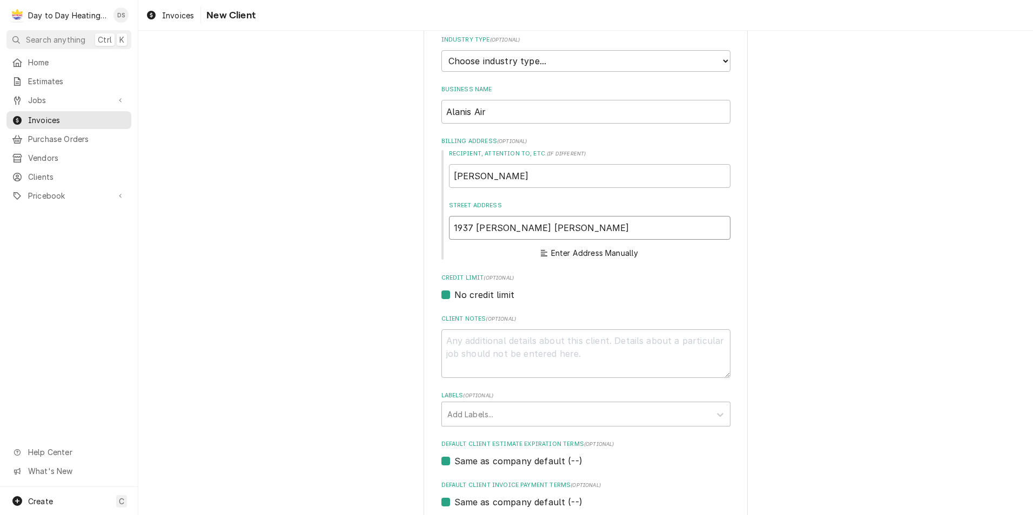
type textarea "x"
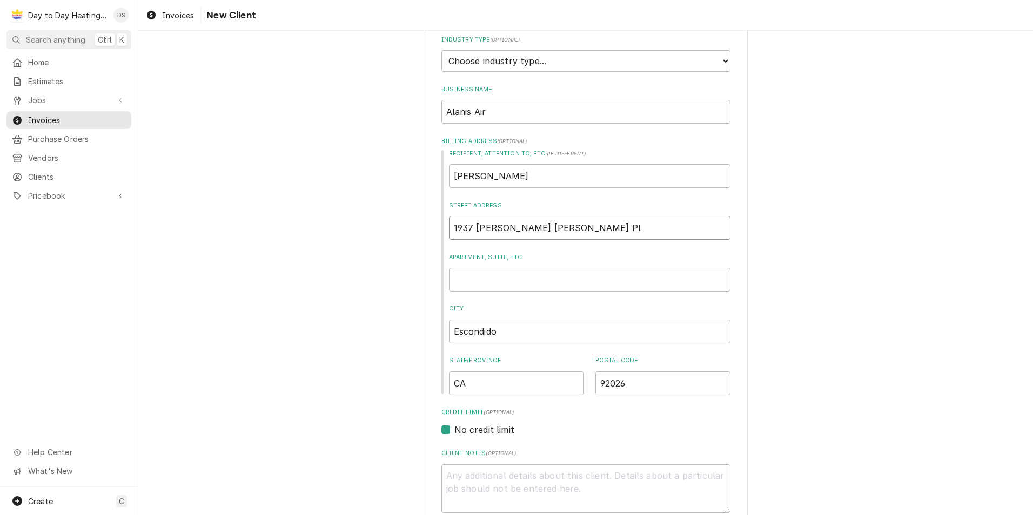
type input "1937 [PERSON_NAME] [PERSON_NAME] Pl"
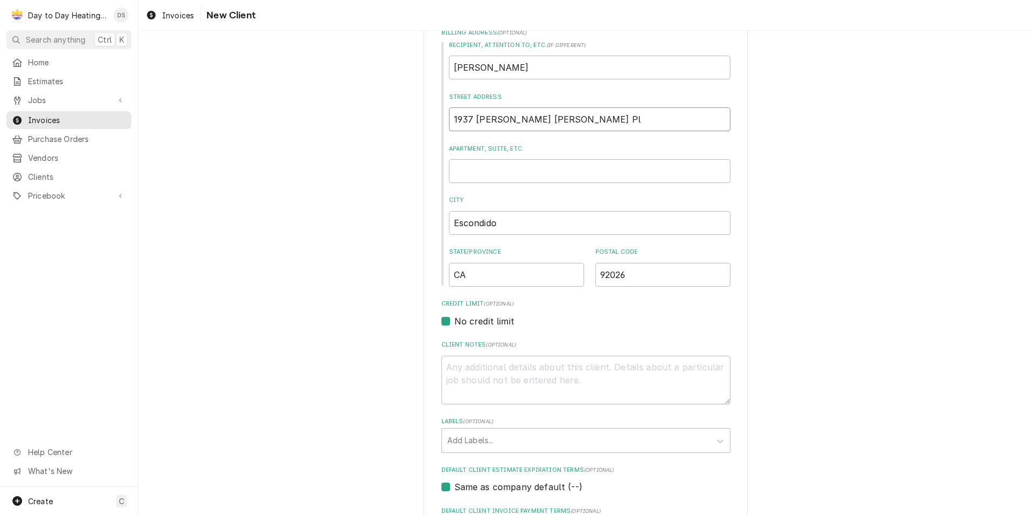
scroll to position [392, 0]
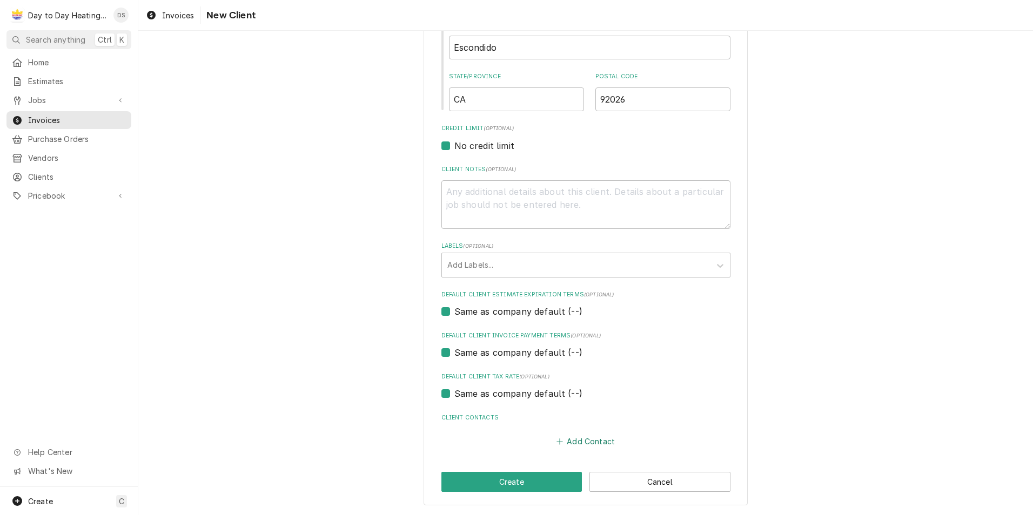
click at [575, 441] on button "Add Contact" at bounding box center [585, 441] width 62 height 15
type textarea "x"
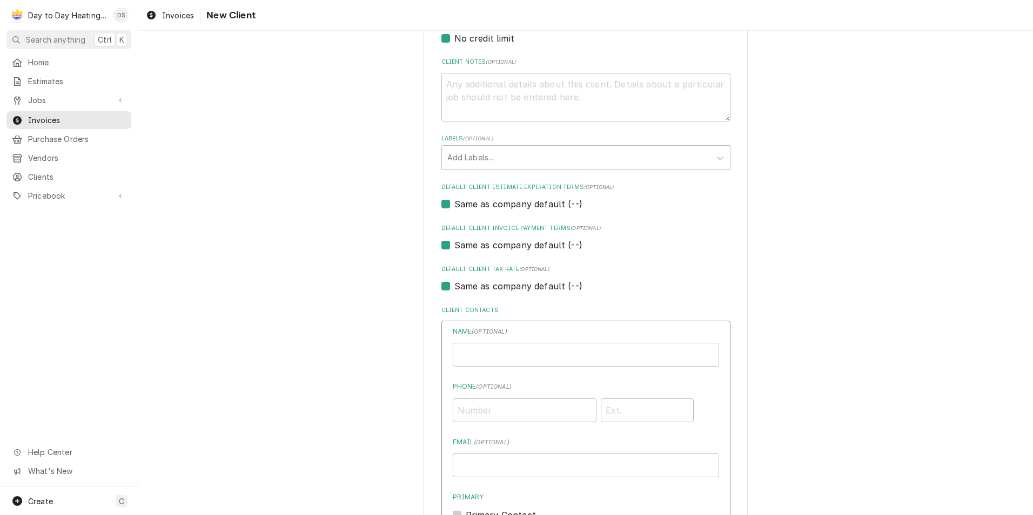
scroll to position [500, 0]
click at [517, 359] on input "Business Name" at bounding box center [586, 355] width 266 height 24
type input "[PERSON_NAME]"
click at [524, 409] on input "Phone ( optional )" at bounding box center [525, 410] width 144 height 24
type input "(760) 270-8618"
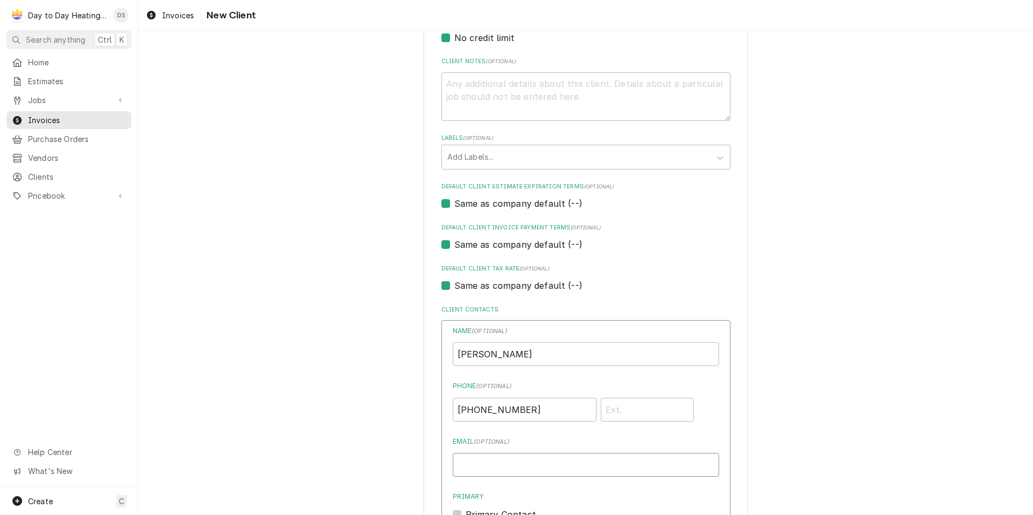
click at [512, 470] on input "Email ( optional )" at bounding box center [586, 465] width 266 height 24
click at [527, 471] on input "Email ( optional )" at bounding box center [586, 465] width 266 height 24
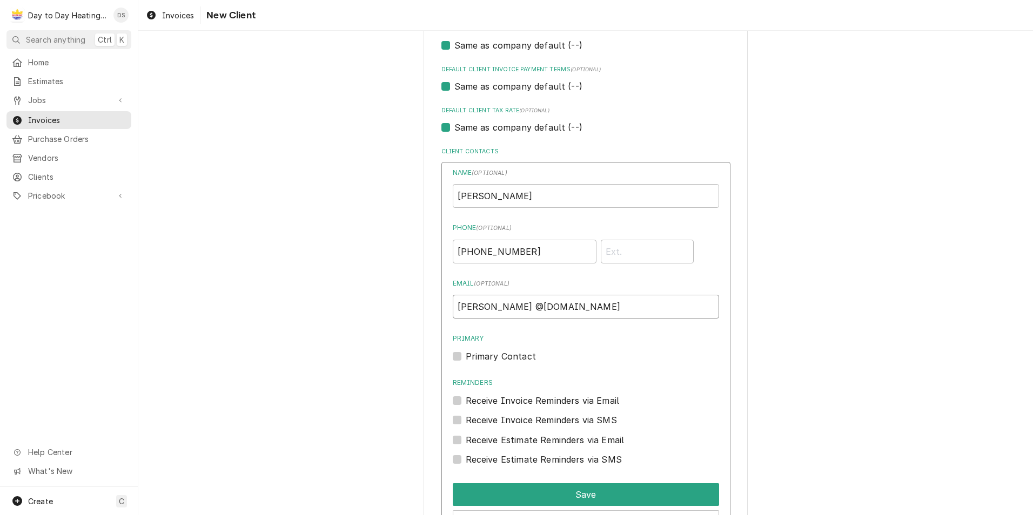
scroll to position [662, 0]
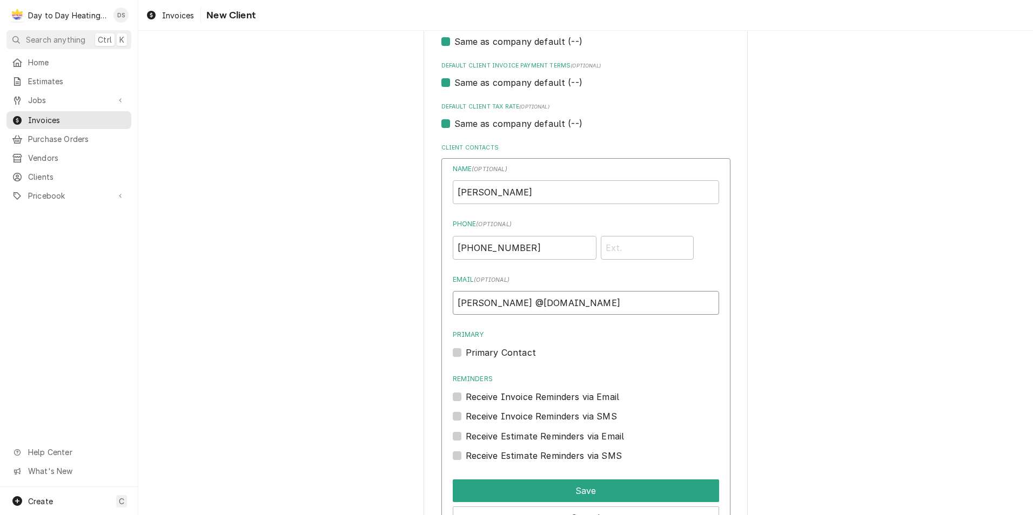
type input "Stephan @alanisair.com"
click at [509, 350] on label "Primary Contact" at bounding box center [501, 352] width 70 height 13
click at [509, 350] on input "Primary" at bounding box center [599, 358] width 266 height 24
checkbox input "true"
click at [466, 397] on label "Receive Invoice Reminders via Email" at bounding box center [543, 397] width 154 height 13
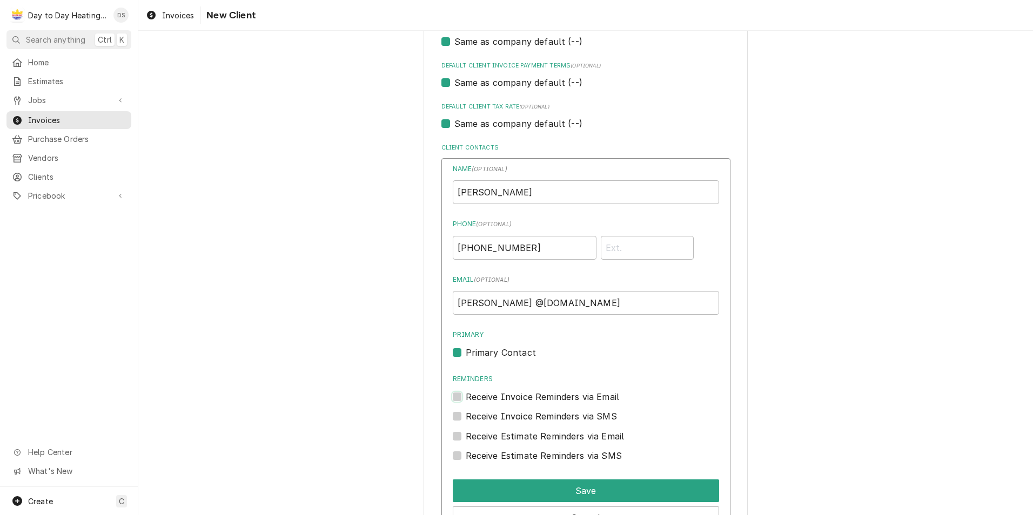
click at [466, 397] on input "Reminders" at bounding box center [599, 403] width 266 height 24
checkbox input "true"
drag, startPoint x: 454, startPoint y: 415, endPoint x: 454, endPoint y: 422, distance: 6.5
click at [466, 416] on label "Receive Invoice Reminders via SMS" at bounding box center [541, 416] width 151 height 13
click at [466, 416] on input "Contact Edit Form" at bounding box center [599, 422] width 266 height 24
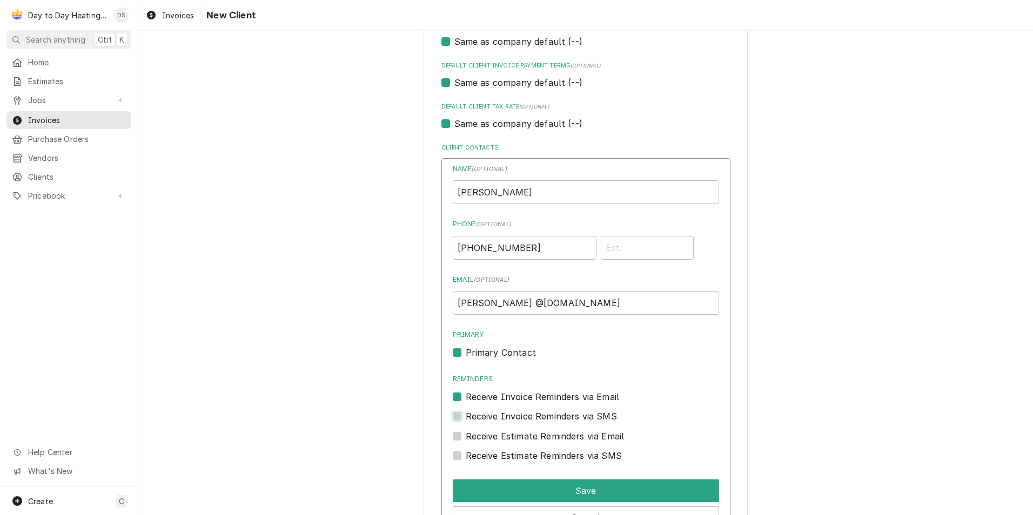
checkbox input "true"
click at [466, 438] on label "Receive Estimate Reminders via Email" at bounding box center [545, 436] width 159 height 13
click at [466, 438] on input "Contact Edit Form" at bounding box center [599, 442] width 266 height 24
checkbox input "true"
click at [466, 454] on label "Receive Estimate Reminders via SMS" at bounding box center [544, 456] width 156 height 13
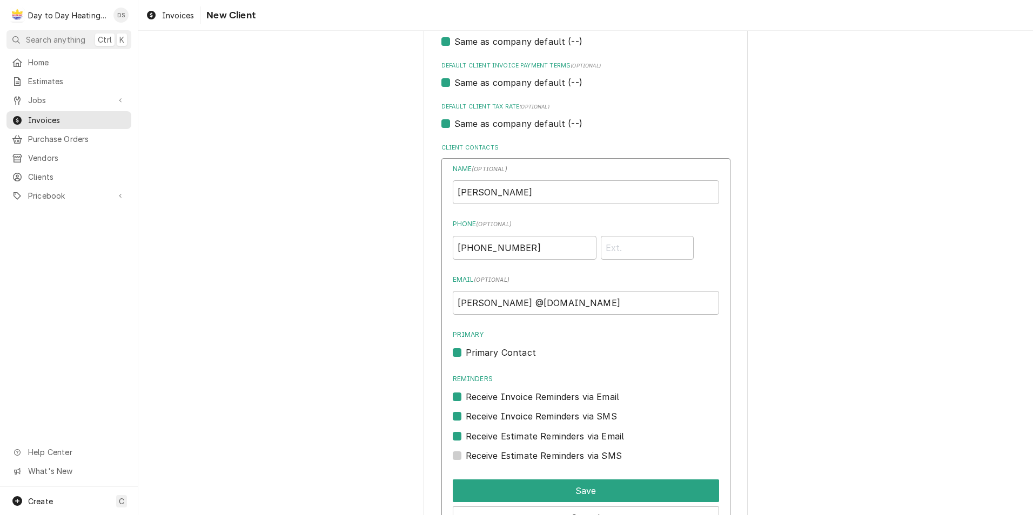
click at [466, 454] on input "Contact Edit Form" at bounding box center [599, 462] width 266 height 24
checkbox input "true"
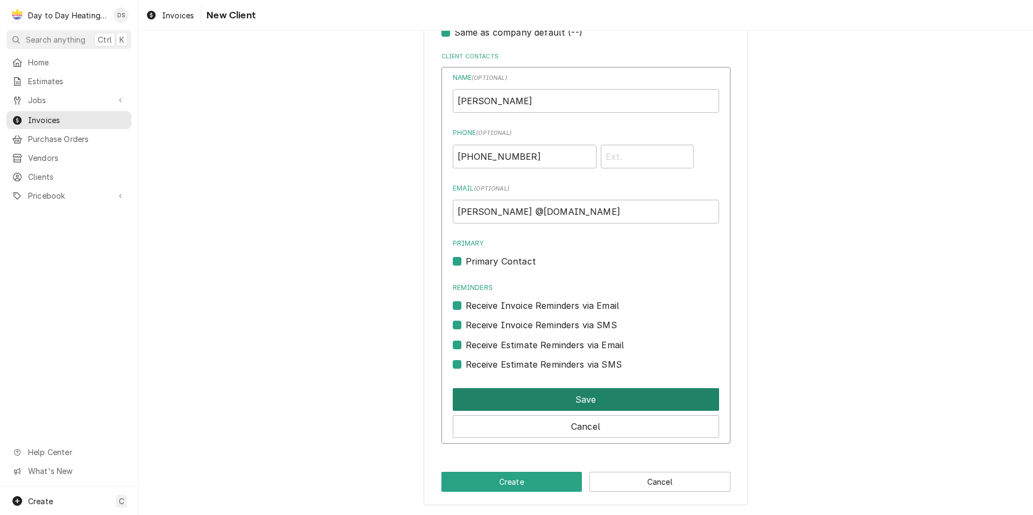
click at [589, 401] on button "Save" at bounding box center [586, 399] width 266 height 23
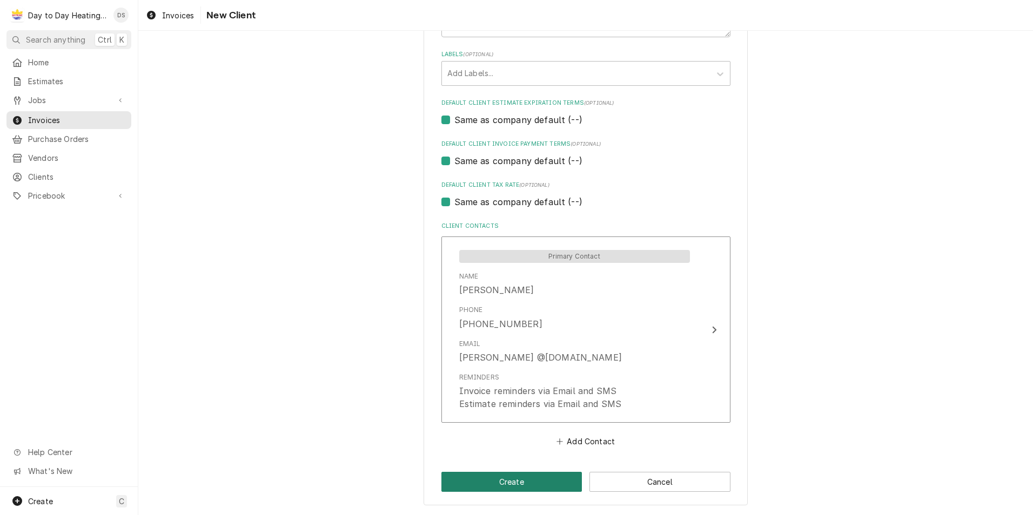
click at [513, 477] on button "Create" at bounding box center [511, 482] width 141 height 20
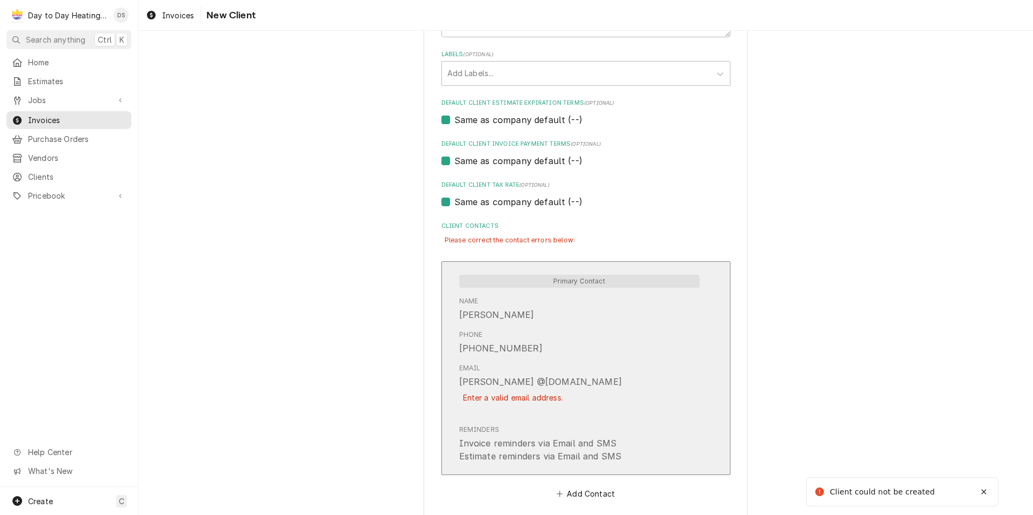
type textarea "x"
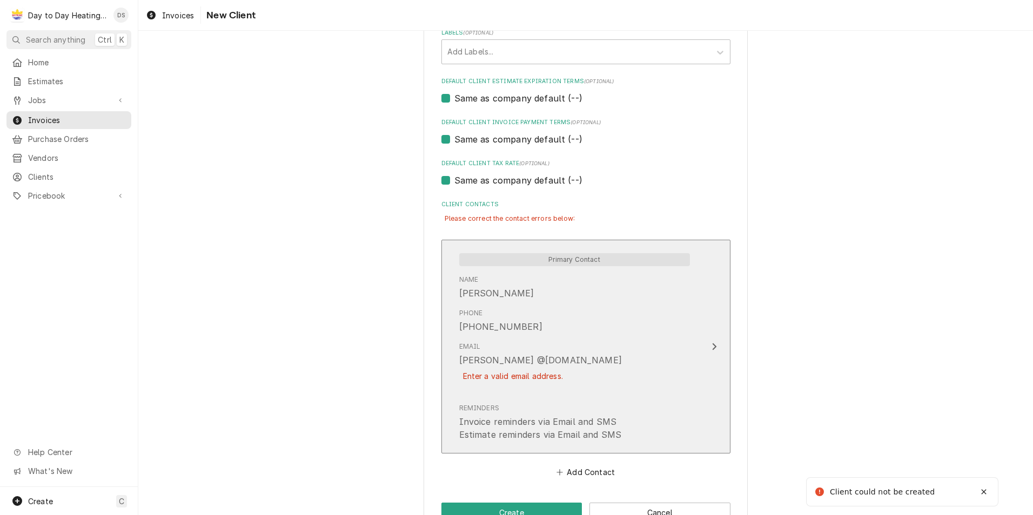
click at [512, 382] on div "Enter a valid email address." at bounding box center [513, 376] width 108 height 19
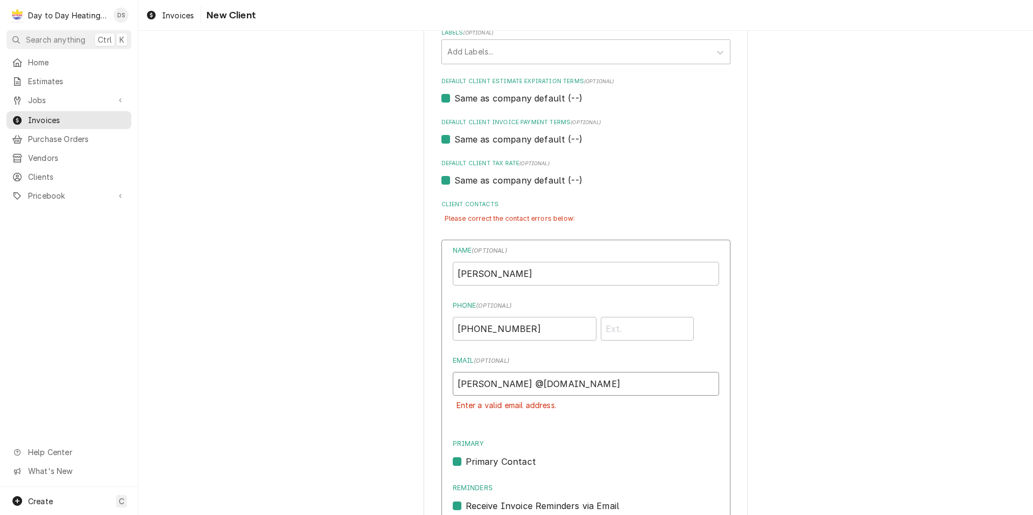
click at [493, 384] on input "Stephan @alanisair.com" at bounding box center [586, 384] width 266 height 24
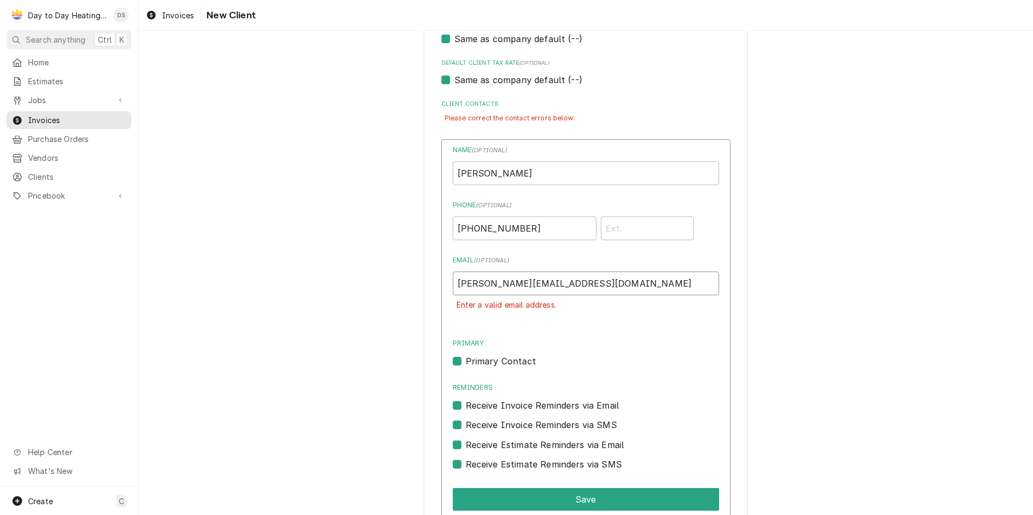
scroll to position [822, 0]
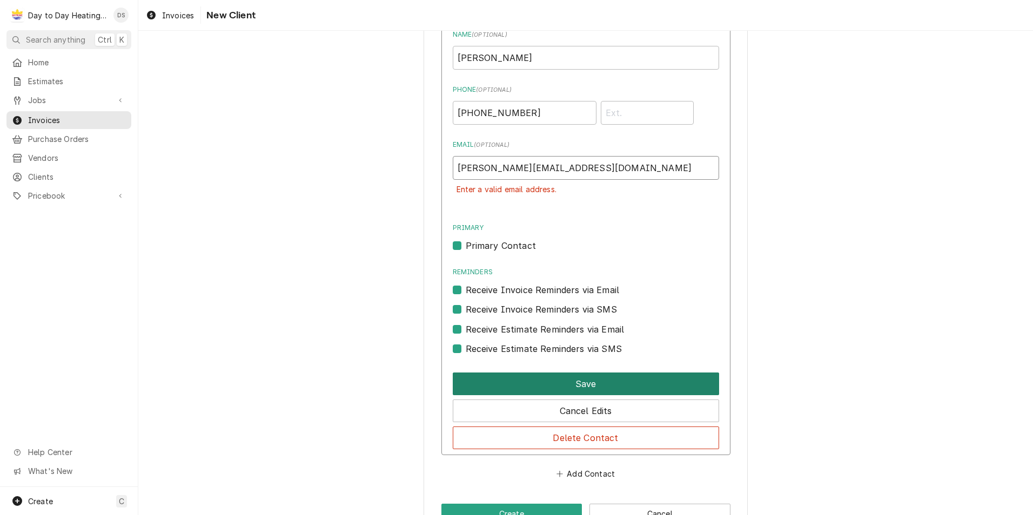
type input "Stephan@alanisair.com"
click at [590, 382] on button "Save" at bounding box center [586, 384] width 266 height 23
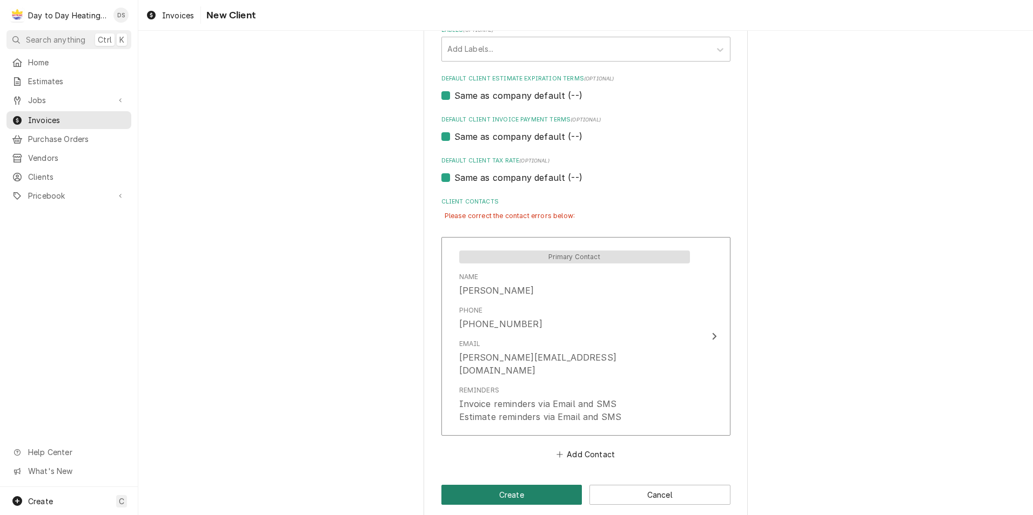
click at [524, 485] on button "Create" at bounding box center [511, 495] width 141 height 20
type textarea "x"
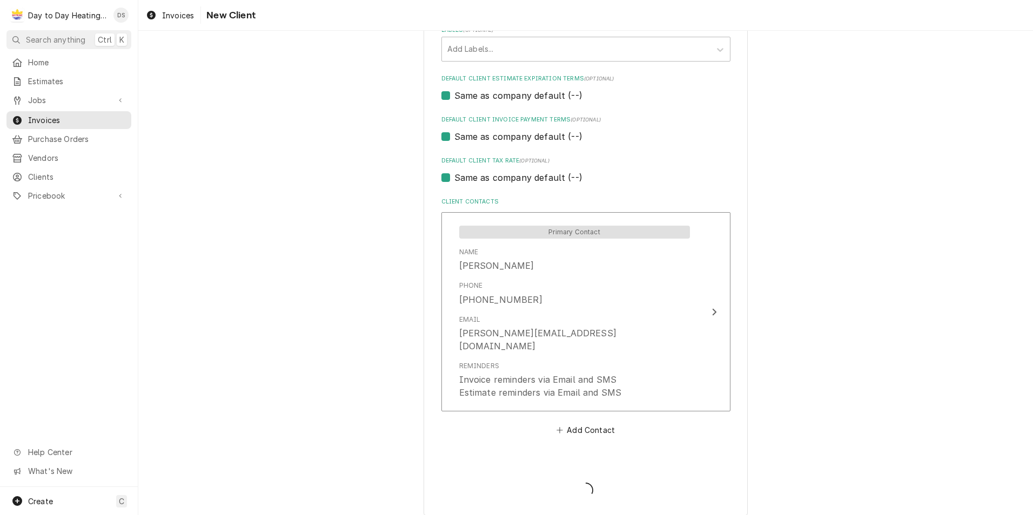
scroll to position [606, 0]
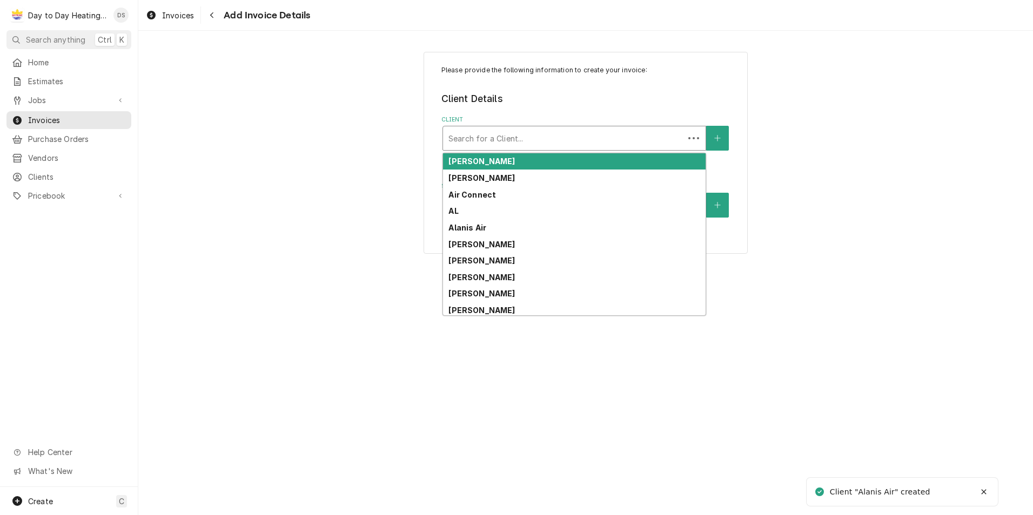
click at [509, 145] on div "Client" at bounding box center [563, 138] width 230 height 19
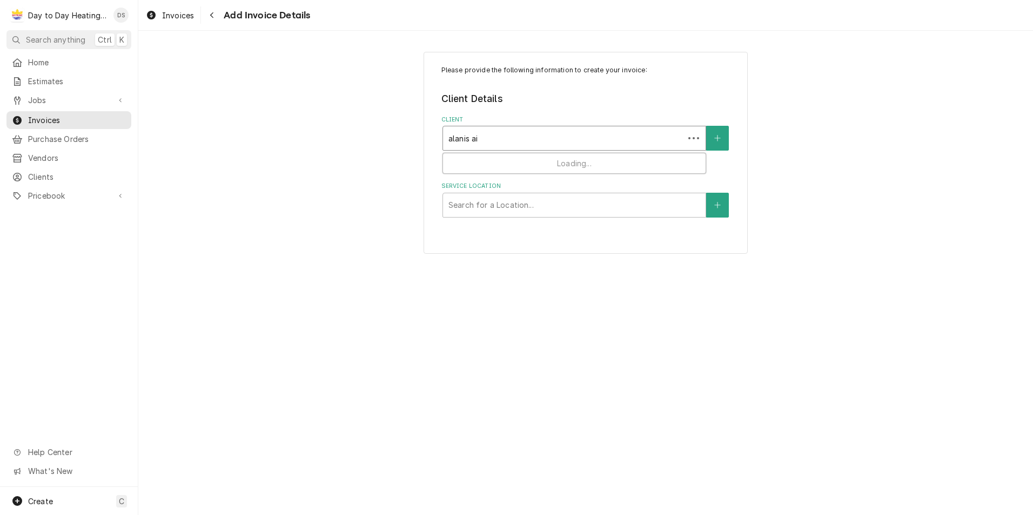
type input "alanis air"
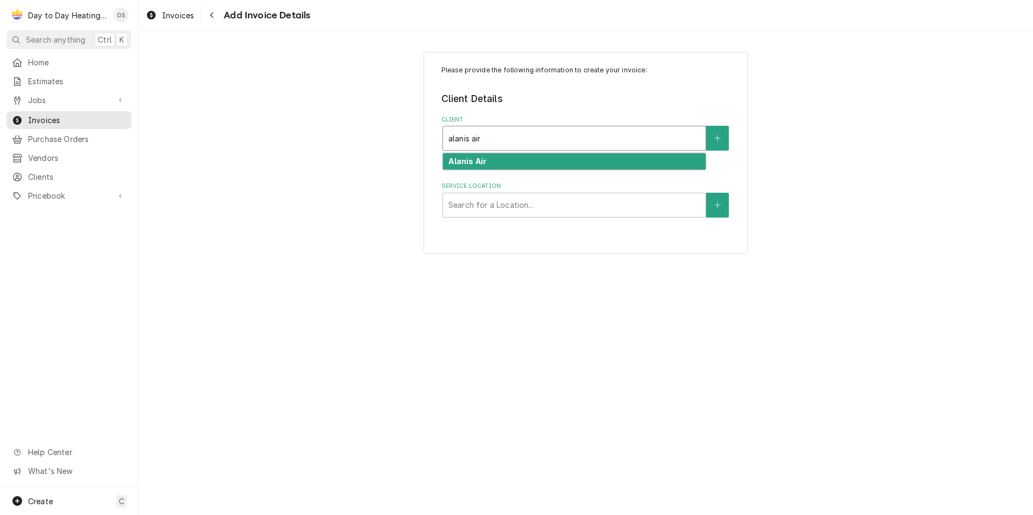
click at [507, 159] on div "Alanis Air" at bounding box center [574, 161] width 263 height 17
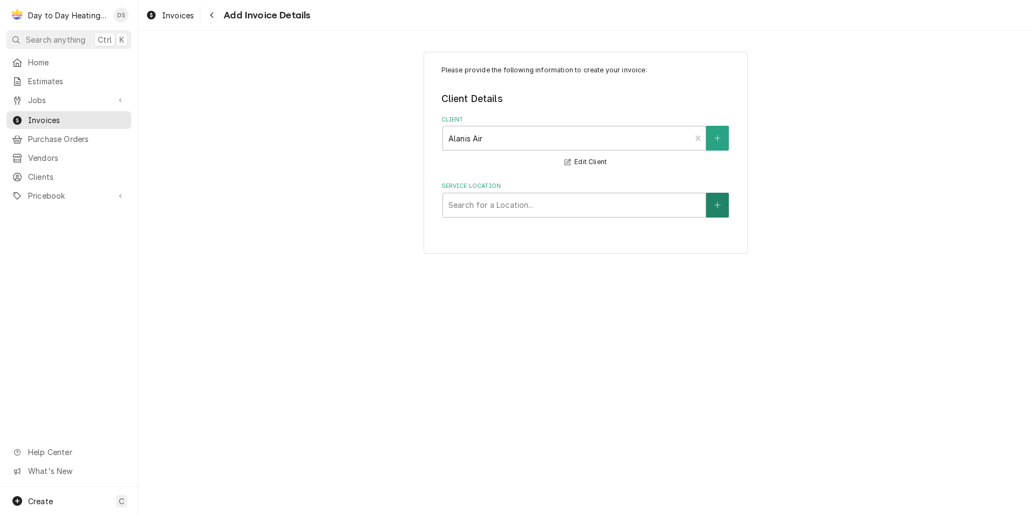
click at [718, 203] on icon "Create New Location" at bounding box center [717, 205] width 6 height 6
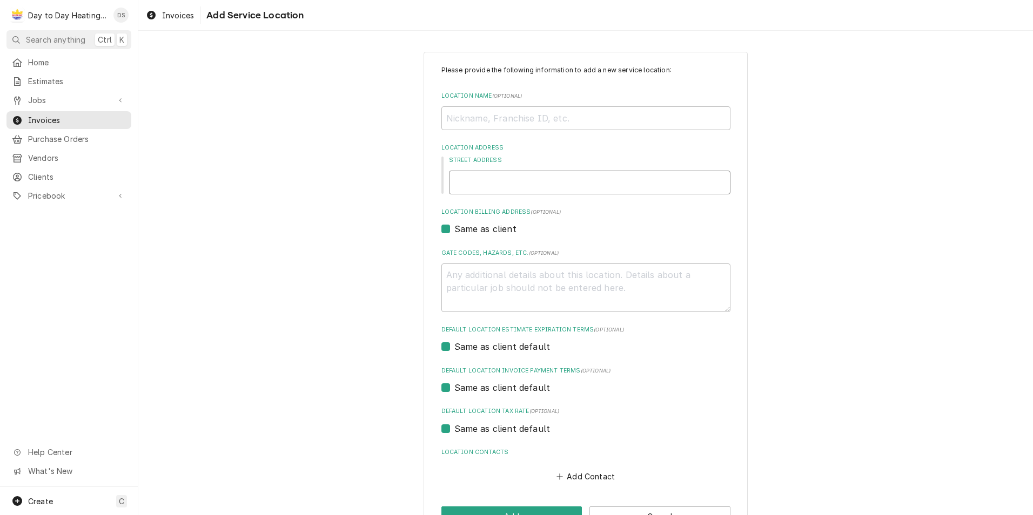
click at [491, 186] on input "Street Address" at bounding box center [589, 183] width 281 height 24
click at [490, 123] on input "Location Name ( optional )" at bounding box center [585, 118] width 289 height 24
type textarea "x"
type input "V"
type textarea "x"
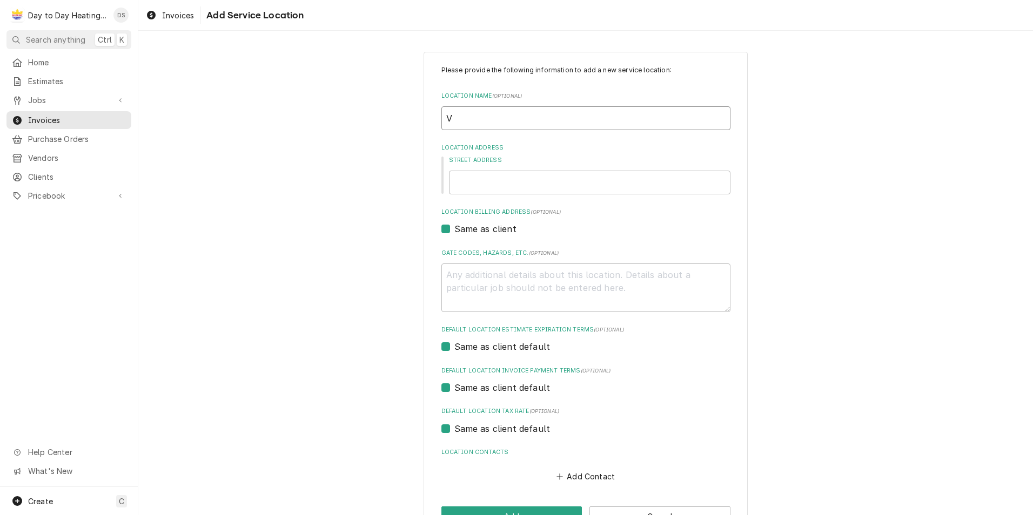
type input "Vi"
type textarea "x"
type input "Vin"
type textarea "x"
type input "Vinm"
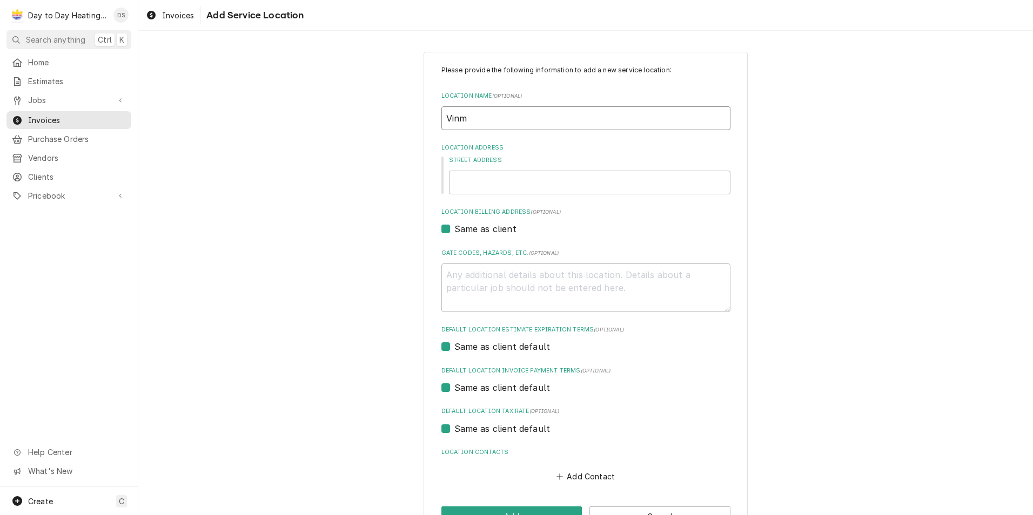
type textarea "x"
type input "Vin"
type textarea "x"
type input "Vinc"
type textarea "x"
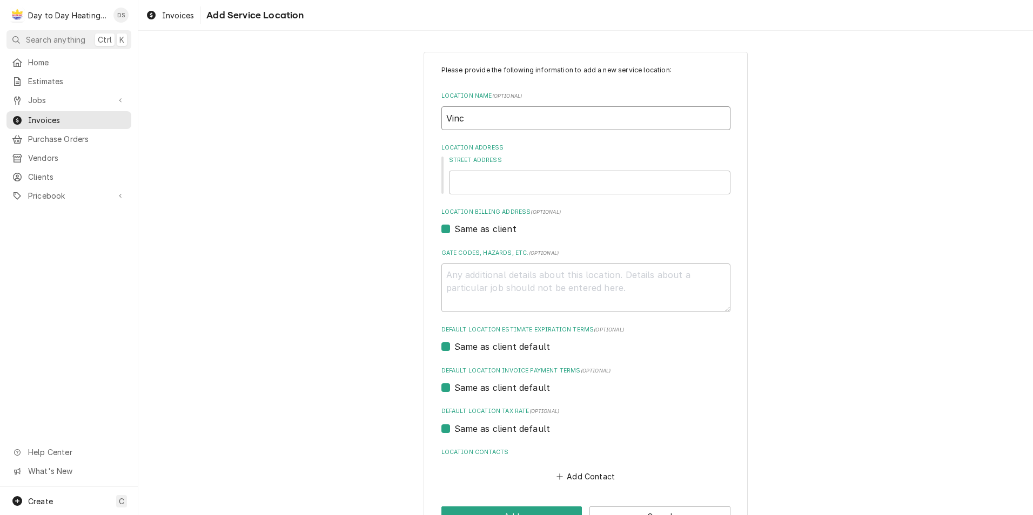
type input "Vince"
type textarea "x"
type input "Vincen"
type textarea "x"
type input "Vincent"
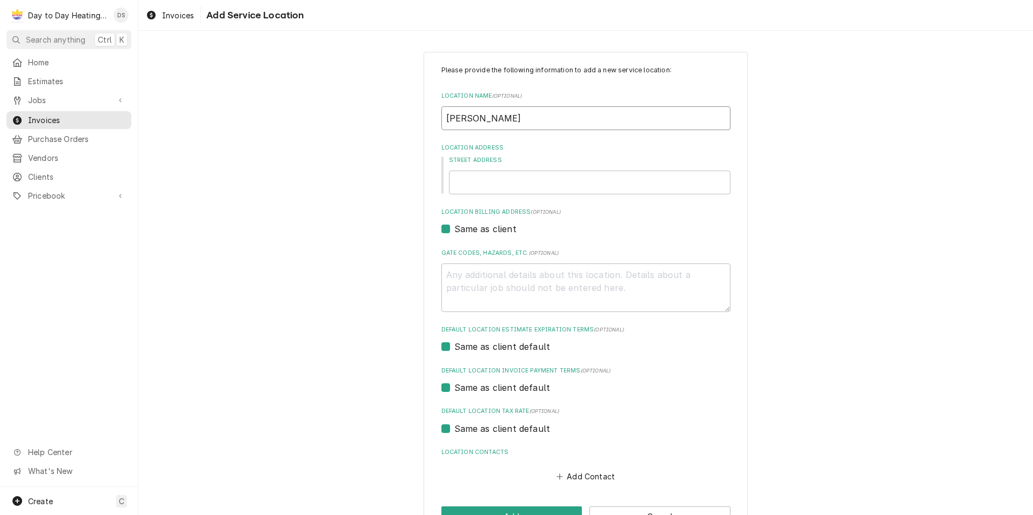
type textarea "x"
type input "Vincent"
type textarea "x"
type input "Vincent P"
type textarea "x"
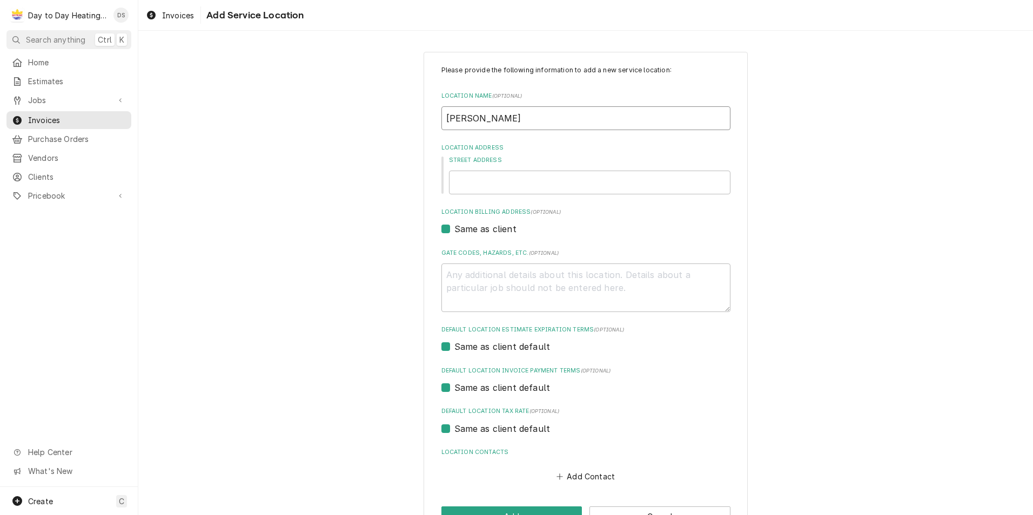
type input "Vincent Pr"
type textarea "x"
type input "Vincent Pre"
type textarea "x"
type input "Vincent Pres"
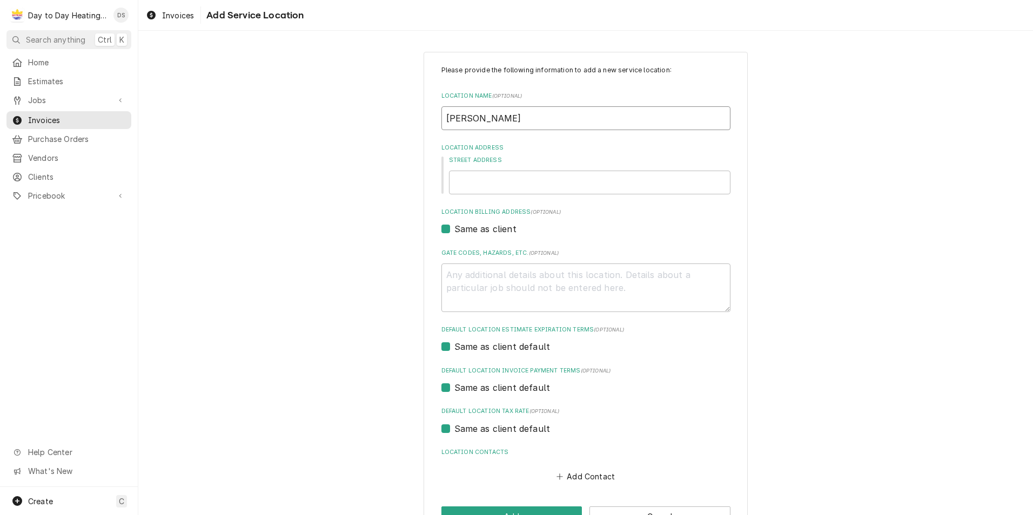
type textarea "x"
type input "Vincent Prest"
type textarea "x"
type input "Vincent Presti"
type textarea "x"
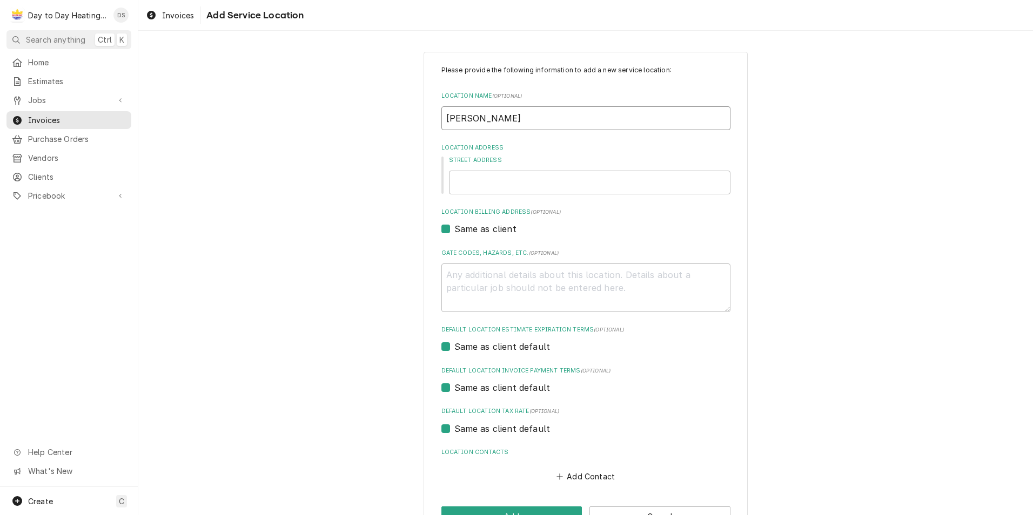
type input "Vincent Prestia"
type textarea "x"
type input "Vincent Prestia"
click at [503, 178] on input "Street Address" at bounding box center [589, 183] width 281 height 24
type textarea "x"
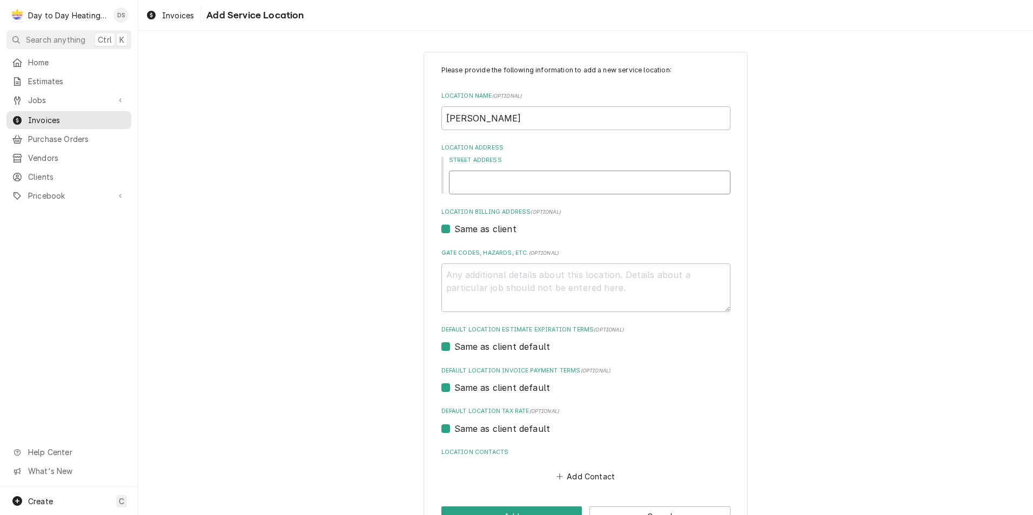
type input "4"
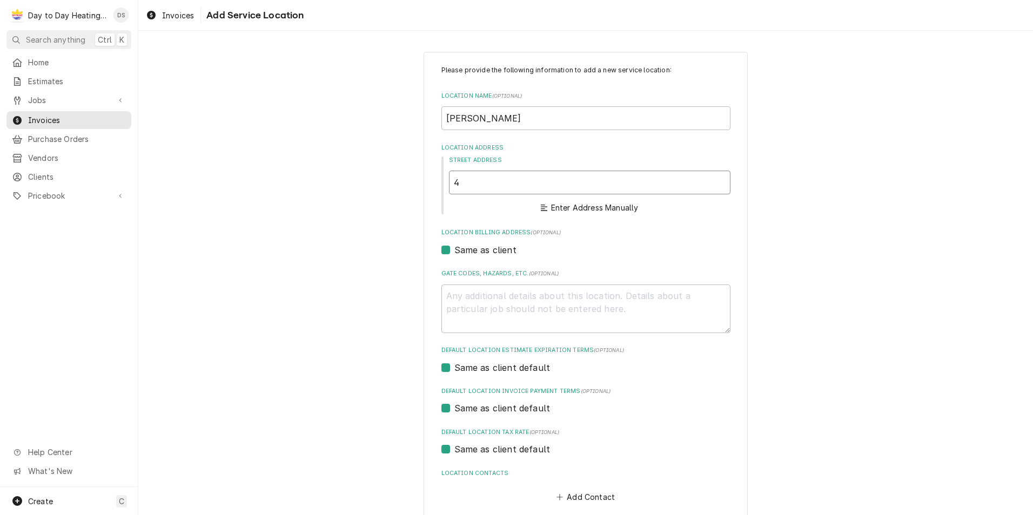
type textarea "x"
type input "45"
type textarea "x"
type input "450"
type textarea "x"
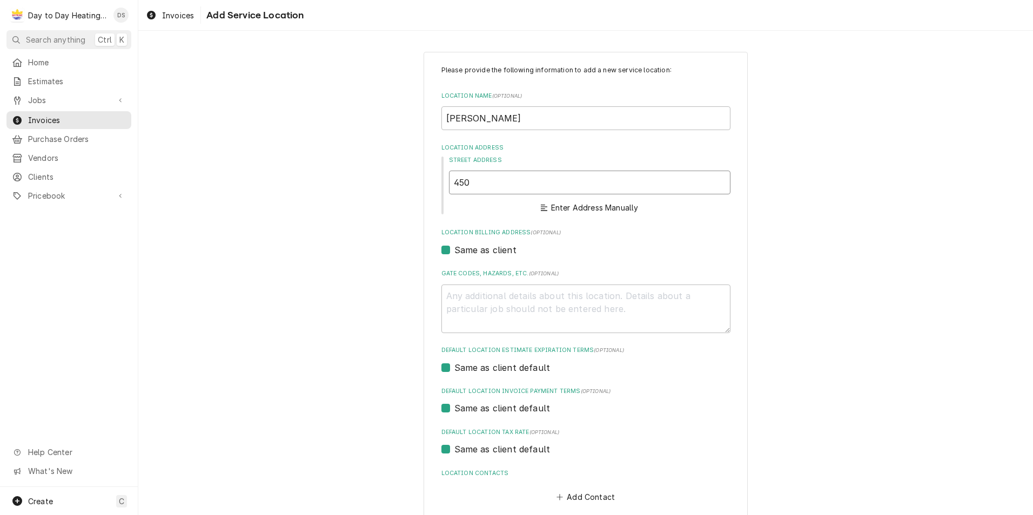
type input "450"
type textarea "x"
type input "450 j"
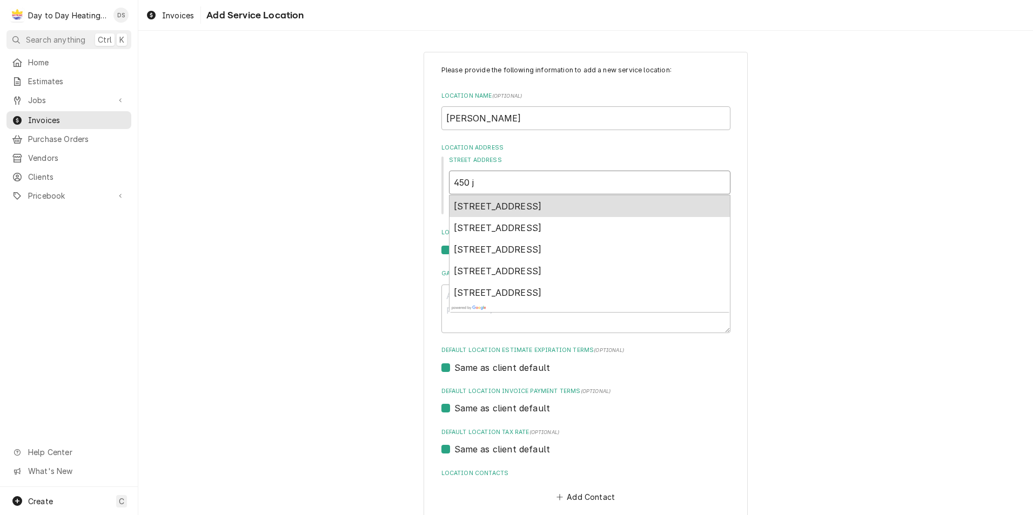
type textarea "x"
type input "450 j"
type textarea "x"
type input "450 j s"
type textarea "x"
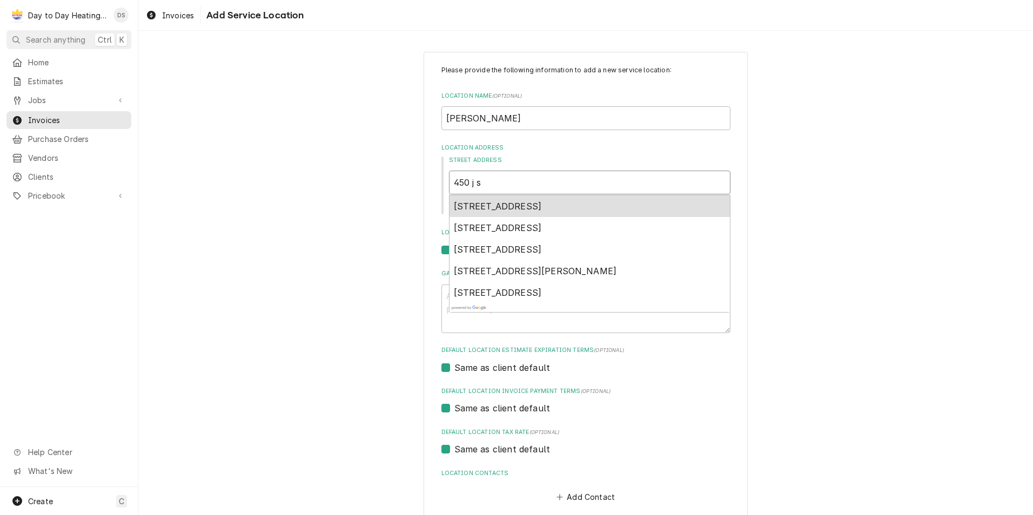
type input "450 j st"
type textarea "x"
type input "450 j st"
click at [520, 208] on span "450 J St, San Diego, CA, USA" at bounding box center [498, 206] width 88 height 11
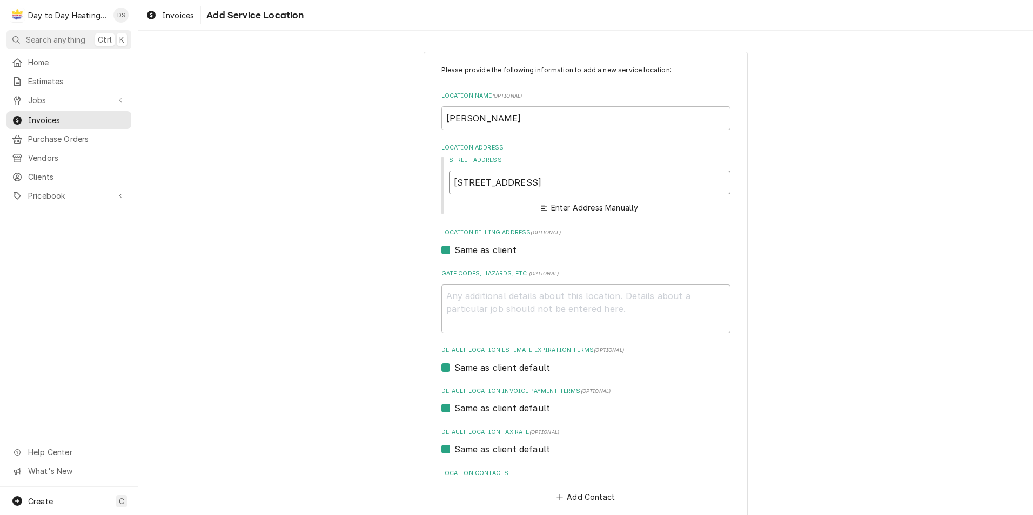
type textarea "x"
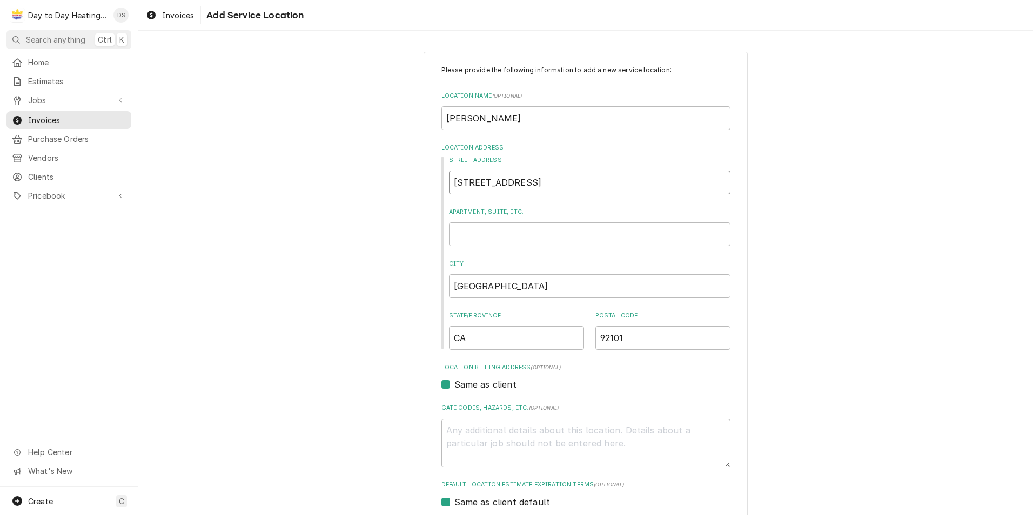
type input "450 J St"
click at [487, 238] on input "Apartment, Suite, etc." at bounding box center [589, 235] width 281 height 24
type textarea "x"
type input "4"
type textarea "x"
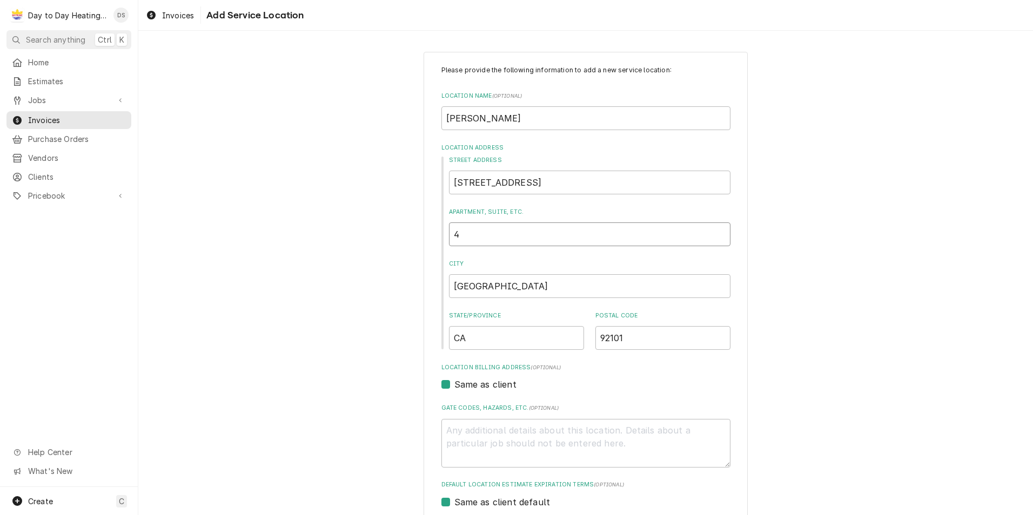
type input "41"
type textarea "x"
type input "413"
type textarea "x"
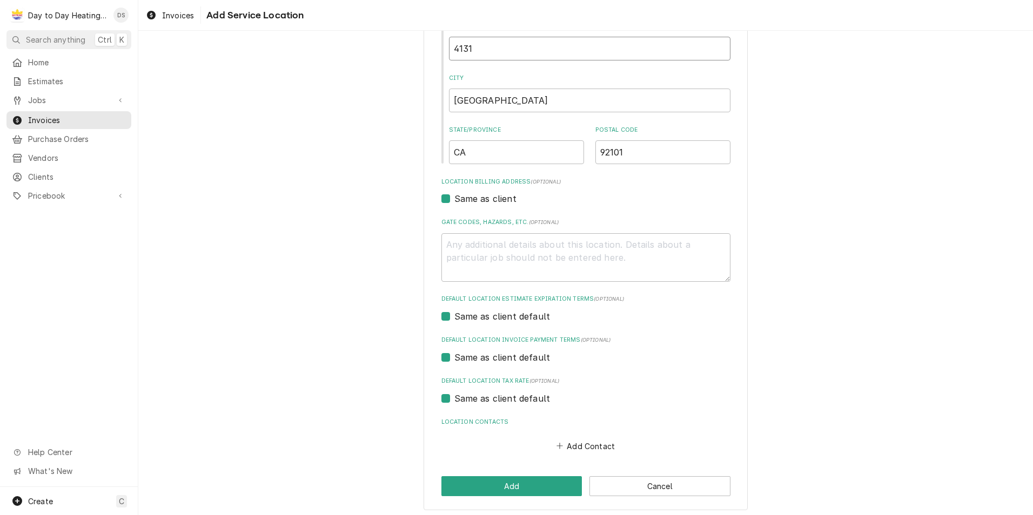
scroll to position [190, 0]
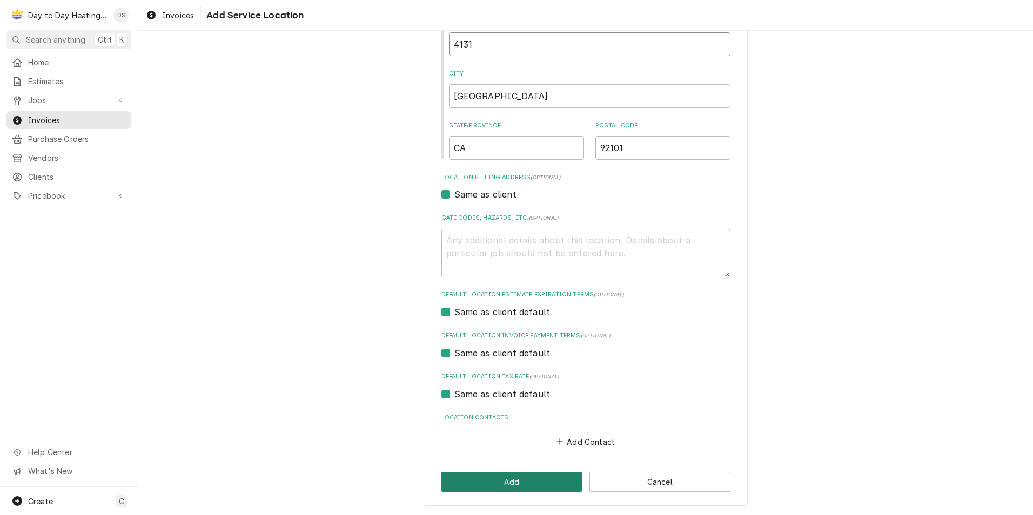
type input "4131"
click at [539, 486] on button "Add" at bounding box center [511, 482] width 141 height 20
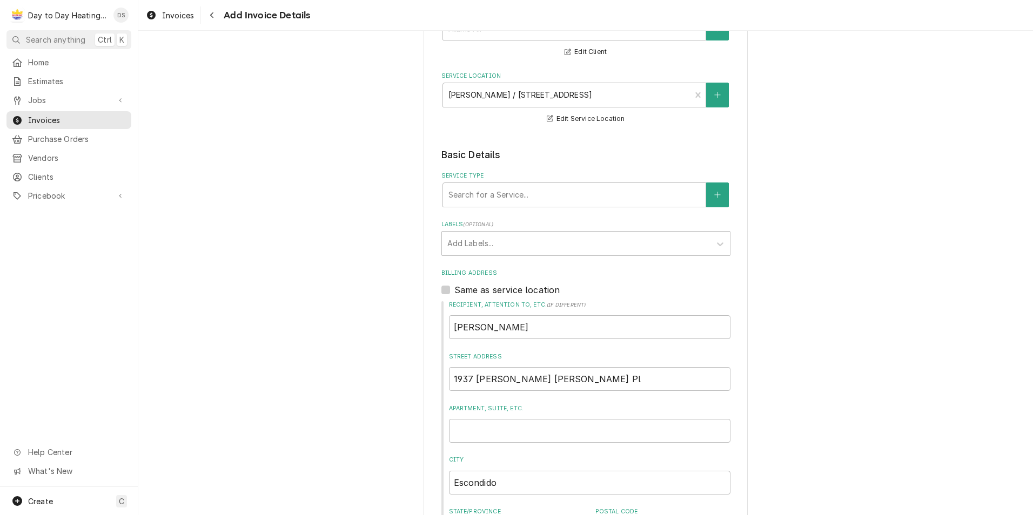
scroll to position [111, 0]
click at [717, 199] on button "Service Type" at bounding box center [717, 194] width 23 height 25
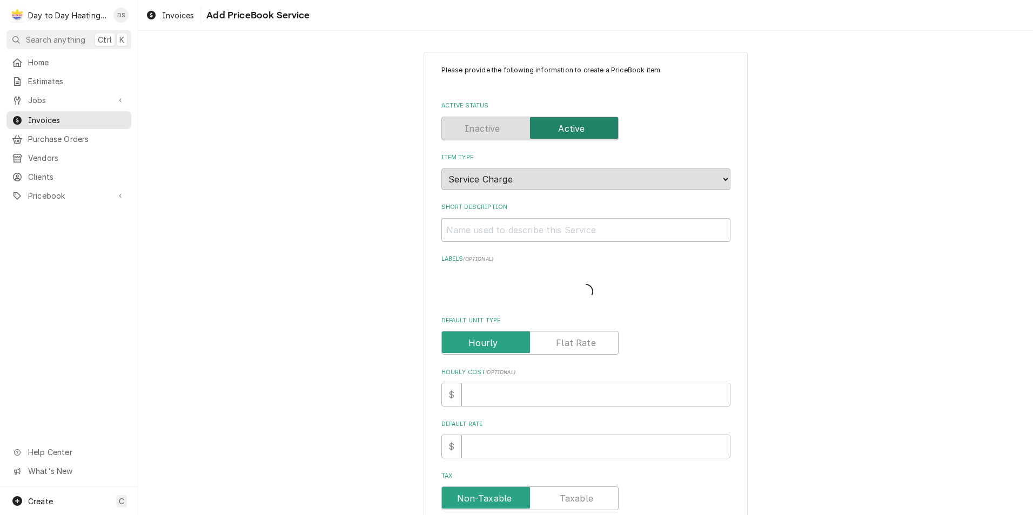
type textarea "x"
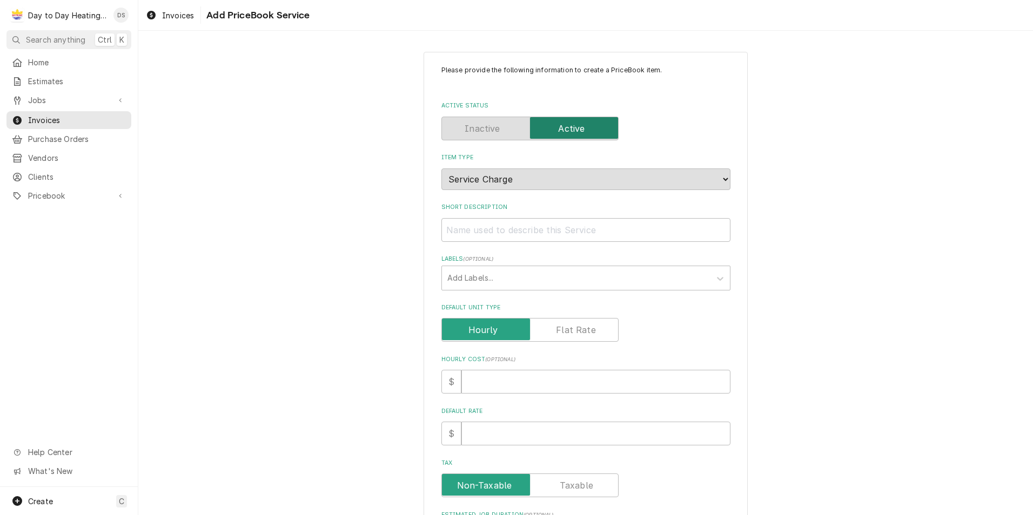
click at [565, 330] on label "Default Unit Type" at bounding box center [529, 330] width 177 height 24
click at [565, 330] on input "Default Unit Type" at bounding box center [529, 330] width 167 height 24
checkbox input "true"
click at [515, 223] on input "Short Description" at bounding box center [585, 230] width 289 height 24
type textarea "x"
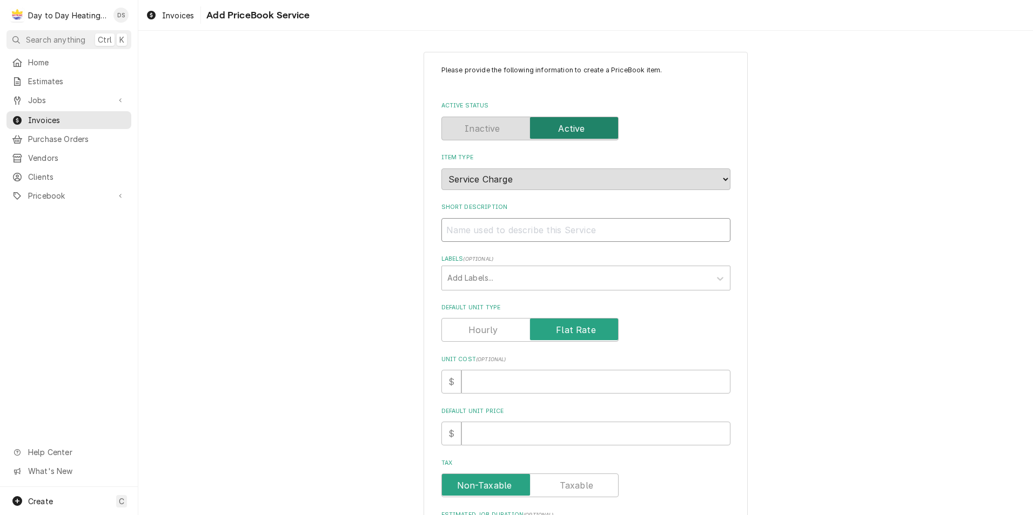
type input "S"
type textarea "x"
type input "Se"
type textarea "x"
type input "Ser"
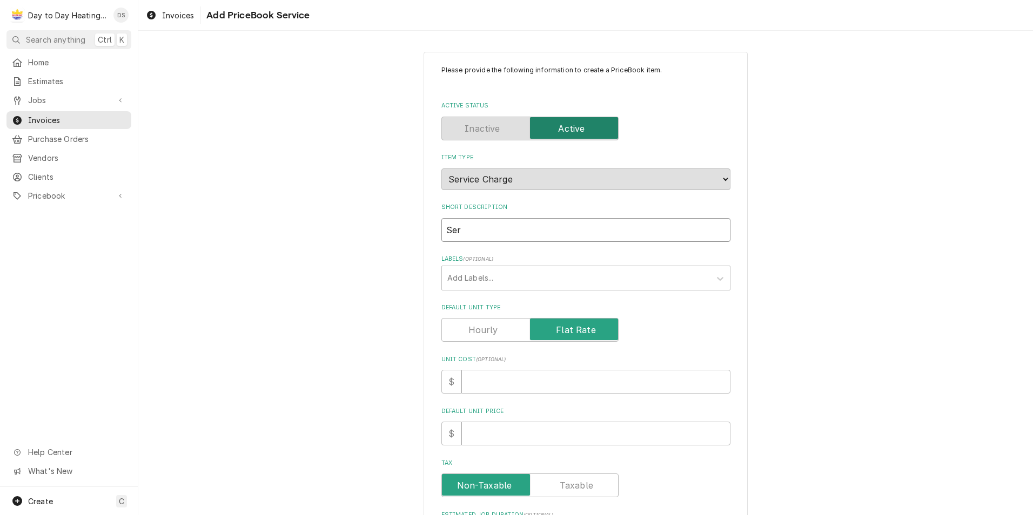
type textarea "x"
type input "Serv"
type textarea "x"
type input "Servi"
type textarea "x"
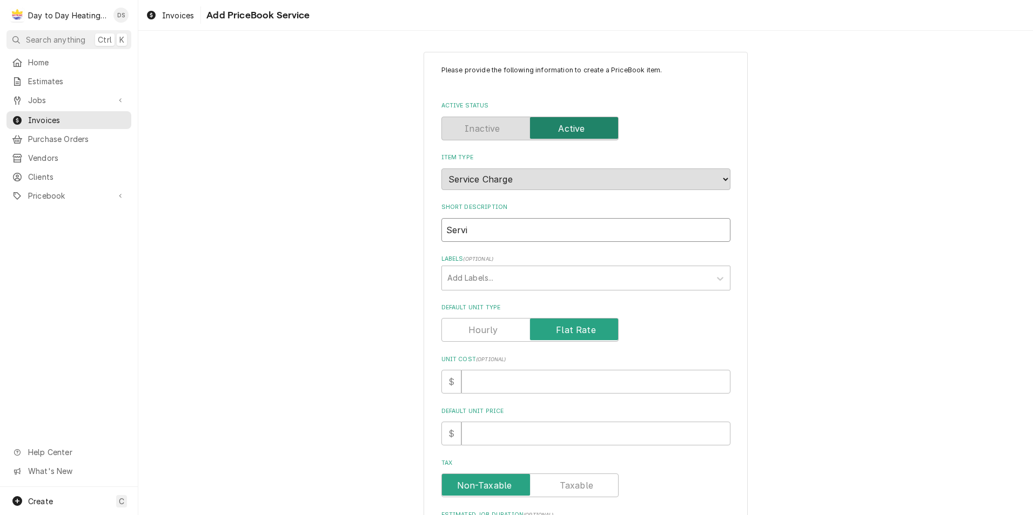
type input "Servic"
type textarea "x"
type input "Service"
type textarea "x"
type input "Service"
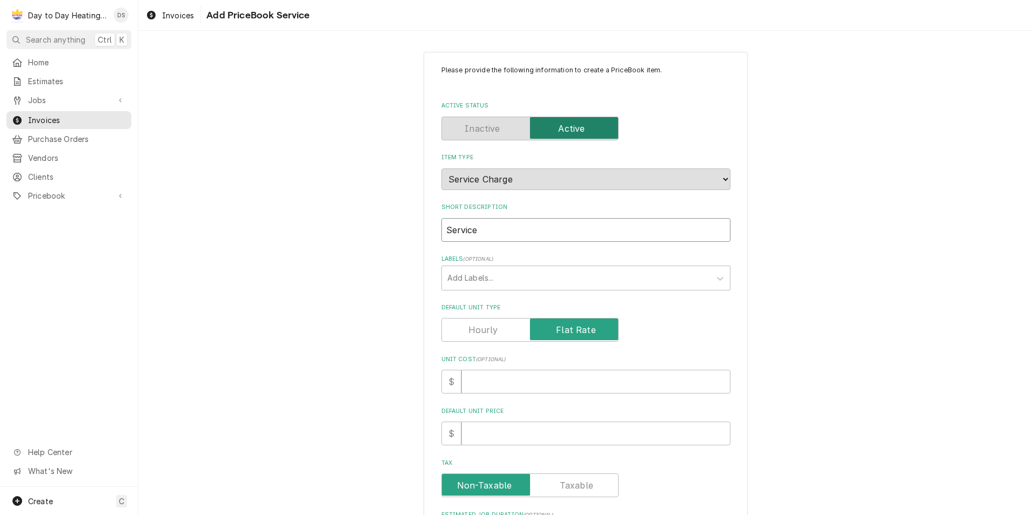
type textarea "x"
type input "Service c"
type textarea "x"
type input "Service ca"
type textarea "x"
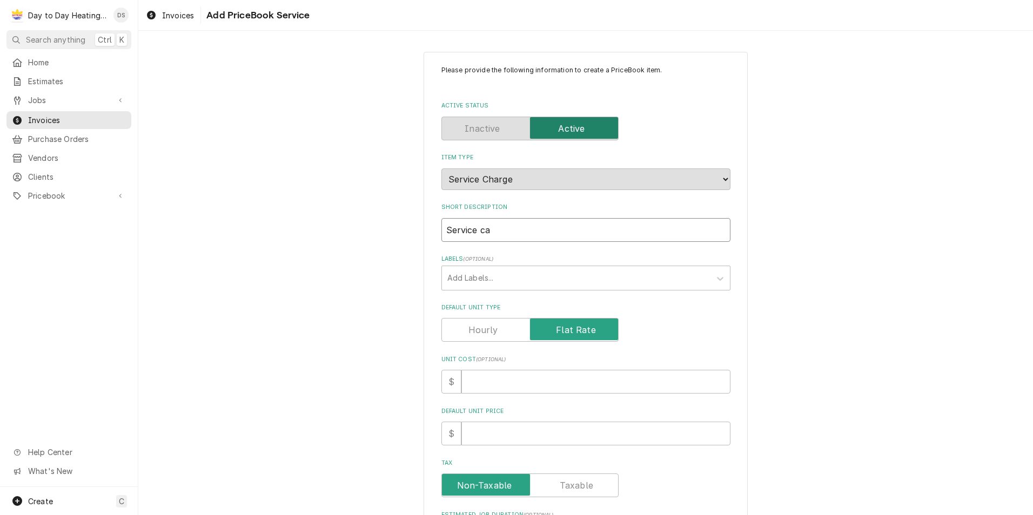
type input "Service cal"
type textarea "x"
type input "Service call"
type textarea "x"
type input "Service call"
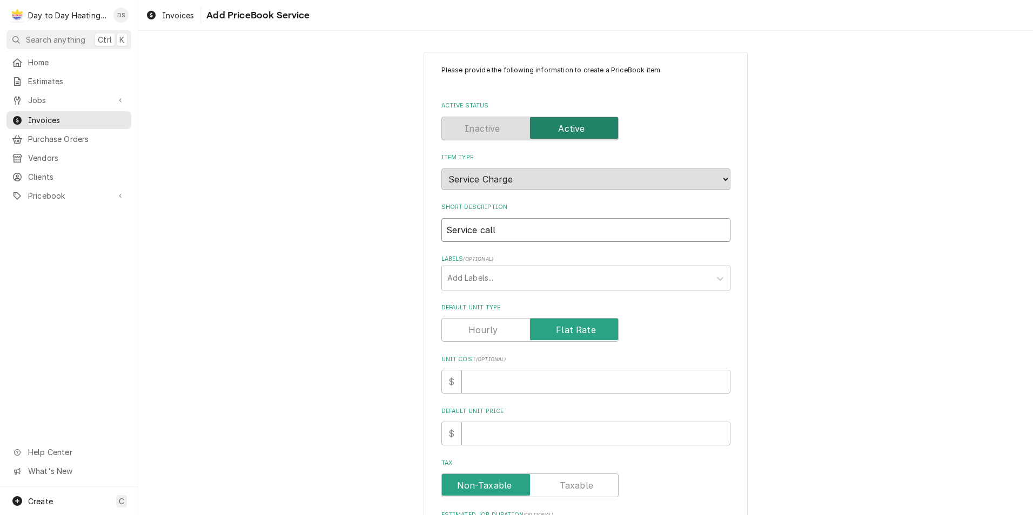
type textarea "x"
type input "Service call"
type textarea "x"
type input "Service call,"
type textarea "x"
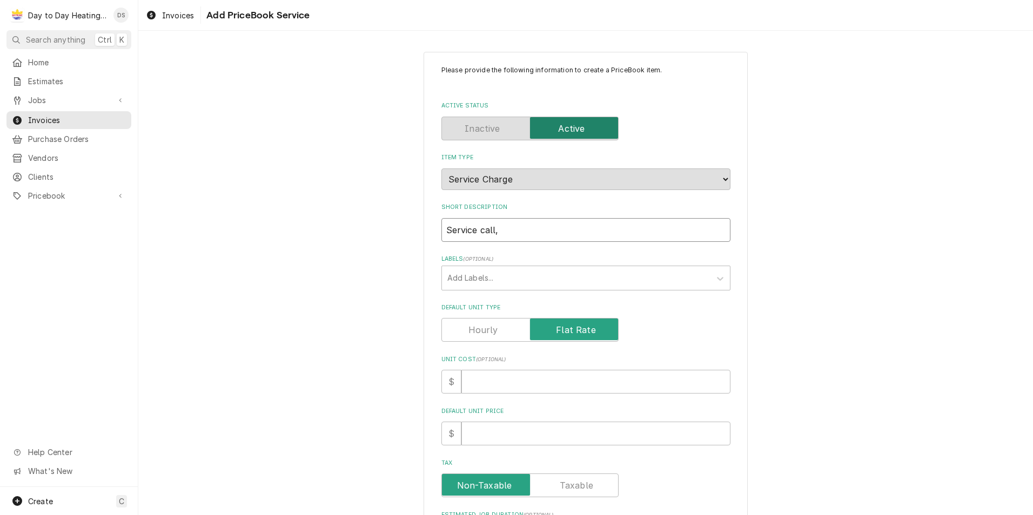
type input "Service call,"
type textarea "x"
type input "Service call, n"
type textarea "x"
type input "Service call, no"
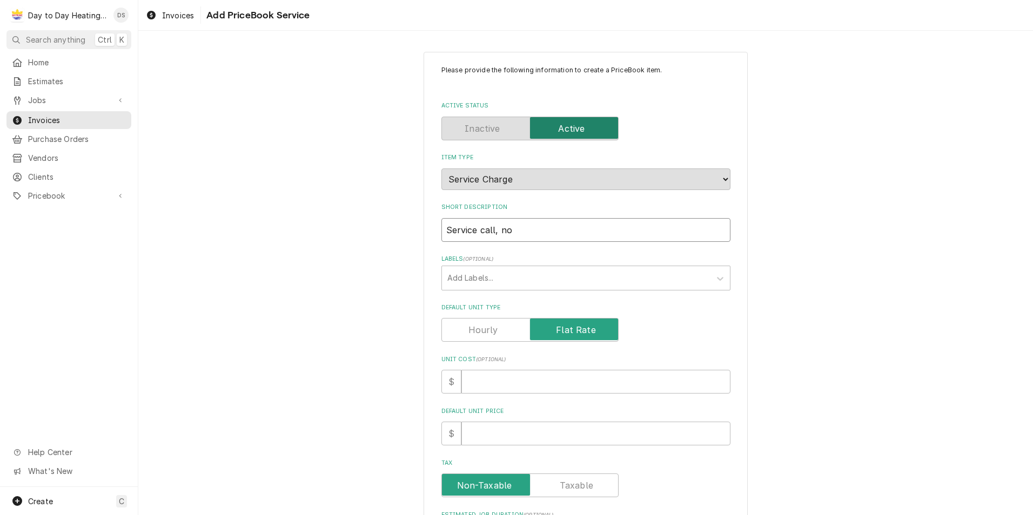
type textarea "x"
type input "Service call, no"
type textarea "x"
type input "Service call, no c"
type textarea "x"
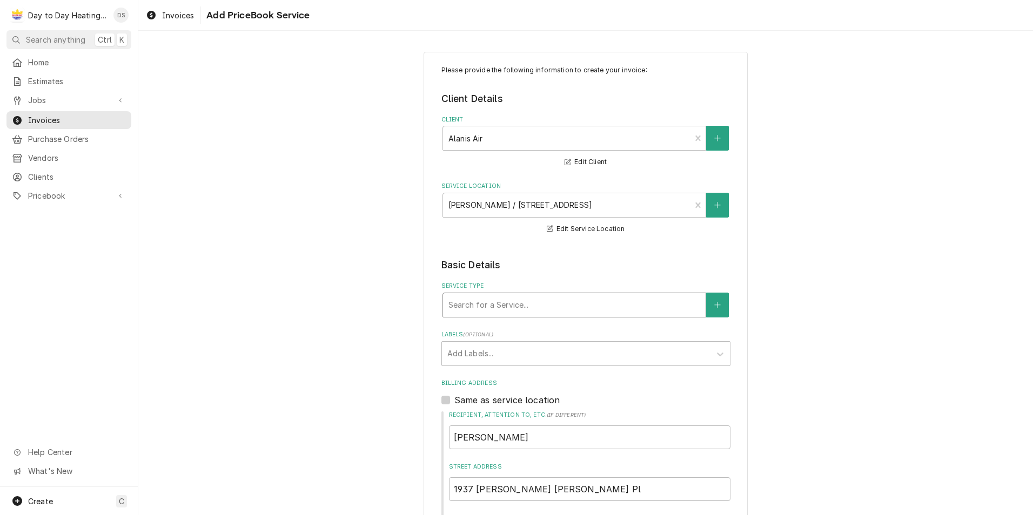
click at [492, 304] on div "Service Type" at bounding box center [574, 305] width 252 height 19
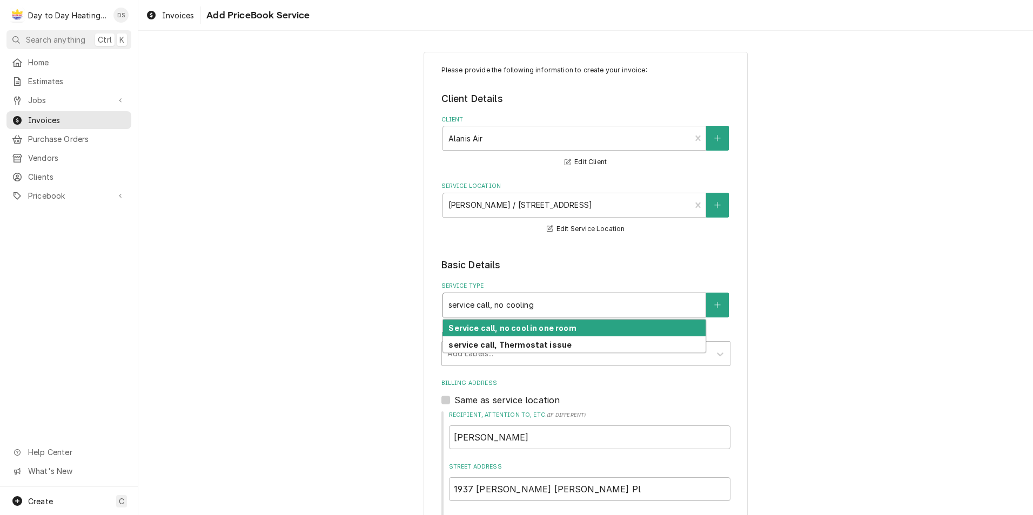
click at [532, 331] on strong "Service call, no cool in one room" at bounding box center [512, 328] width 128 height 9
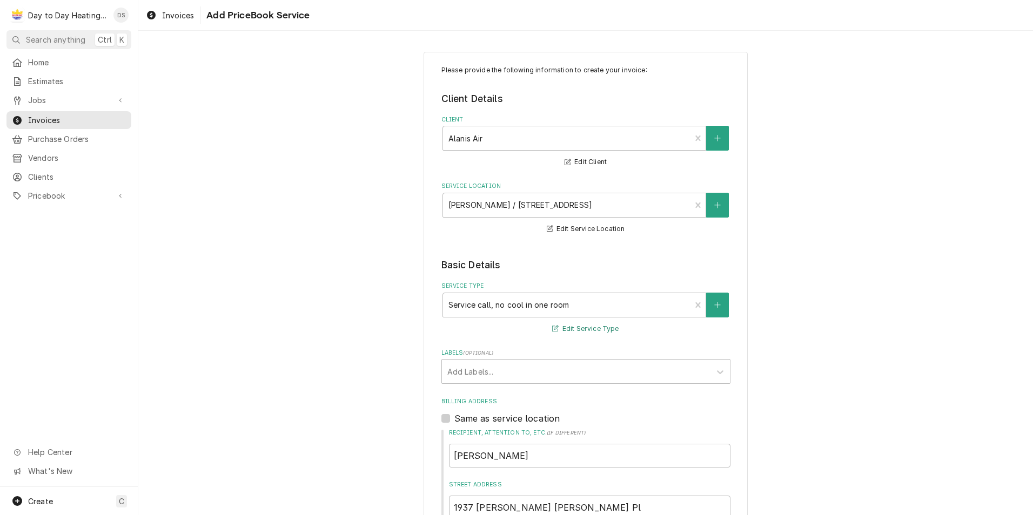
click at [569, 327] on button "Edit Service Type" at bounding box center [586, 330] width 70 height 14
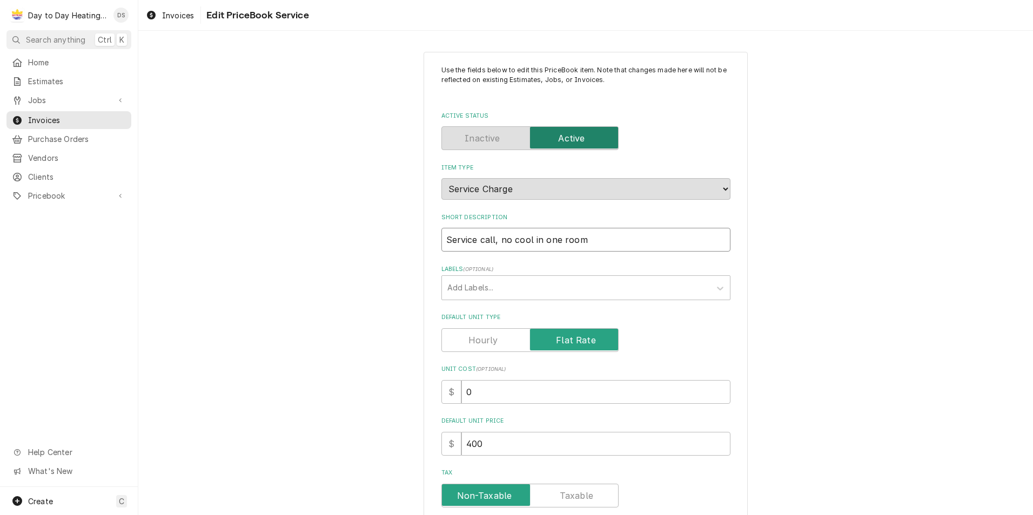
drag, startPoint x: 582, startPoint y: 234, endPoint x: 528, endPoint y: 243, distance: 54.1
click at [528, 243] on input "Service call, no cool in one room" at bounding box center [585, 240] width 289 height 24
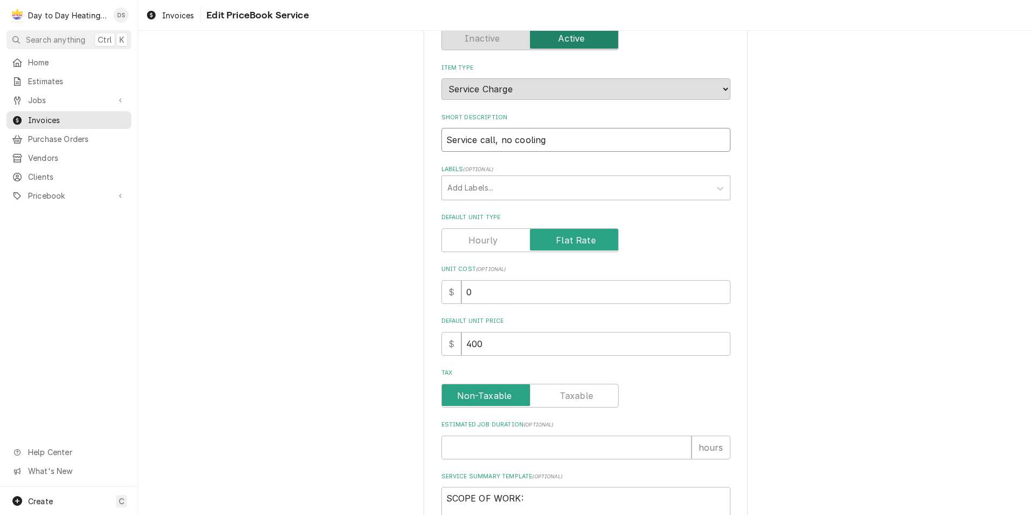
scroll to position [108, 0]
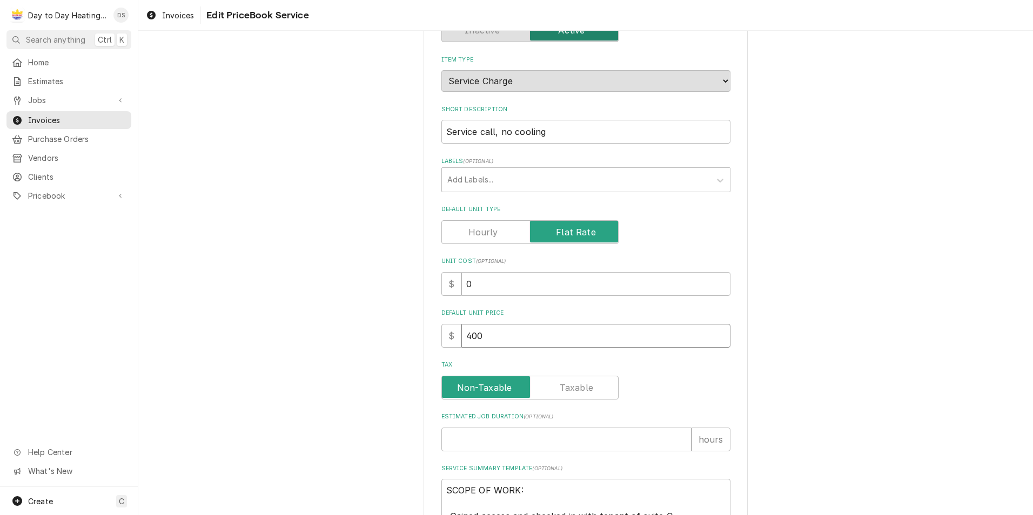
click at [493, 337] on input "400" at bounding box center [595, 336] width 269 height 24
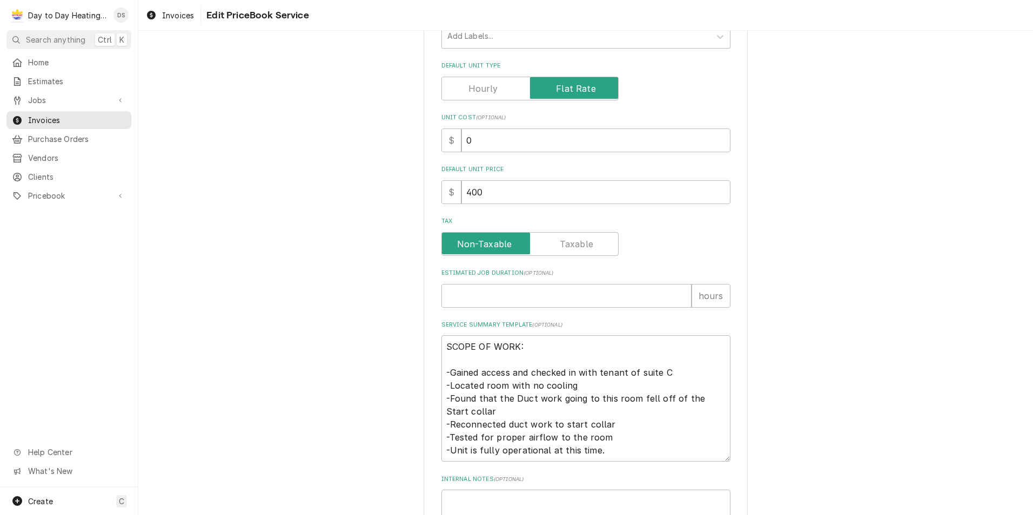
scroll to position [270, 0]
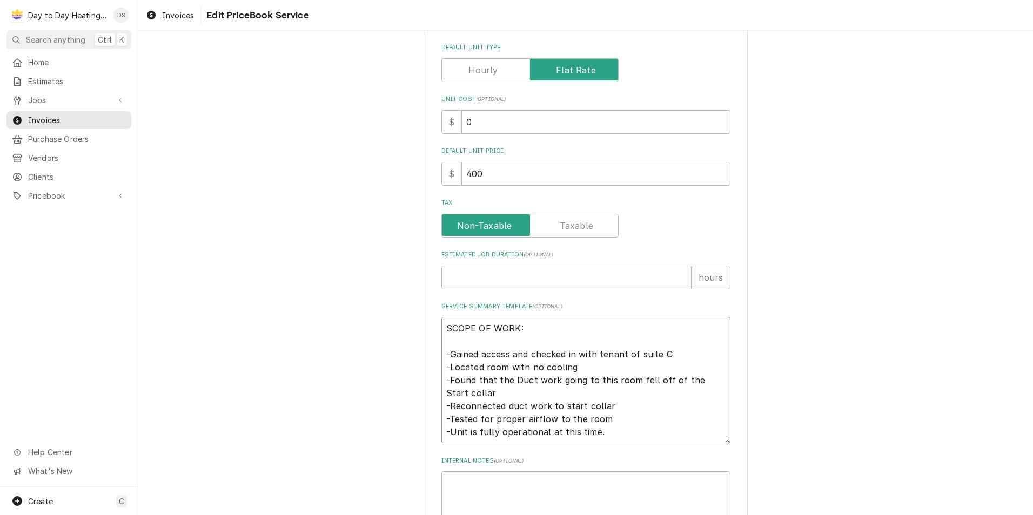
drag, startPoint x: 672, startPoint y: 353, endPoint x: 683, endPoint y: 359, distance: 12.6
click at [672, 353] on textarea "SCOPE OF WORK: -Gained access and checked in with tenant of suite C -Located ro…" at bounding box center [585, 380] width 289 height 126
drag, startPoint x: 572, startPoint y: 369, endPoint x: 483, endPoint y: 373, distance: 89.2
click at [483, 373] on textarea "SCOPE OF WORK: -Gained access and checked in with tenant -Located room with no …" at bounding box center [585, 380] width 289 height 126
click at [475, 386] on textarea "SCOPE OF WORK: -Gained access and checked in with tenant -Located unit. -Found …" at bounding box center [585, 380] width 289 height 126
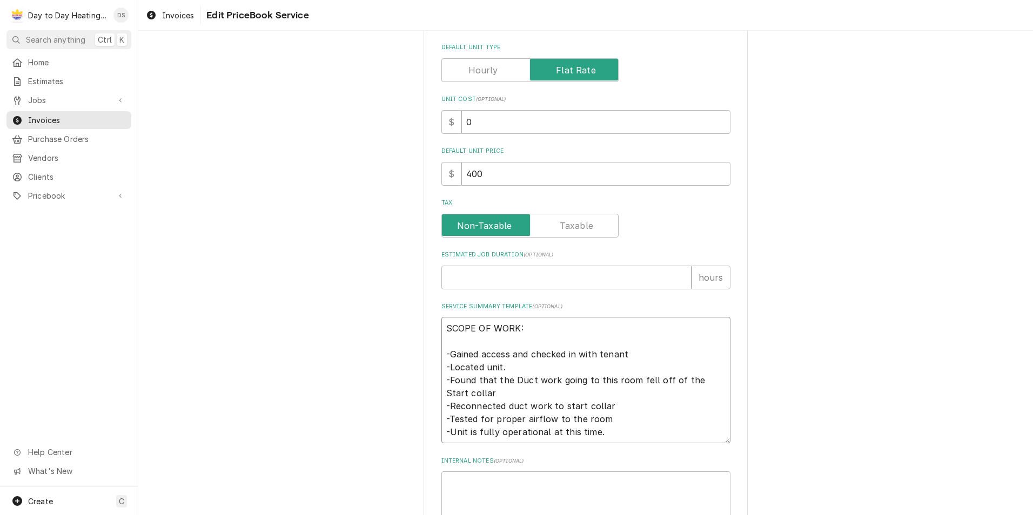
drag, startPoint x: 471, startPoint y: 390, endPoint x: 474, endPoint y: 381, distance: 9.9
click at [474, 381] on textarea "SCOPE OF WORK: -Gained access and checked in with tenant -Located unit. -Found …" at bounding box center [585, 380] width 289 height 126
drag, startPoint x: 595, startPoint y: 417, endPoint x: 489, endPoint y: 409, distance: 106.7
click at [489, 409] on textarea "SCOPE OF WORK: -Gained access and checked in with tenant -Located unit. -Found …" at bounding box center [585, 373] width 289 height 113
click at [609, 412] on textarea "SCOPE OF WORK: -Gained access and checked in with tenant -Located unit. -Found …" at bounding box center [585, 373] width 289 height 113
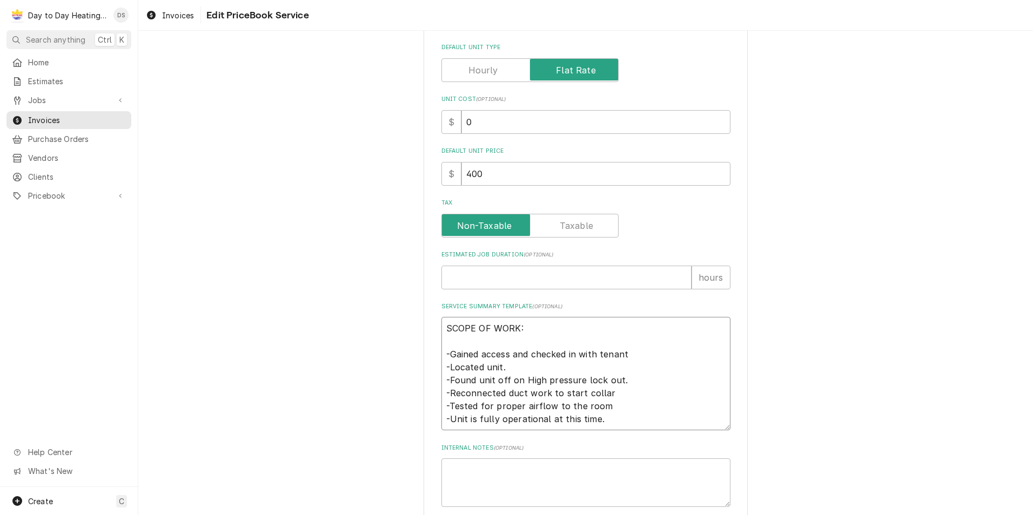
drag, startPoint x: 607, startPoint y: 394, endPoint x: 447, endPoint y: 397, distance: 159.4
click at [447, 397] on textarea "SCOPE OF WORK: -Gained access and checked in with tenant -Located unit. -Found …" at bounding box center [585, 373] width 289 height 113
drag, startPoint x: 605, startPoint y: 405, endPoint x: 518, endPoint y: 407, distance: 86.5
click at [518, 407] on textarea "SCOPE OF WORK: -Gained access and checked in with tenant -Located unit. -Found …" at bounding box center [585, 373] width 289 height 113
click at [613, 419] on textarea "SCOPE OF WORK: -Gained access and checked in with tenant -Located unit. -Found …" at bounding box center [585, 373] width 289 height 113
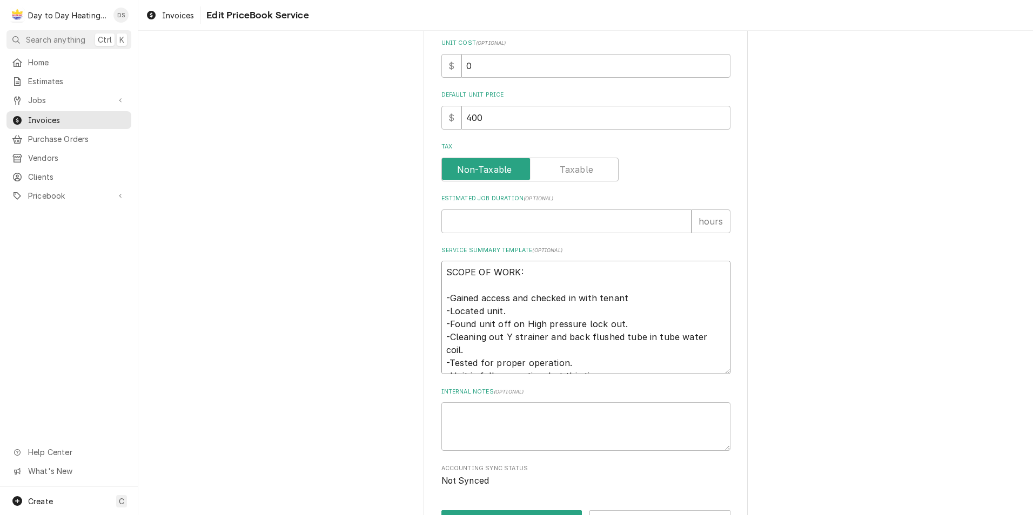
scroll to position [365, 0]
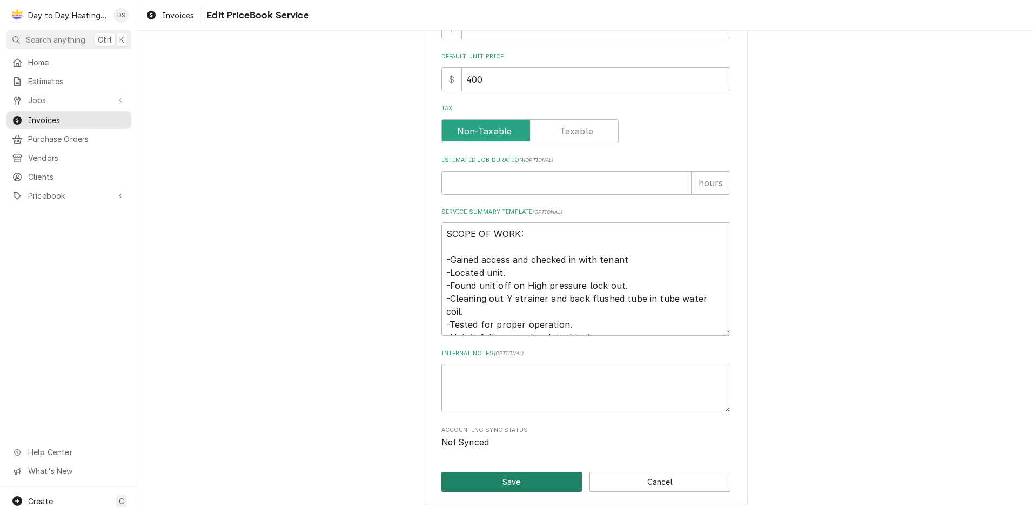
click at [522, 481] on button "Save" at bounding box center [511, 482] width 141 height 20
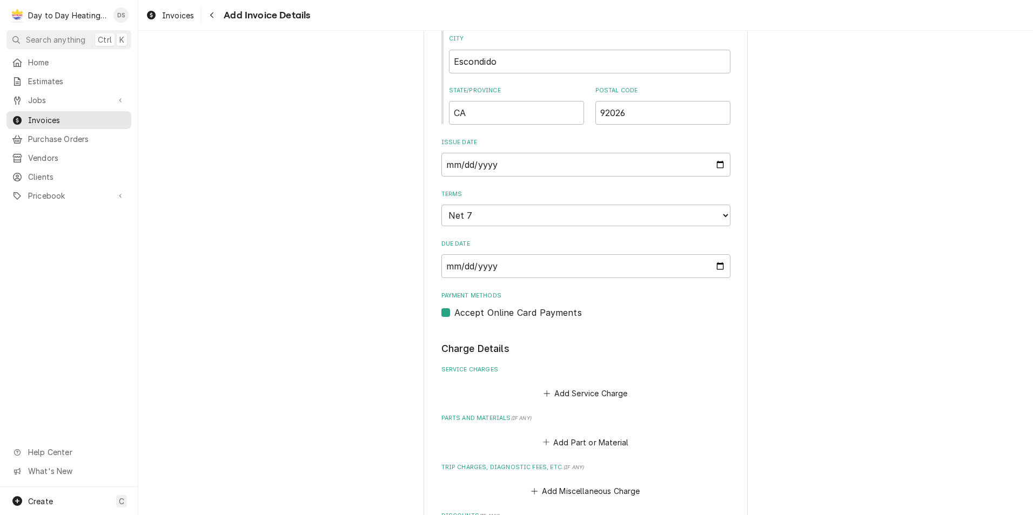
scroll to position [702, 0]
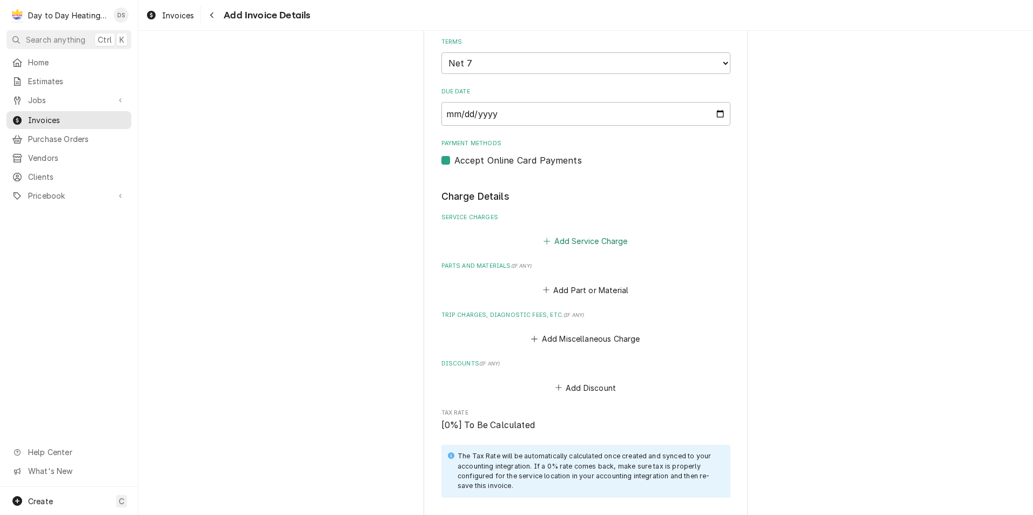
click at [595, 246] on button "Add Service Charge" at bounding box center [586, 241] width 88 height 15
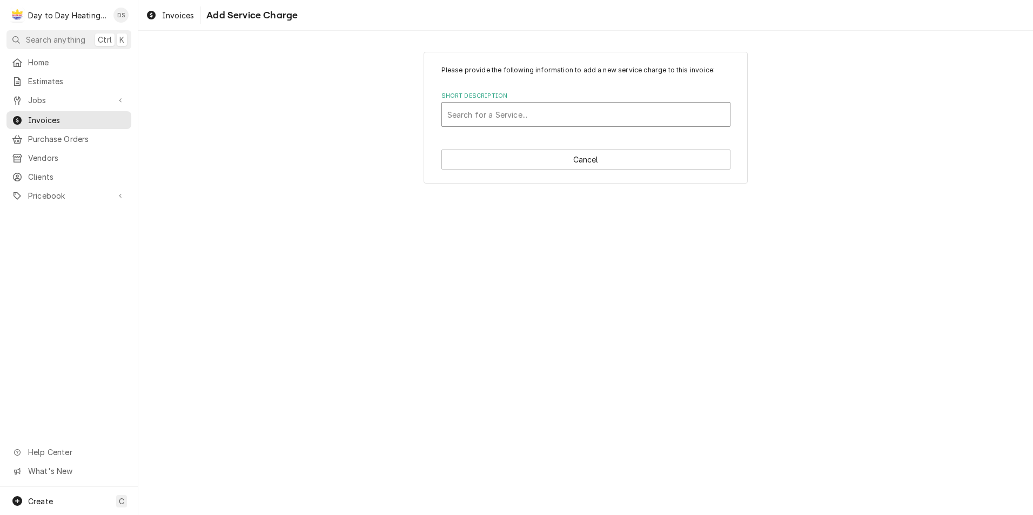
click at [541, 117] on div "Short Description" at bounding box center [585, 114] width 277 height 19
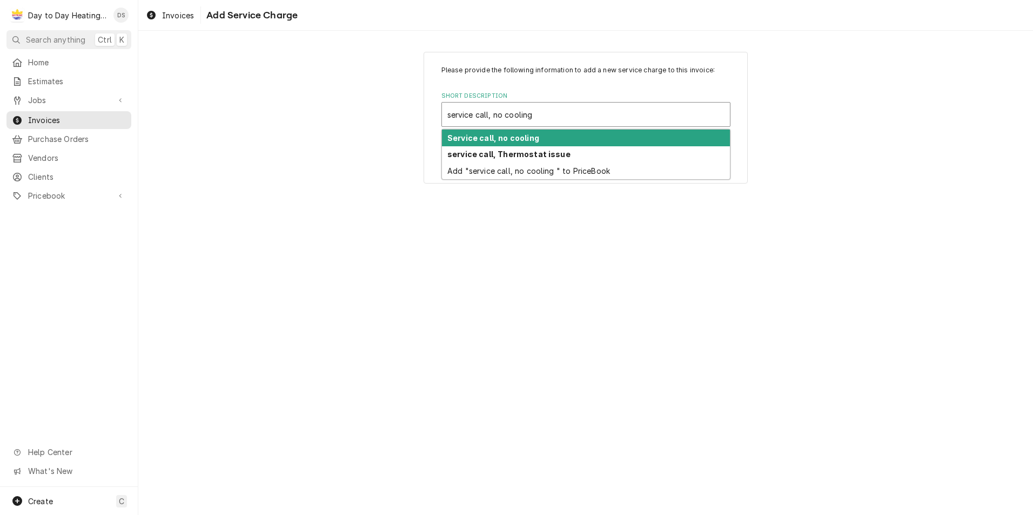
click at [532, 133] on strong "Service call, no cooling" at bounding box center [493, 137] width 92 height 9
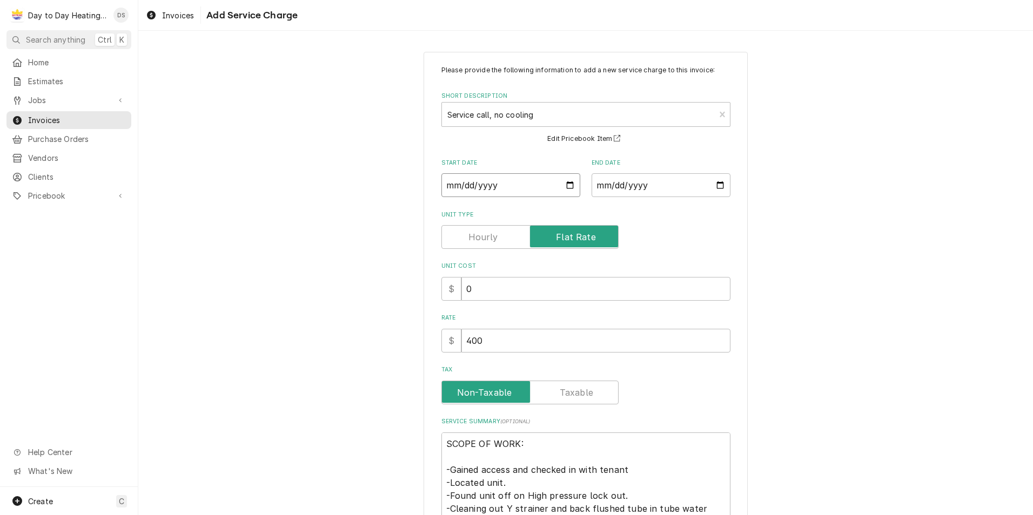
click at [565, 183] on input "Start Date" at bounding box center [510, 185] width 139 height 24
click at [714, 187] on input "End Date" at bounding box center [661, 185] width 139 height 24
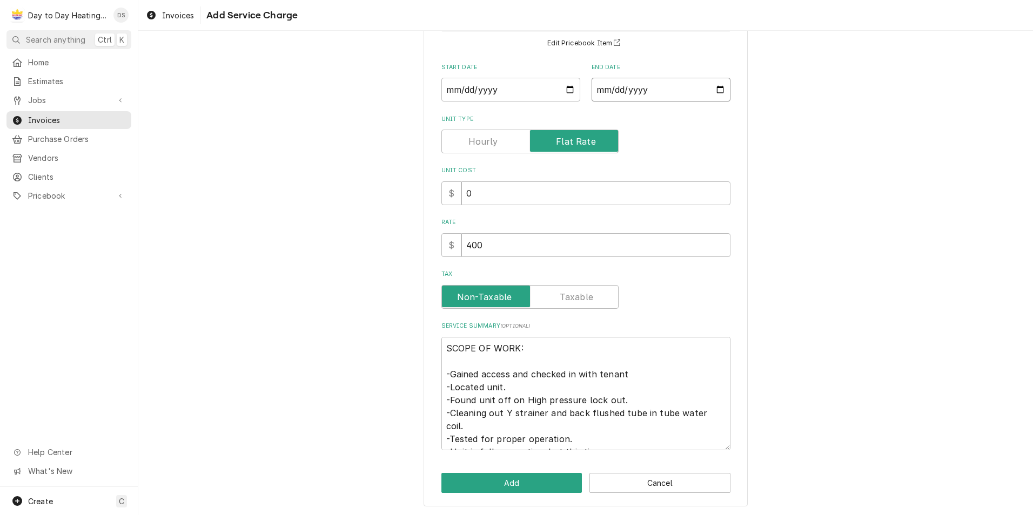
scroll to position [97, 0]
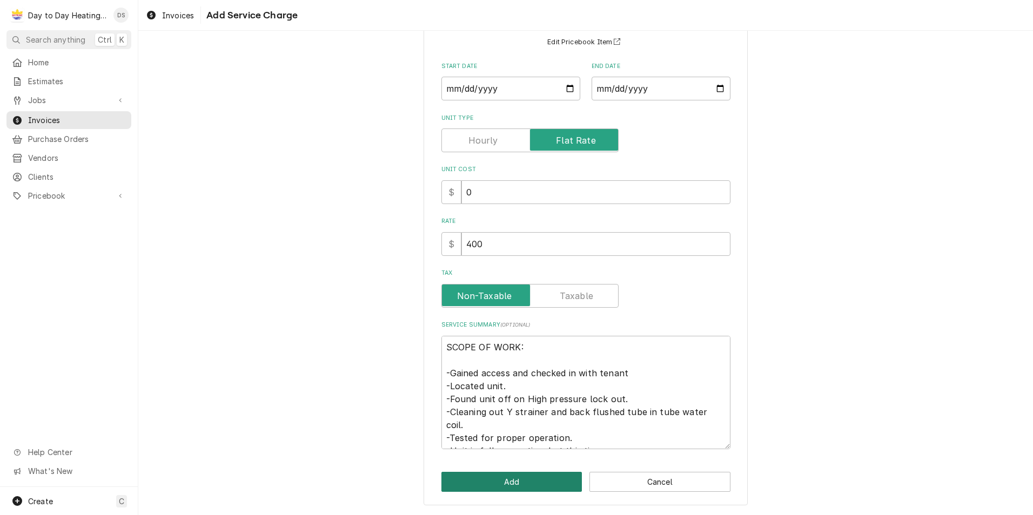
click at [487, 490] on button "Add" at bounding box center [511, 482] width 141 height 20
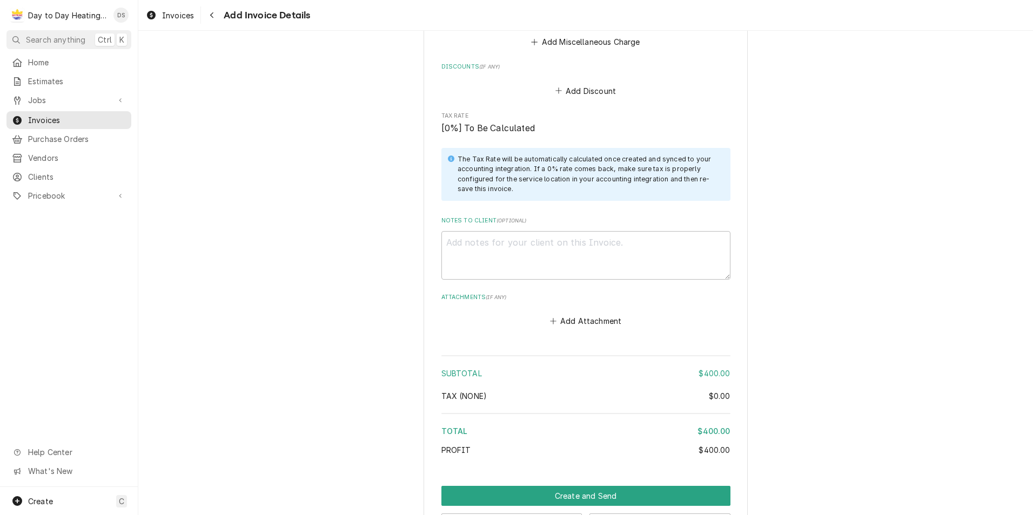
scroll to position [1331, 0]
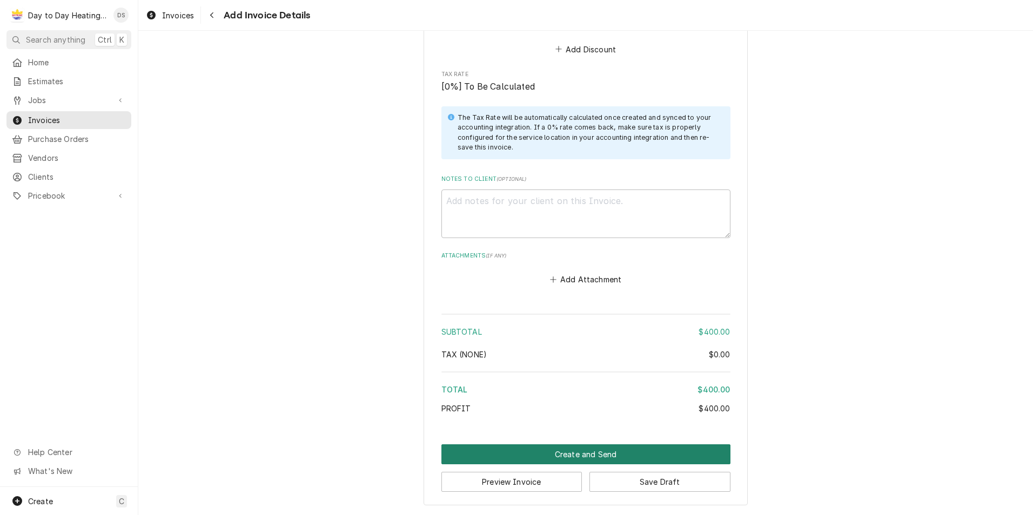
click at [568, 453] on button "Create and Send" at bounding box center [585, 455] width 289 height 20
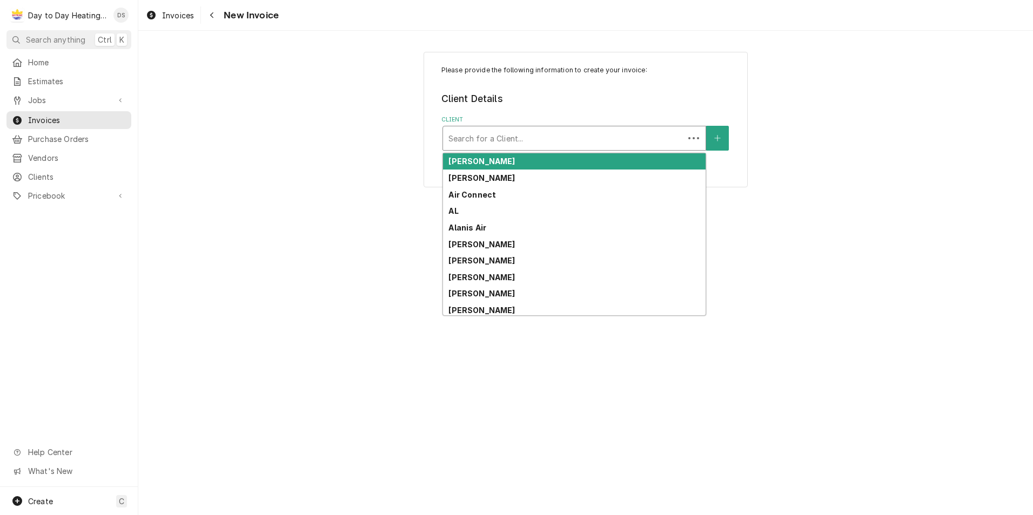
click at [512, 143] on div "Client" at bounding box center [563, 138] width 230 height 19
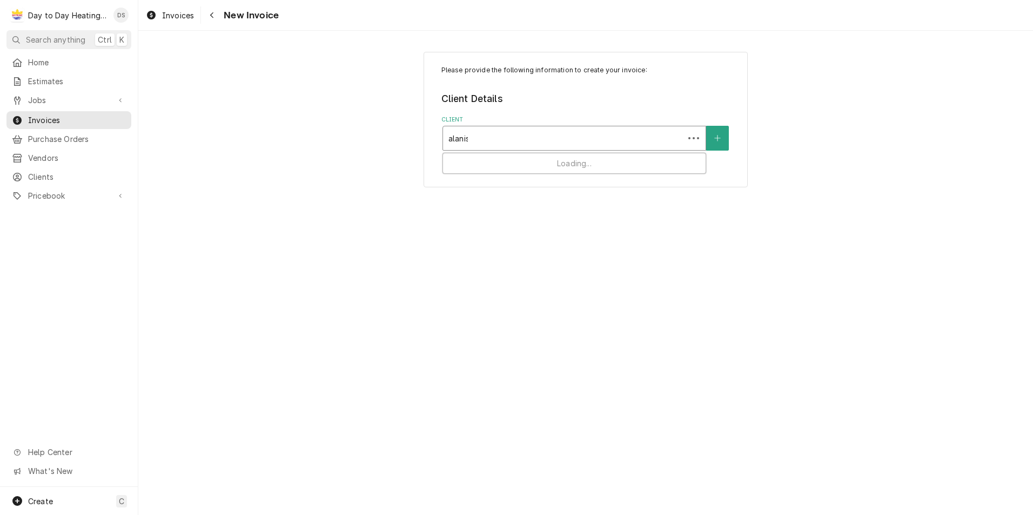
type input "alanis"
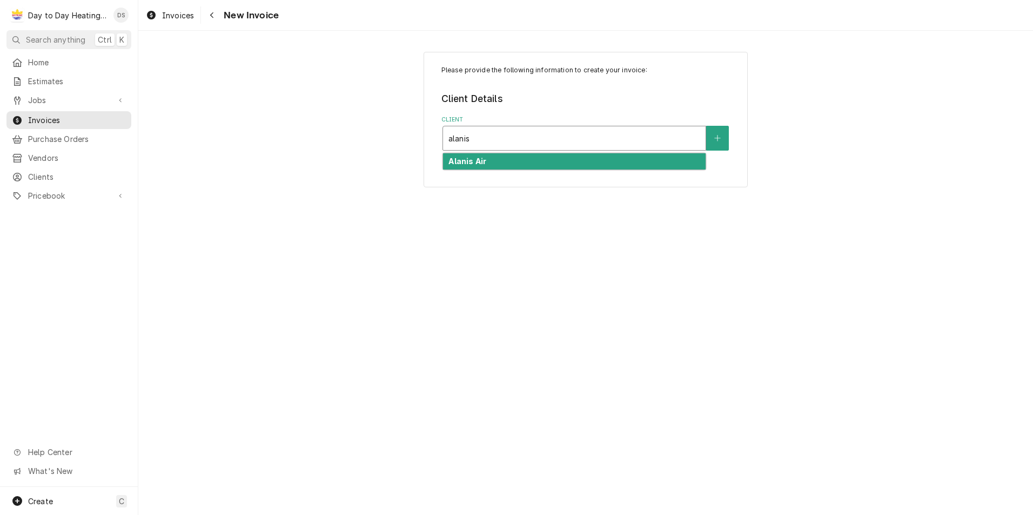
click at [542, 169] on div "Alanis Air" at bounding box center [574, 161] width 263 height 17
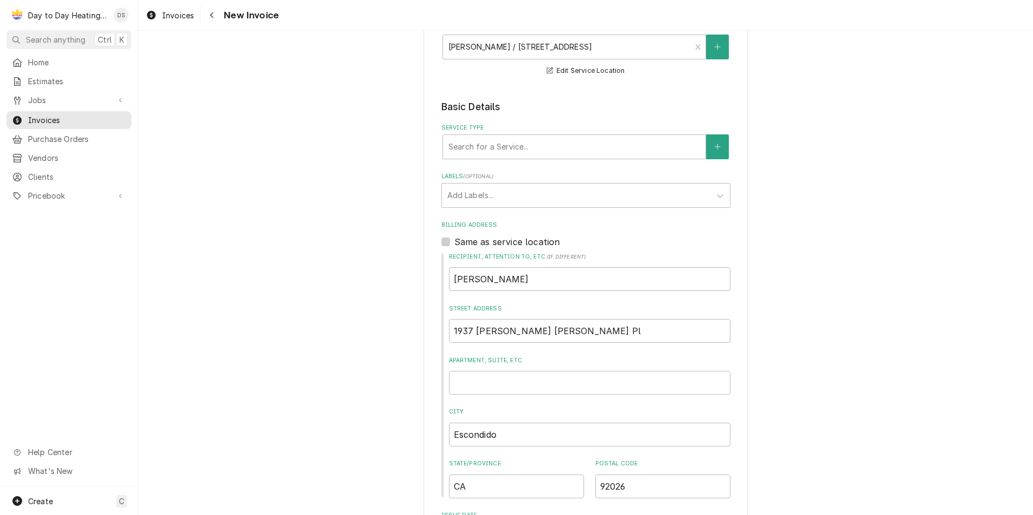
scroll to position [162, 0]
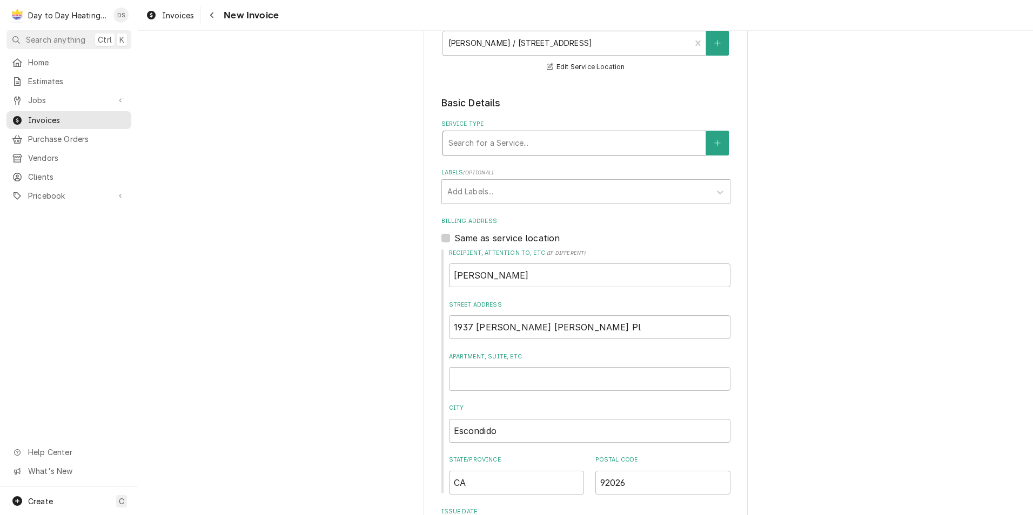
click at [524, 149] on div "Service Type" at bounding box center [574, 142] width 252 height 19
type input "service call,"
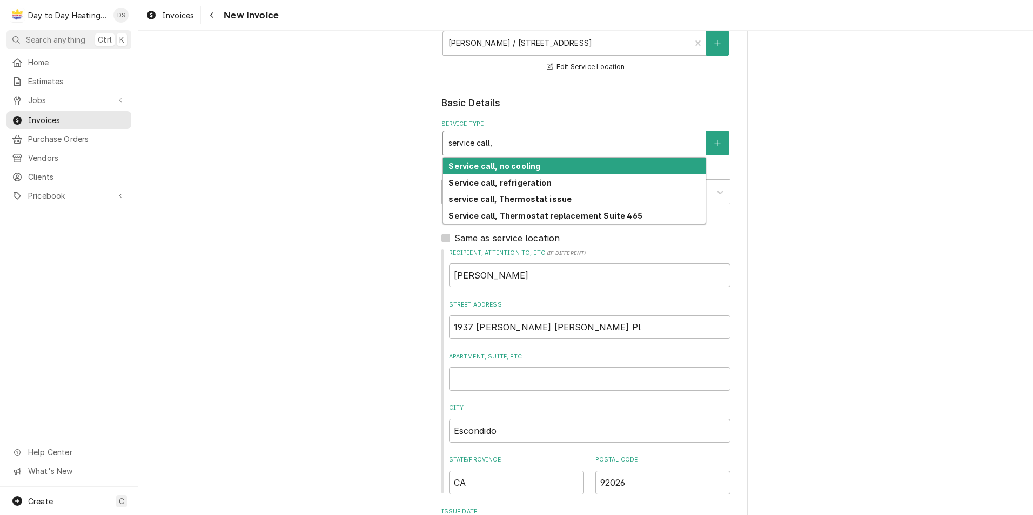
click at [532, 169] on strong "Service call, no cooling" at bounding box center [494, 166] width 92 height 9
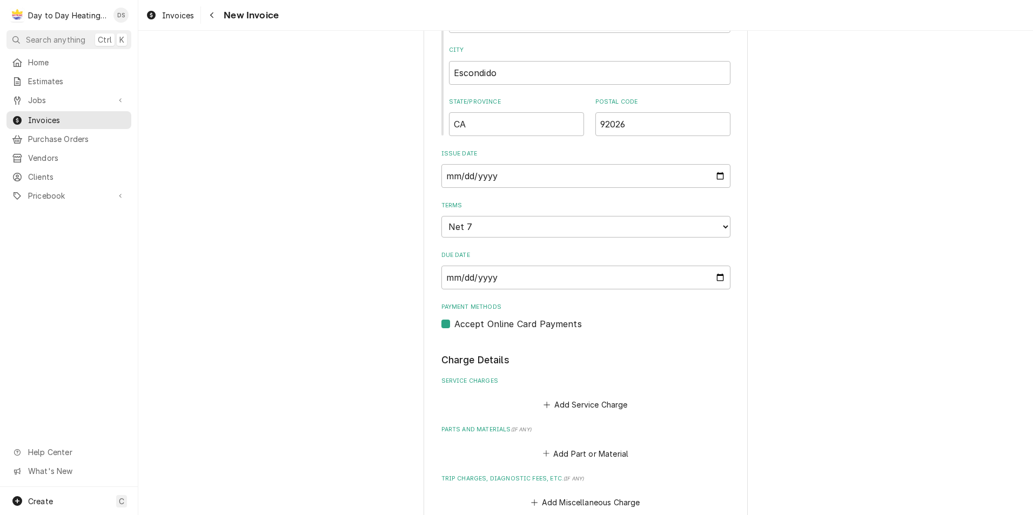
scroll to position [540, 0]
click at [591, 406] on button "Add Service Charge" at bounding box center [586, 403] width 88 height 15
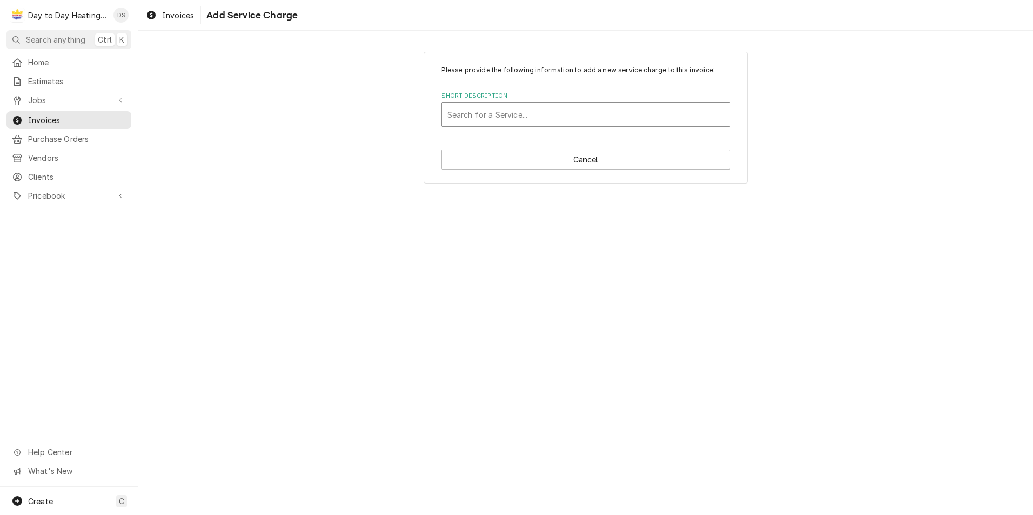
click at [562, 119] on div "Short Description" at bounding box center [585, 114] width 277 height 19
type input "service call"
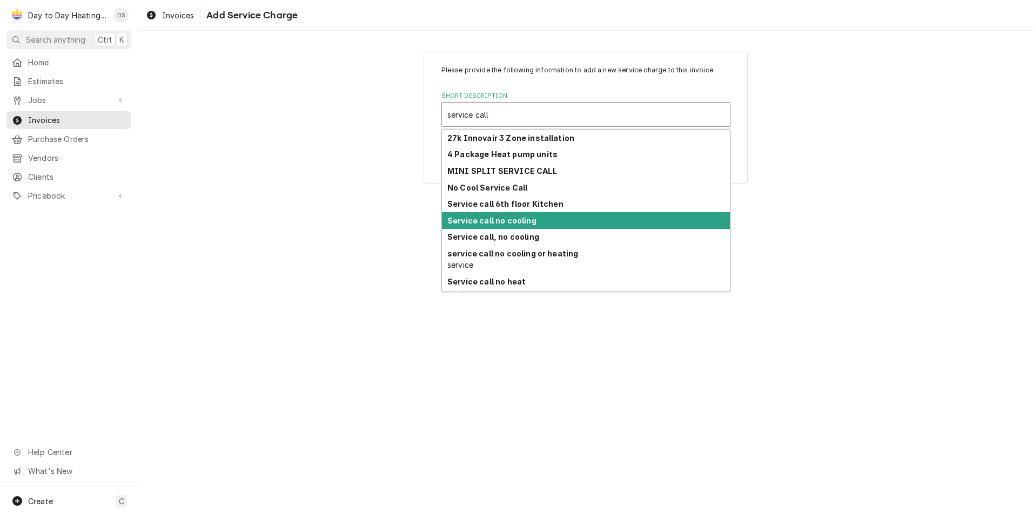
click at [552, 219] on div "Service call no cooling" at bounding box center [586, 220] width 288 height 17
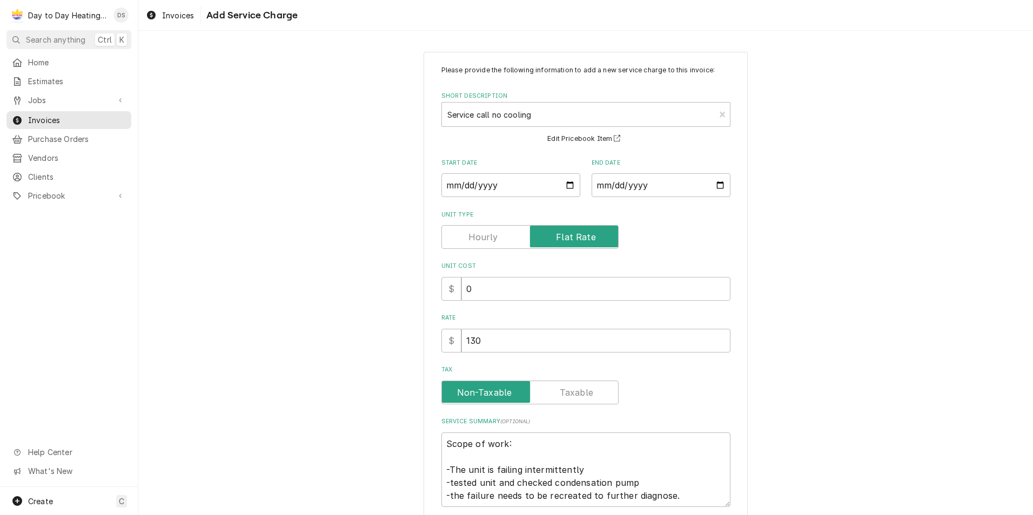
type textarea "x"
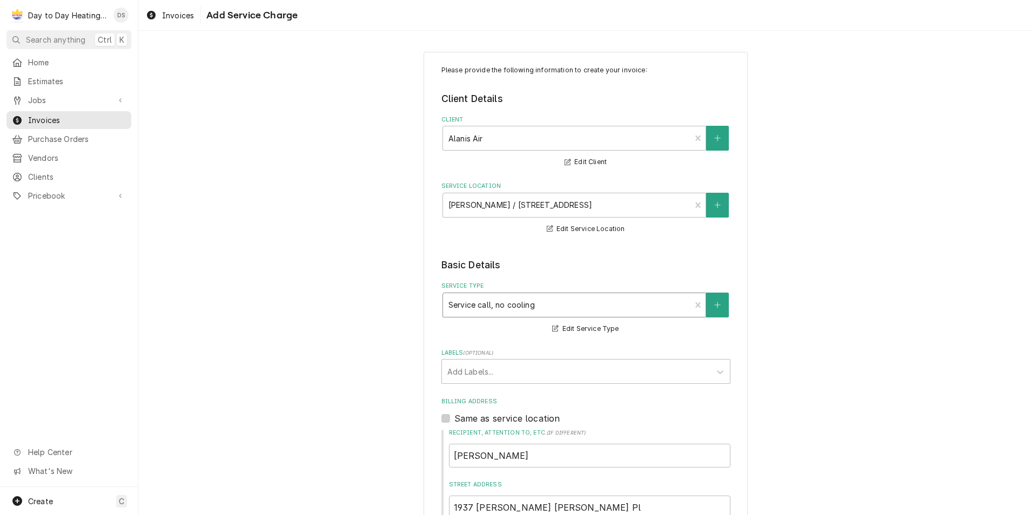
click at [562, 304] on div "Service Type" at bounding box center [566, 305] width 237 height 19
click at [541, 302] on div "Service Type" at bounding box center [566, 305] width 237 height 19
click at [540, 302] on div "Service Type" at bounding box center [566, 305] width 237 height 19
click at [532, 303] on div "Service Type" at bounding box center [566, 305] width 237 height 19
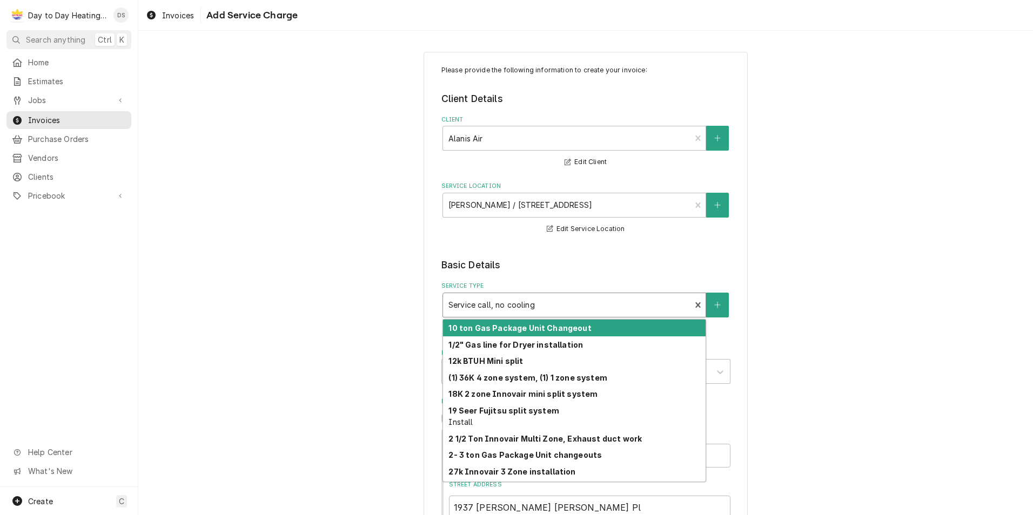
click at [532, 303] on div "Service Type" at bounding box center [566, 305] width 237 height 19
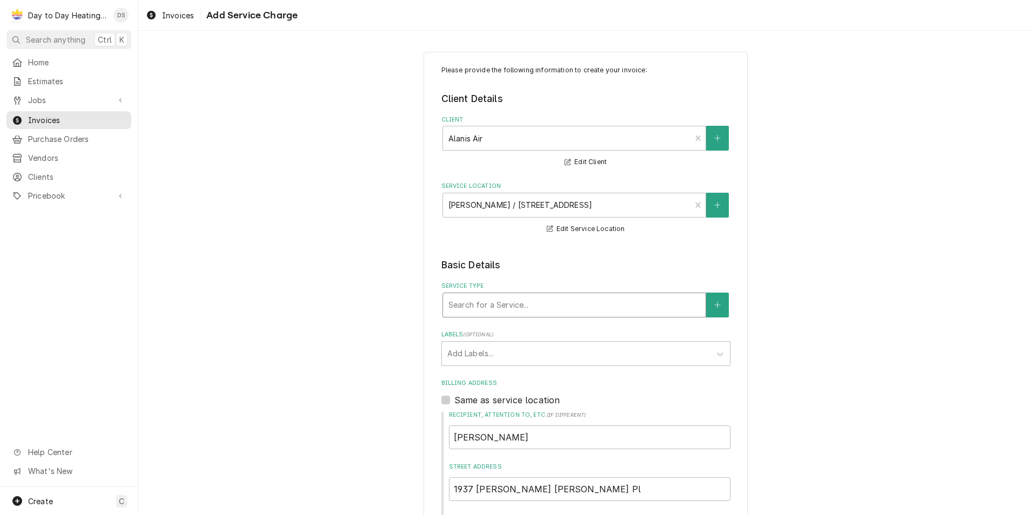
click at [545, 307] on div "Service Type" at bounding box center [574, 305] width 252 height 19
type input "service call, no cooling"
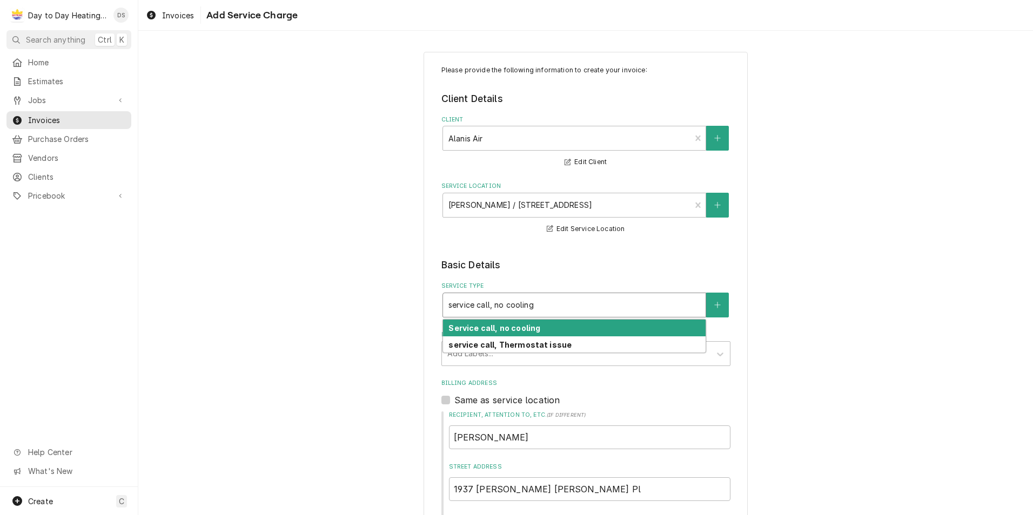
click at [529, 331] on strong "Service call, no cooling" at bounding box center [494, 328] width 92 height 9
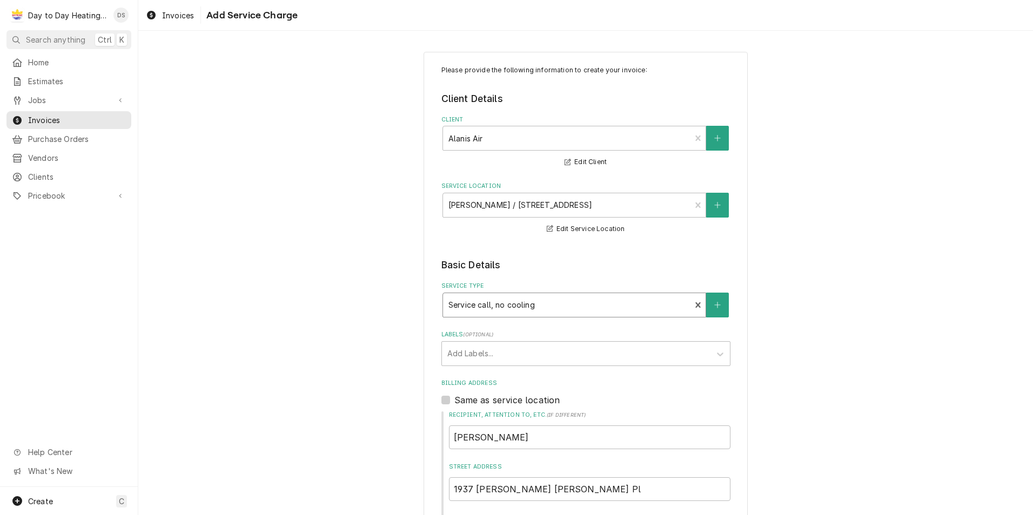
type textarea "x"
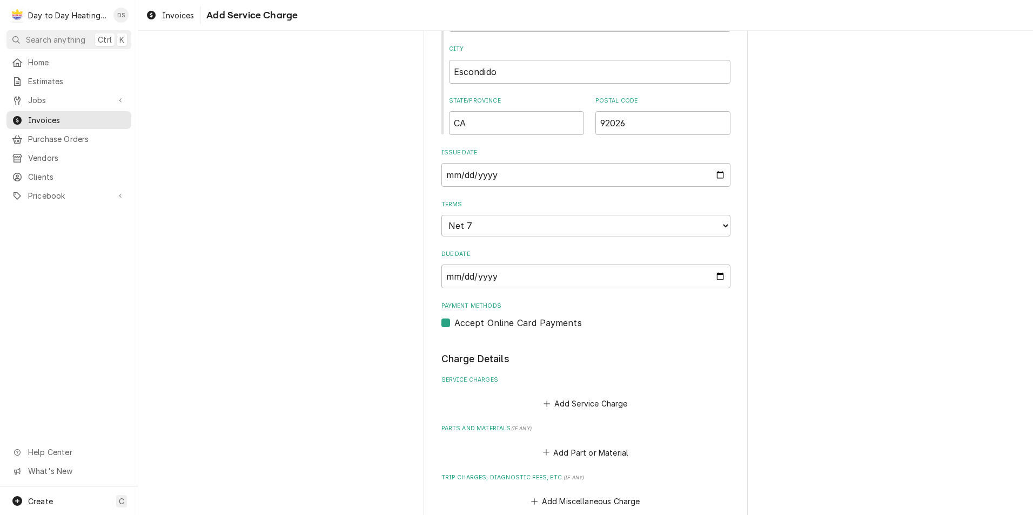
scroll to position [540, 0]
click at [583, 403] on button "Add Service Charge" at bounding box center [586, 403] width 88 height 15
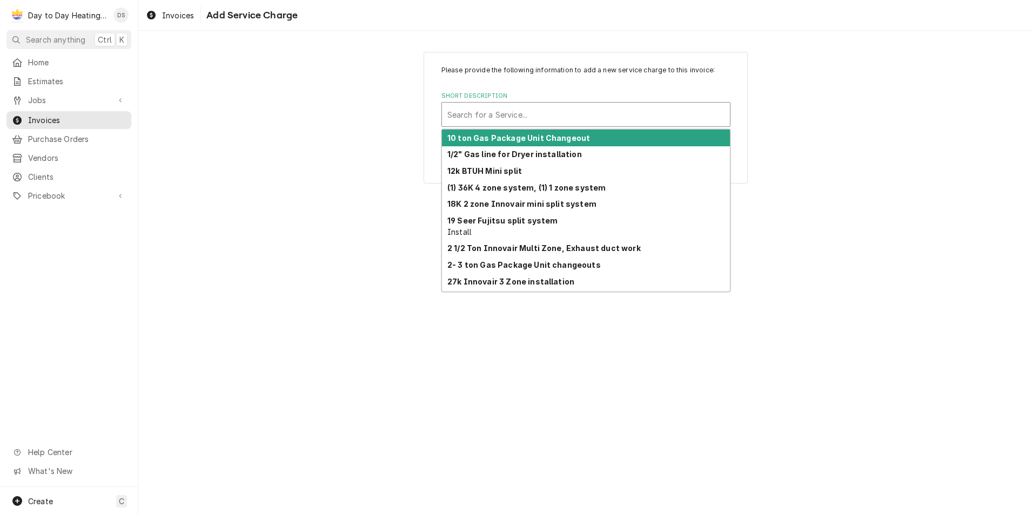
click at [522, 112] on div "Short Description" at bounding box center [585, 114] width 277 height 19
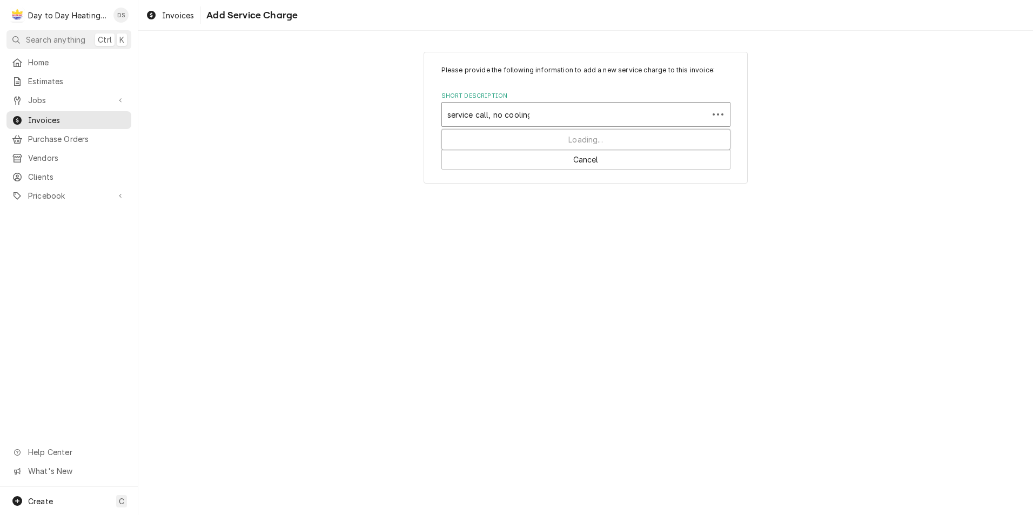
type input "service call, no cooling"
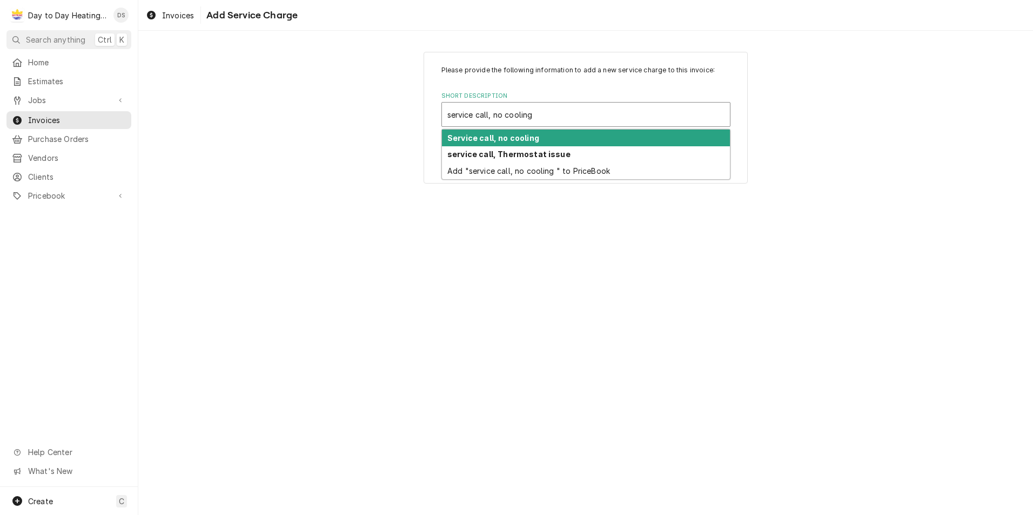
click at [525, 138] on strong "Service call, no cooling" at bounding box center [493, 137] width 92 height 9
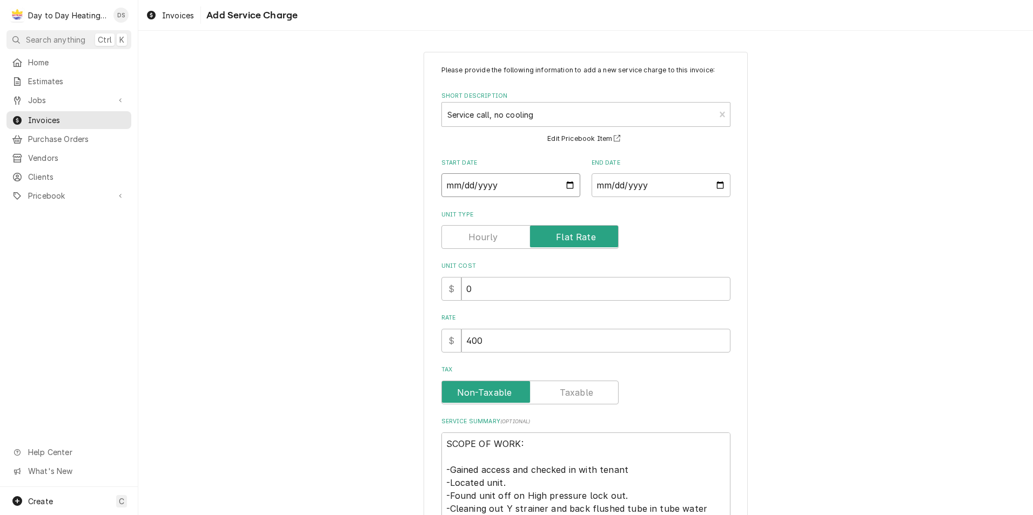
click at [566, 185] on input "Start Date" at bounding box center [510, 185] width 139 height 24
type textarea "x"
type input "2025-09-18"
click at [715, 185] on input "End Date" at bounding box center [661, 185] width 139 height 24
type input "2025-09-18"
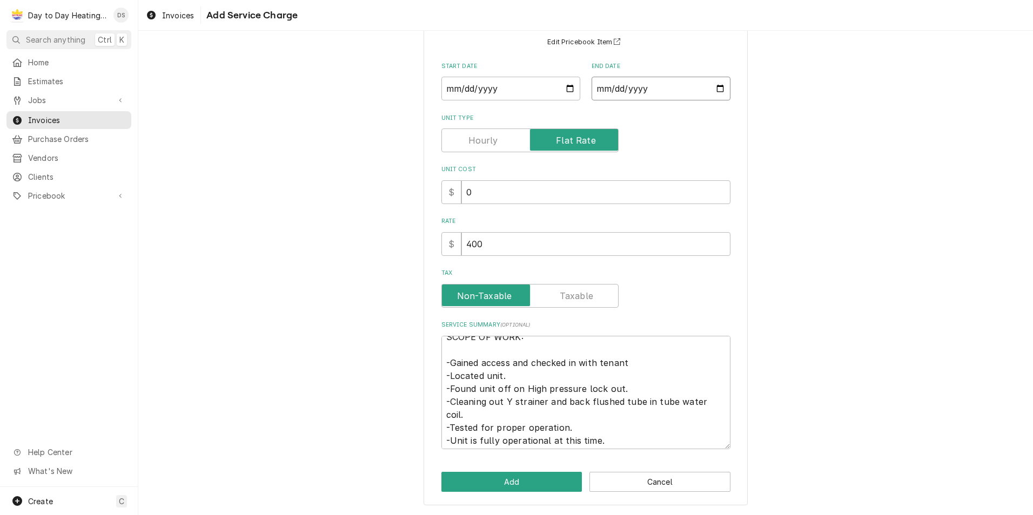
scroll to position [13, 0]
click at [491, 484] on button "Add" at bounding box center [511, 482] width 141 height 20
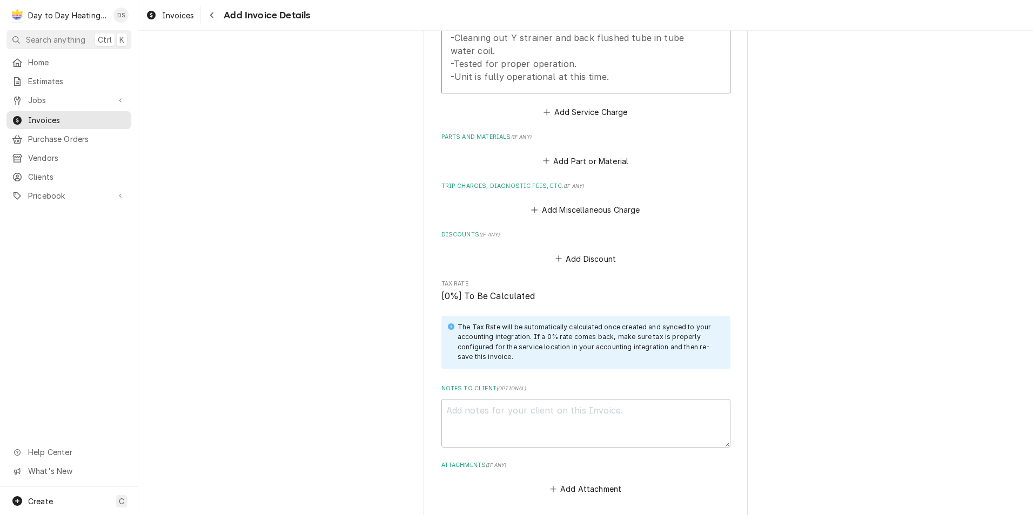
scroll to position [1331, 0]
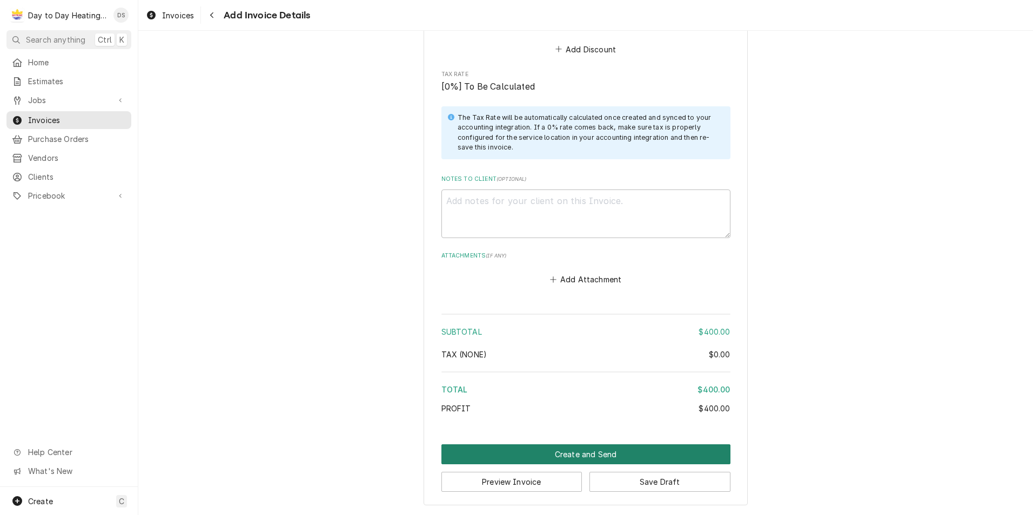
click at [593, 453] on button "Create and Send" at bounding box center [585, 455] width 289 height 20
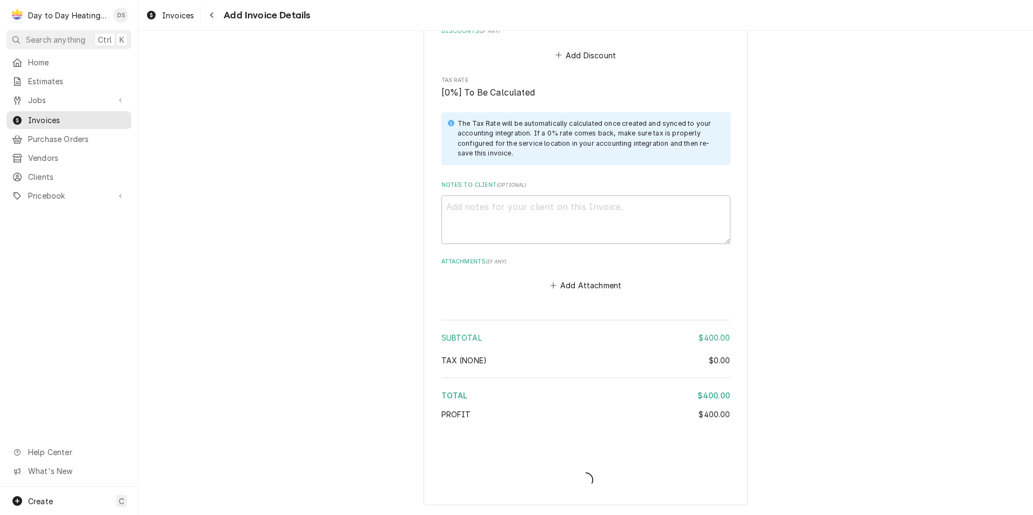
type textarea "x"
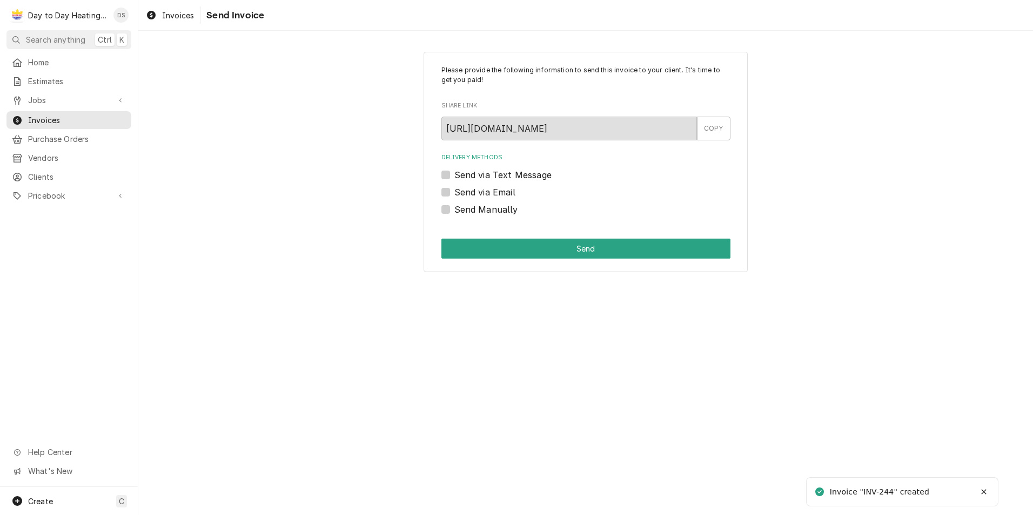
click at [505, 175] on label "Send via Text Message" at bounding box center [502, 175] width 97 height 13
click at [505, 175] on input "Send via Text Message" at bounding box center [598, 181] width 289 height 24
checkbox input "true"
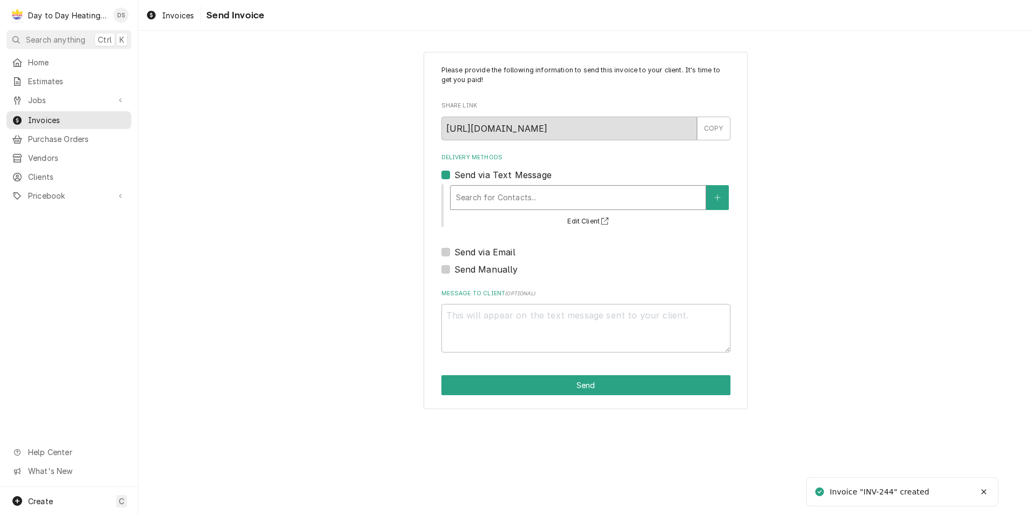
click at [509, 199] on div "Delivery Methods" at bounding box center [578, 197] width 244 height 19
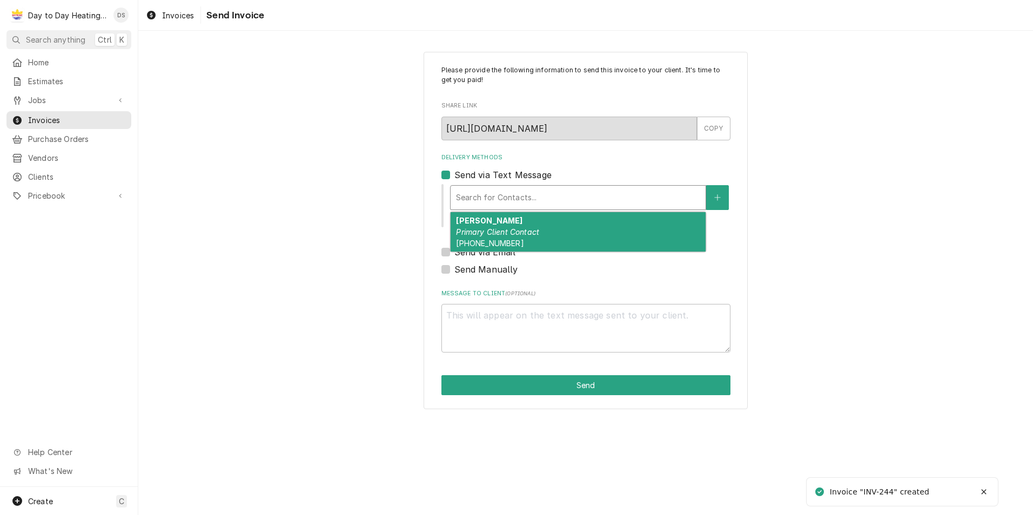
click at [513, 227] on div "[PERSON_NAME] Primary Client Contact [PHONE_NUMBER]" at bounding box center [578, 231] width 255 height 39
type textarea "x"
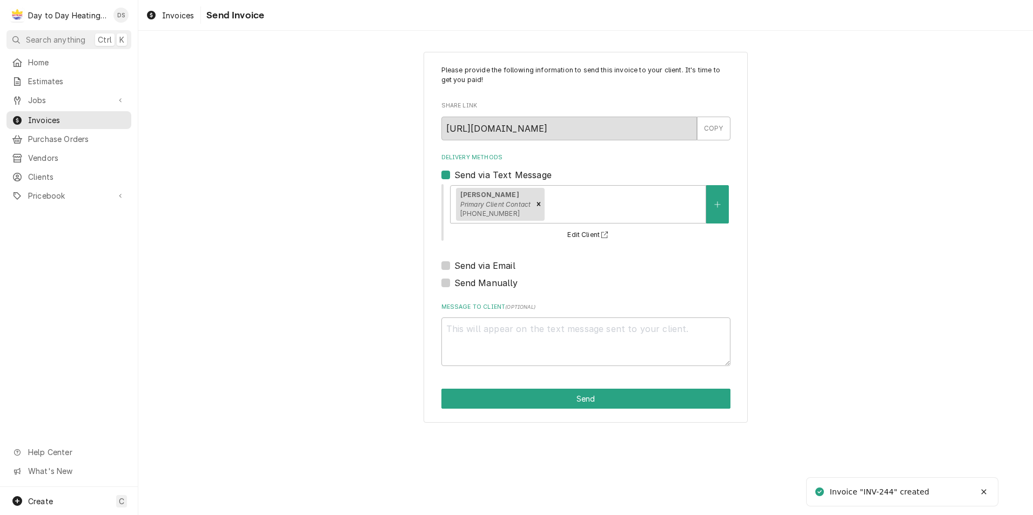
click at [500, 263] on label "Send via Email" at bounding box center [484, 265] width 61 height 13
click at [500, 263] on input "Send via Email" at bounding box center [598, 271] width 289 height 24
checkbox input "true"
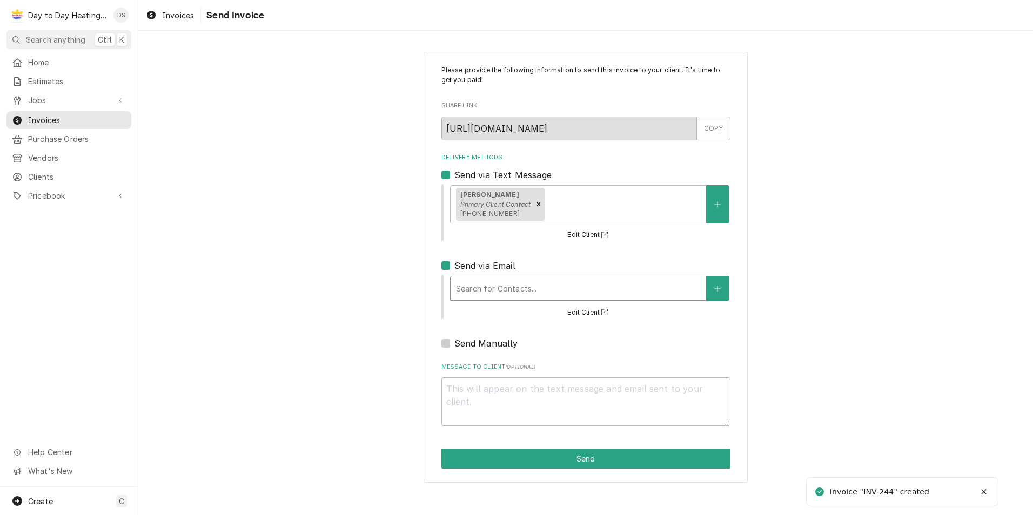
click at [499, 279] on div "Delivery Methods" at bounding box center [578, 288] width 244 height 19
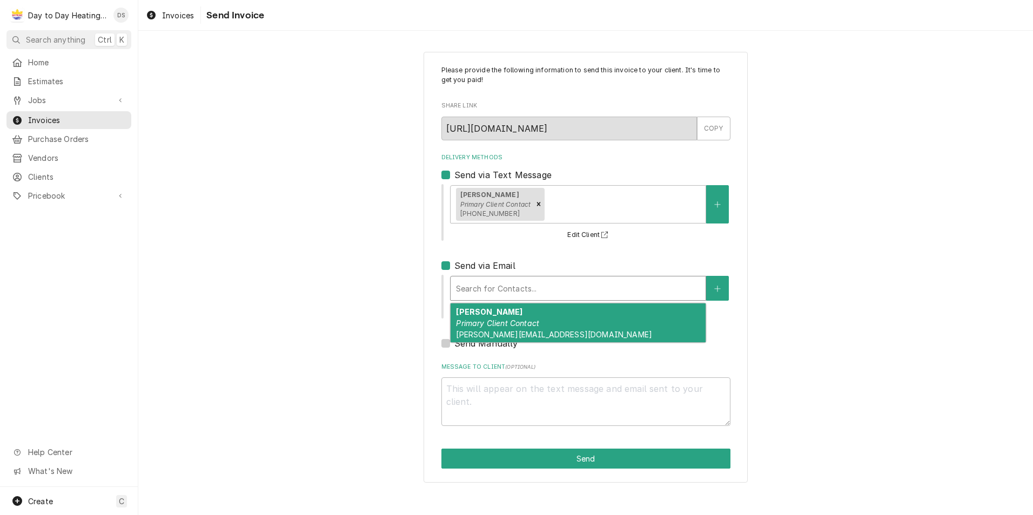
click at [498, 314] on strong "[PERSON_NAME]" at bounding box center [489, 311] width 66 height 9
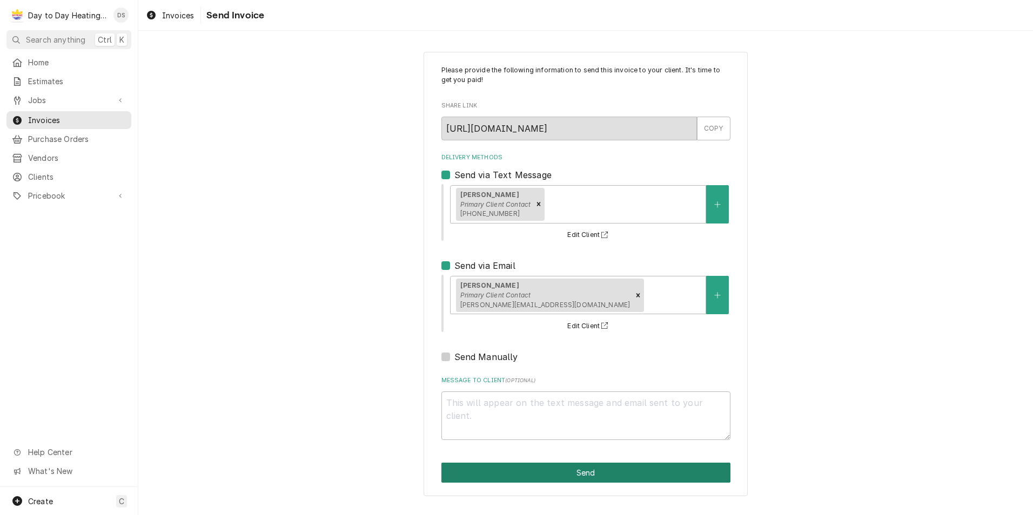
click at [541, 476] on button "Send" at bounding box center [585, 473] width 289 height 20
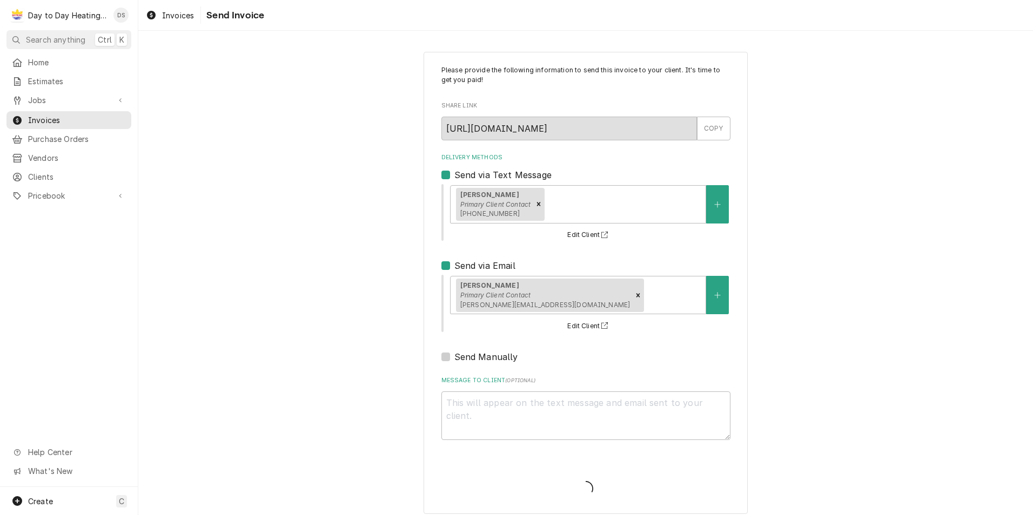
type textarea "x"
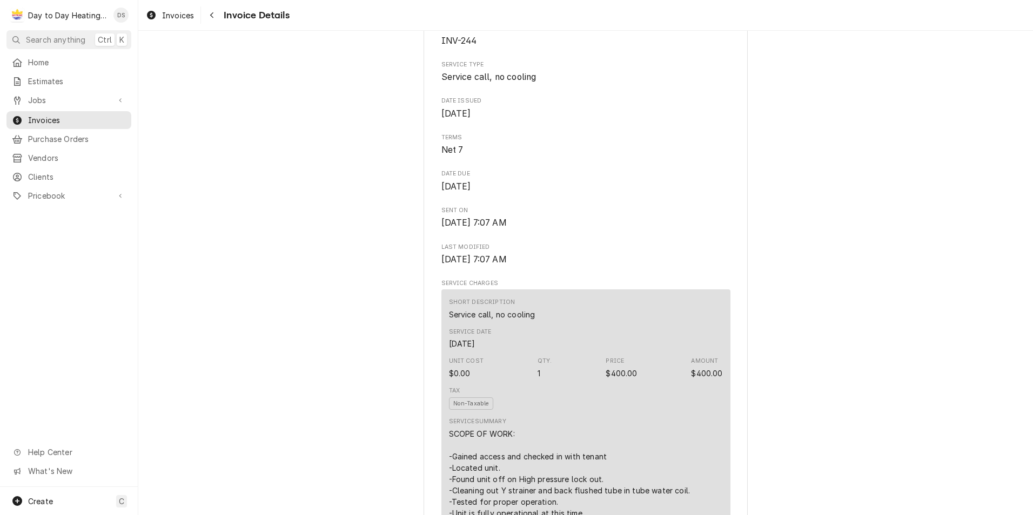
scroll to position [216, 0]
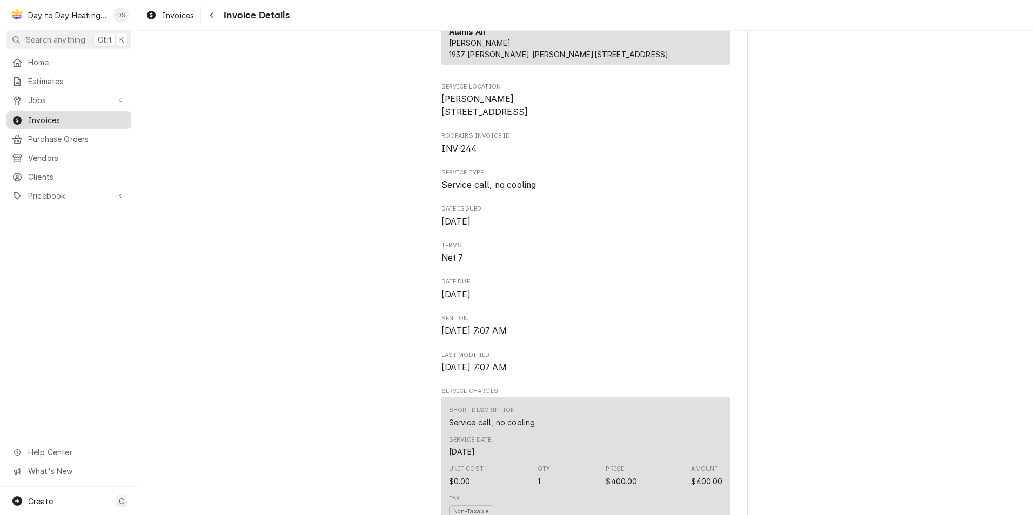
drag, startPoint x: 53, startPoint y: 113, endPoint x: 62, endPoint y: 110, distance: 9.1
click at [53, 115] on span "Invoices" at bounding box center [77, 120] width 98 height 11
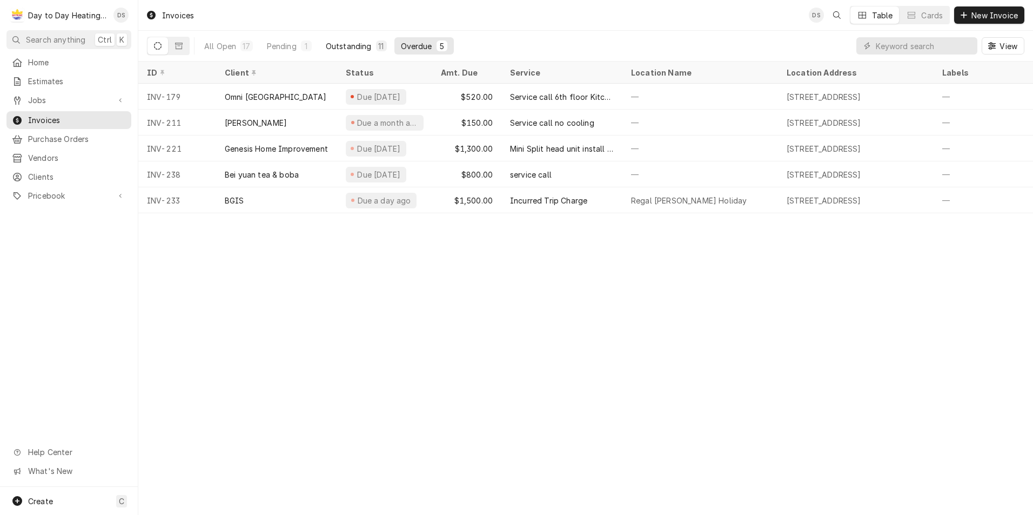
click at [345, 44] on div "Outstanding" at bounding box center [349, 46] width 46 height 11
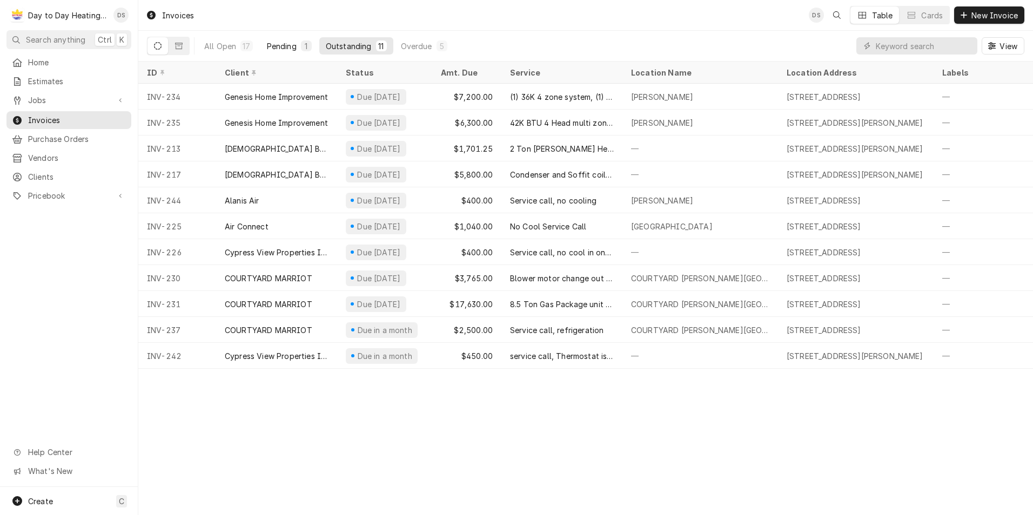
click at [297, 43] on button "Pending 1" at bounding box center [289, 45] width 58 height 17
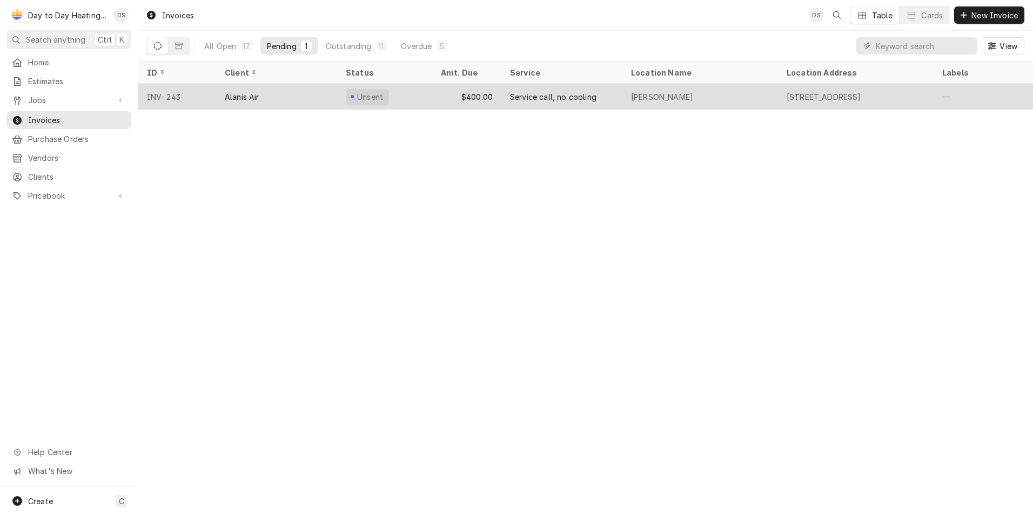
click at [341, 89] on div "Unsent" at bounding box center [384, 97] width 95 height 26
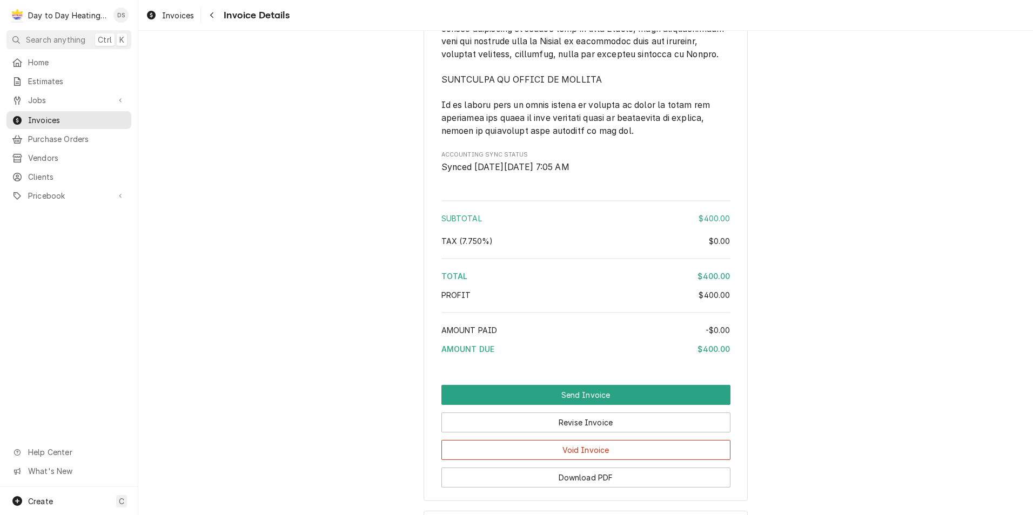
scroll to position [2523, 0]
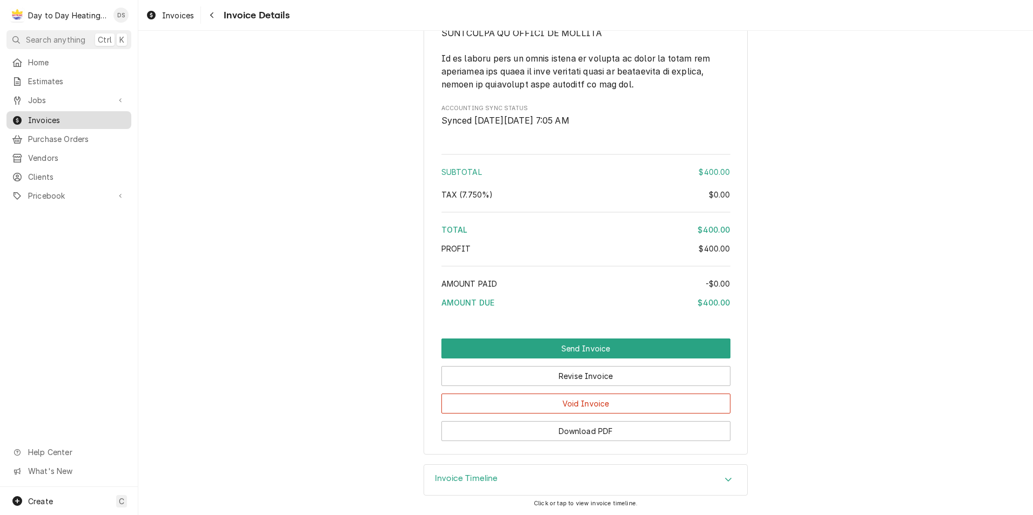
click at [52, 116] on span "Invoices" at bounding box center [77, 120] width 98 height 11
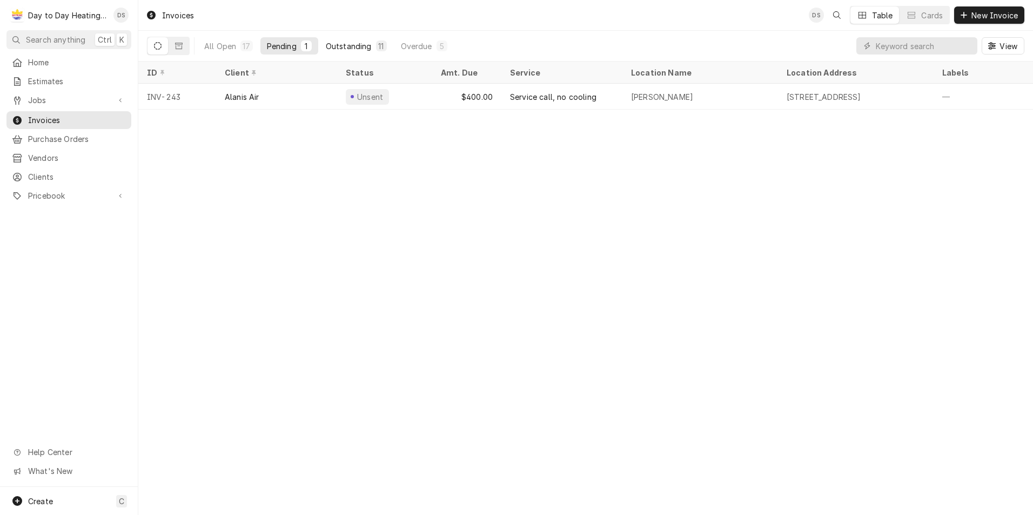
click at [331, 45] on div "Outstanding" at bounding box center [349, 46] width 46 height 11
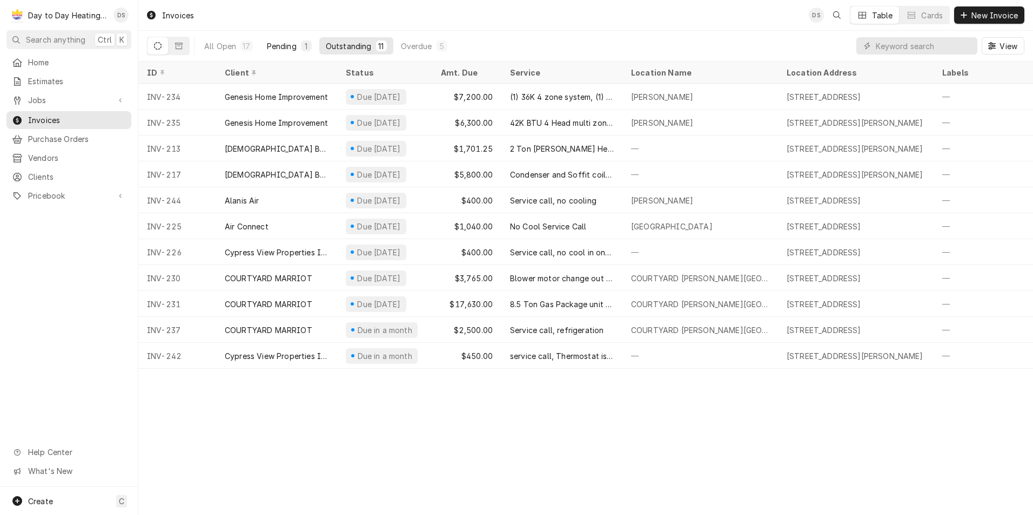
click at [280, 48] on div "Pending" at bounding box center [282, 46] width 30 height 11
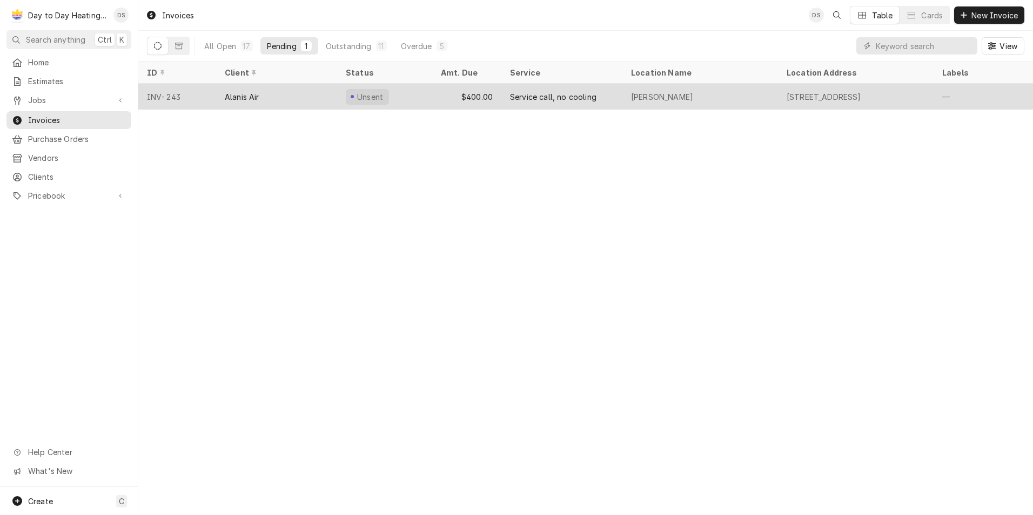
click at [861, 96] on div "[STREET_ADDRESS]" at bounding box center [824, 96] width 75 height 11
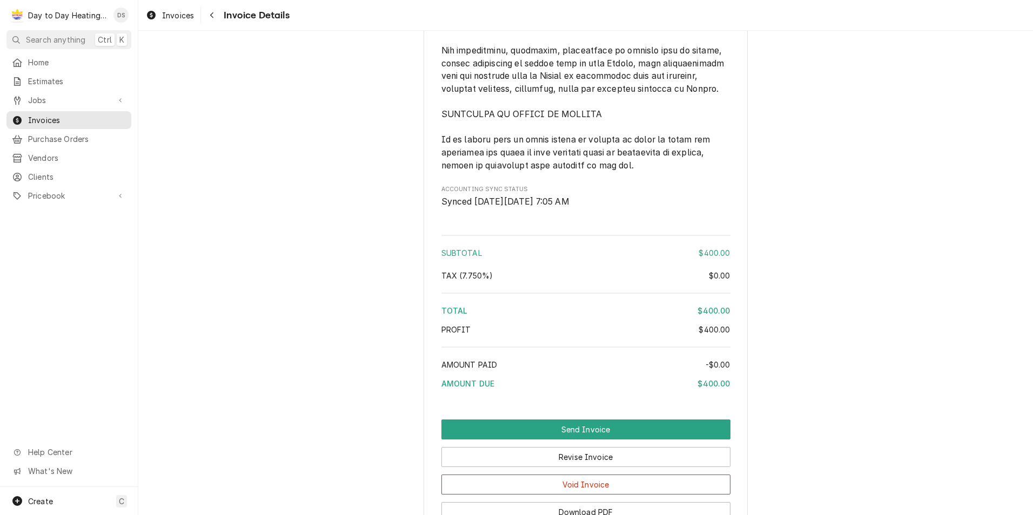
scroll to position [2523, 0]
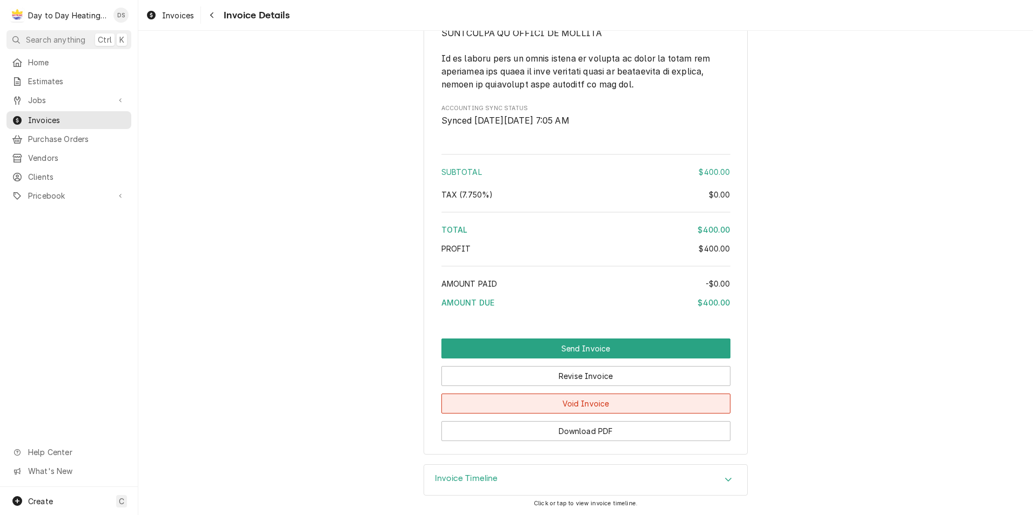
click at [604, 402] on button "Void Invoice" at bounding box center [585, 404] width 289 height 20
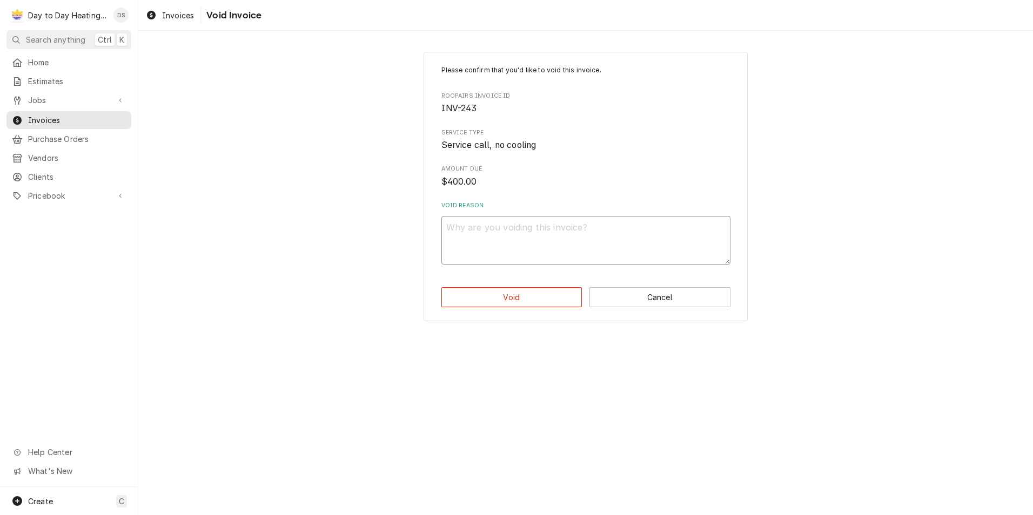
click at [525, 240] on textarea "Void Reason" at bounding box center [585, 240] width 289 height 49
type textarea "x"
type textarea "."
click at [523, 301] on button "Void" at bounding box center [511, 297] width 141 height 20
type textarea "x"
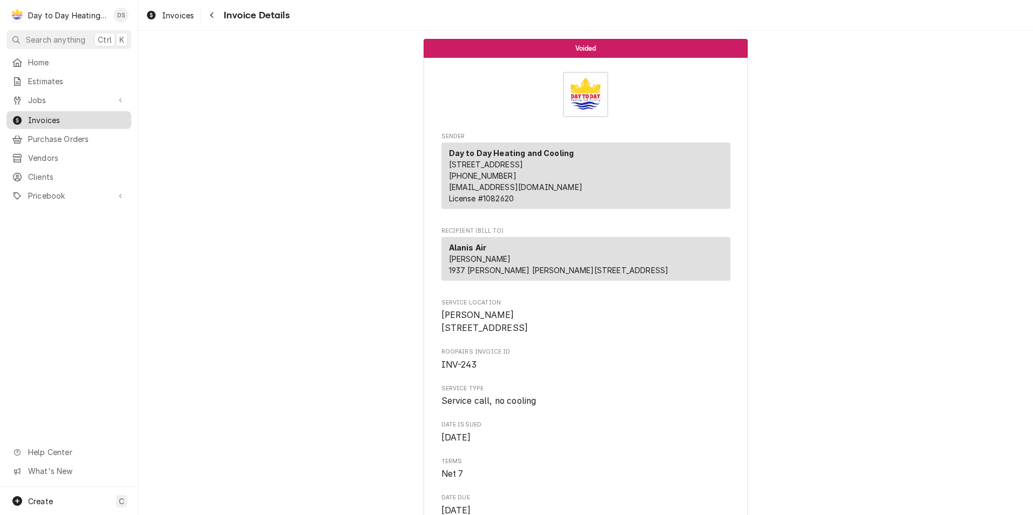
click at [62, 118] on span "Invoices" at bounding box center [77, 120] width 98 height 11
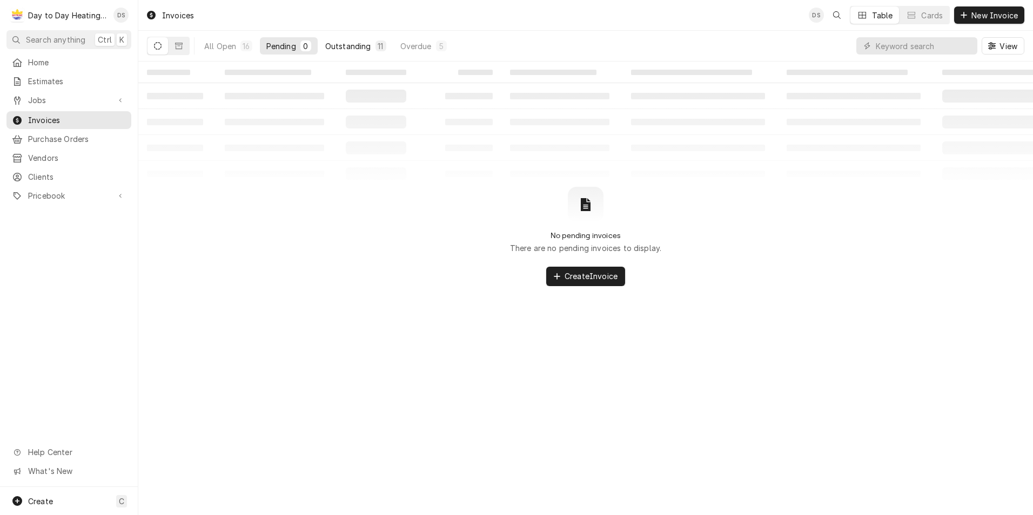
click at [364, 43] on div "Outstanding" at bounding box center [348, 46] width 46 height 11
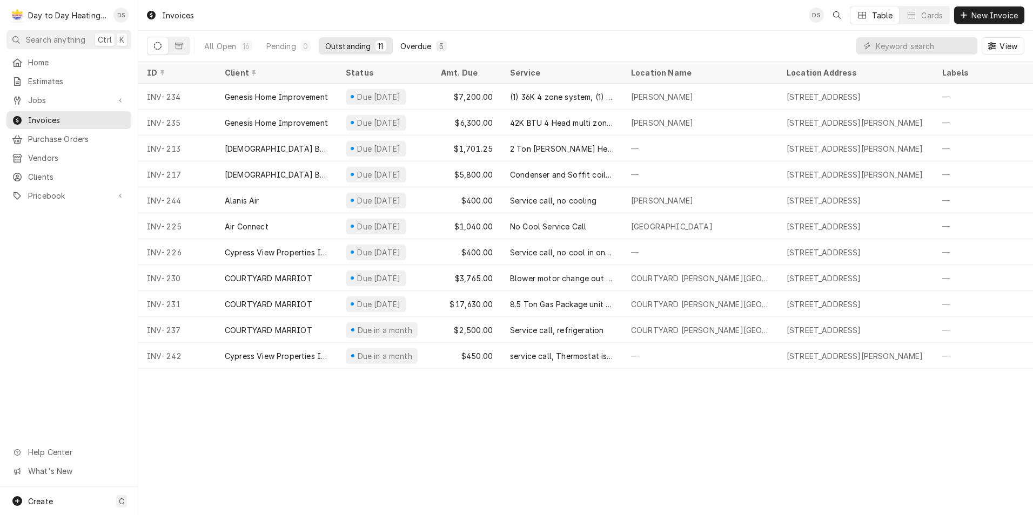
click at [414, 48] on div "Overdue" at bounding box center [415, 46] width 31 height 11
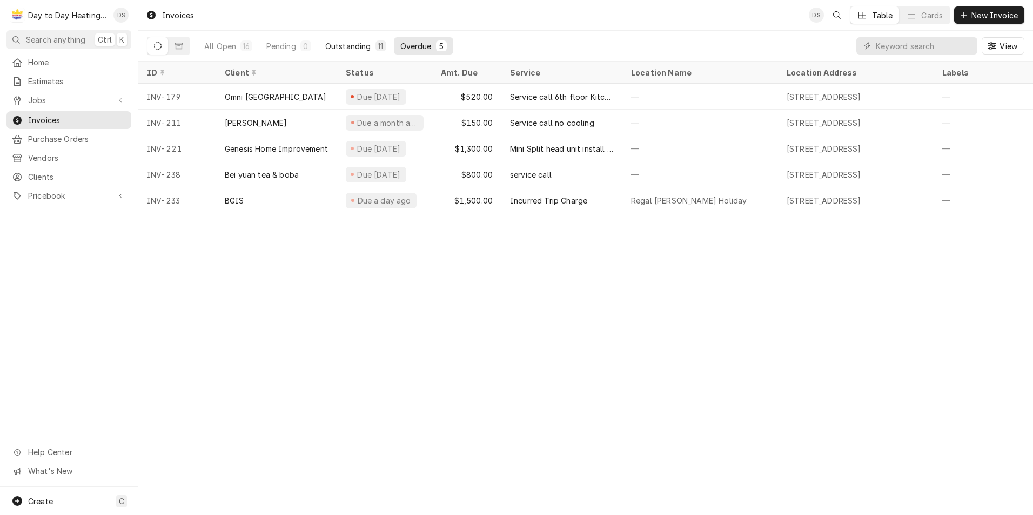
click at [364, 40] on button "Outstanding 11" at bounding box center [356, 45] width 74 height 17
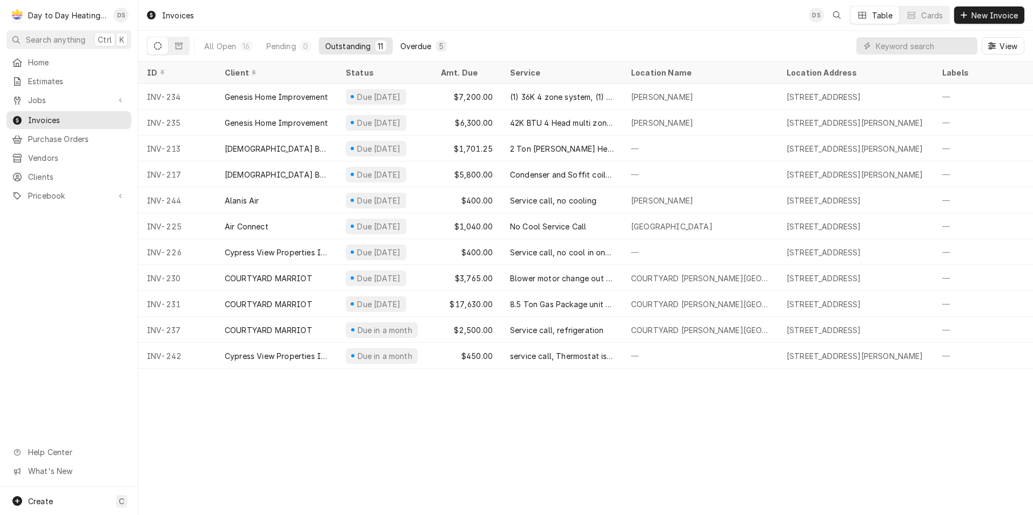
click at [415, 49] on div "Overdue" at bounding box center [415, 46] width 31 height 11
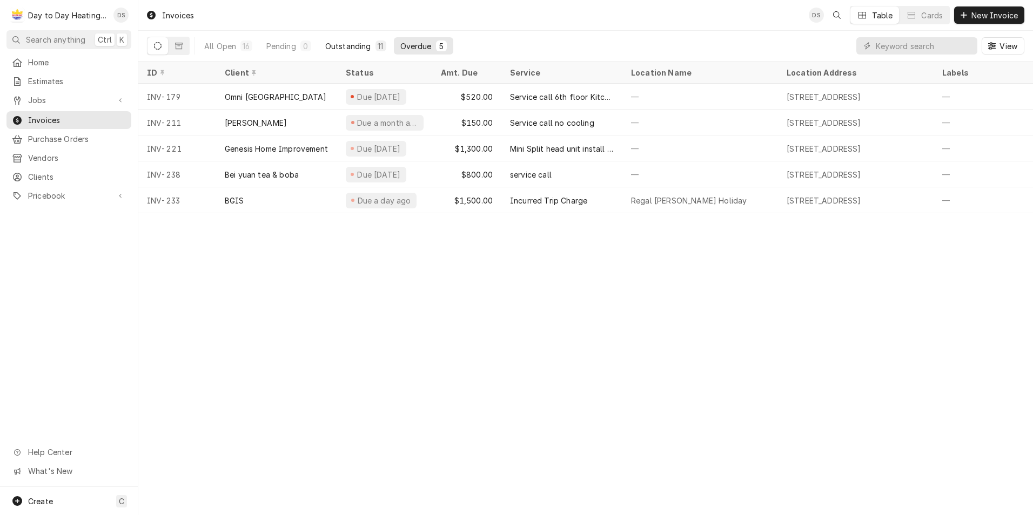
click at [366, 46] on div "Outstanding" at bounding box center [348, 46] width 46 height 11
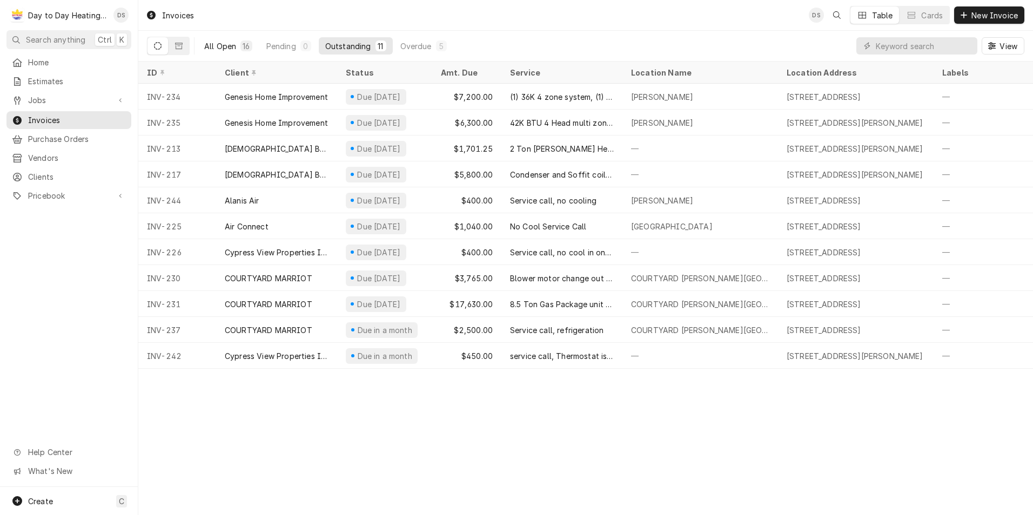
click at [225, 46] on div "All Open" at bounding box center [220, 46] width 32 height 11
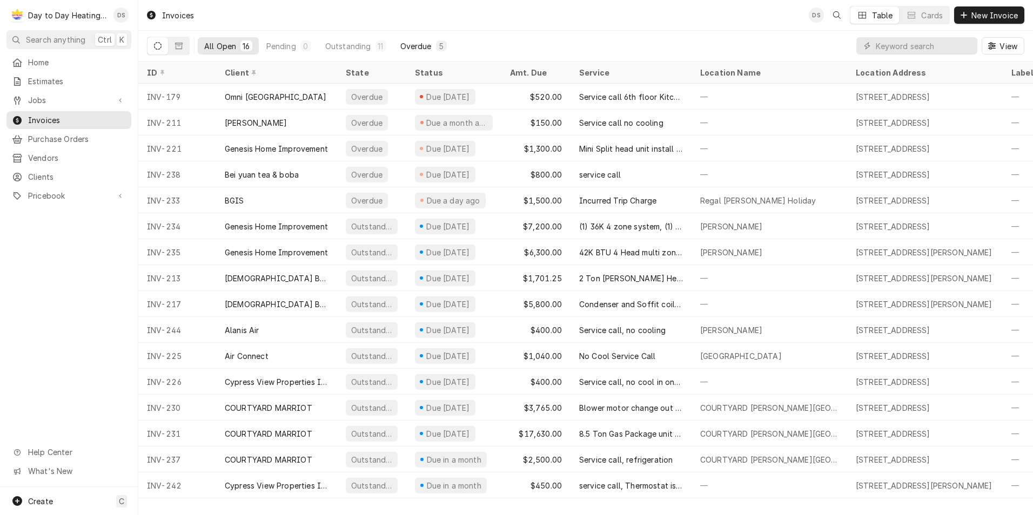
click at [430, 45] on div "Overdue" at bounding box center [415, 46] width 31 height 11
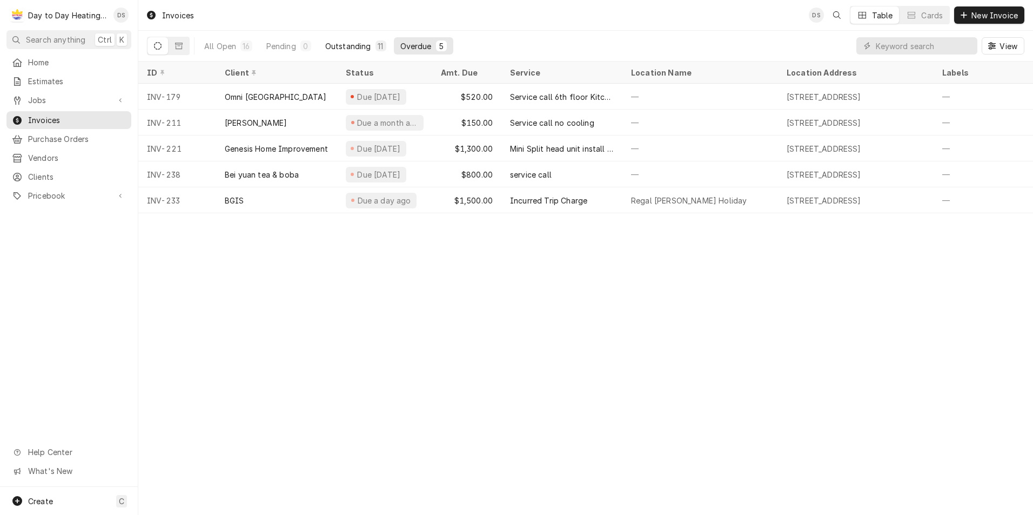
click at [362, 46] on div "Outstanding" at bounding box center [348, 46] width 46 height 11
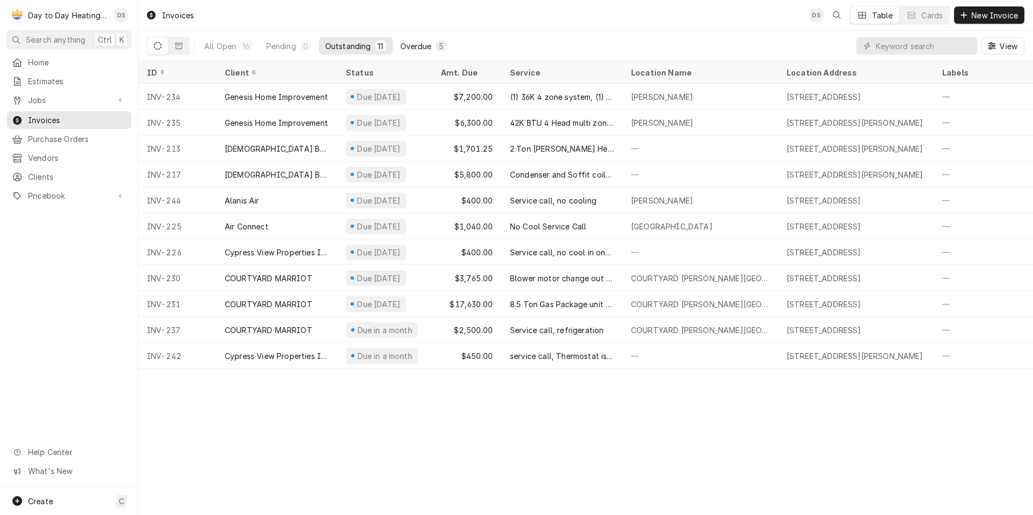
click at [411, 42] on div "Overdue" at bounding box center [415, 46] width 31 height 11
